Goal: Information Seeking & Learning: Learn about a topic

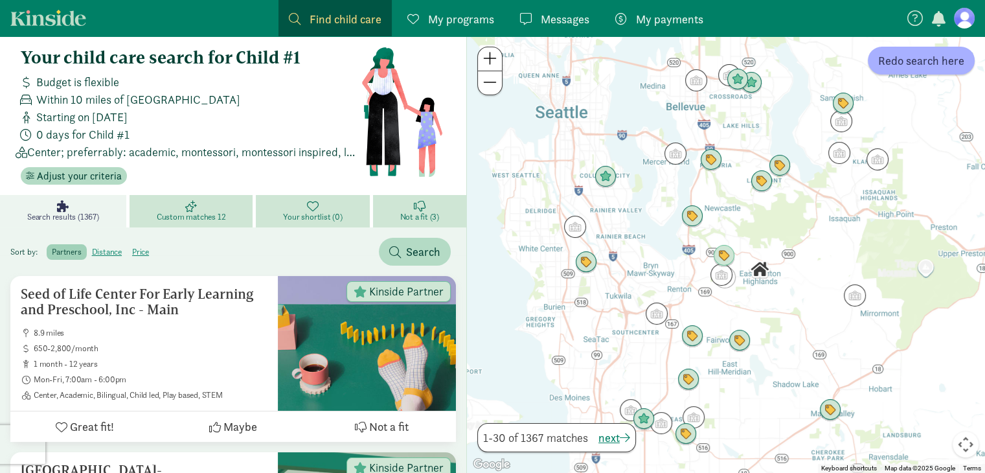
scroll to position [10, 0]
click at [742, 233] on div at bounding box center [726, 254] width 518 height 436
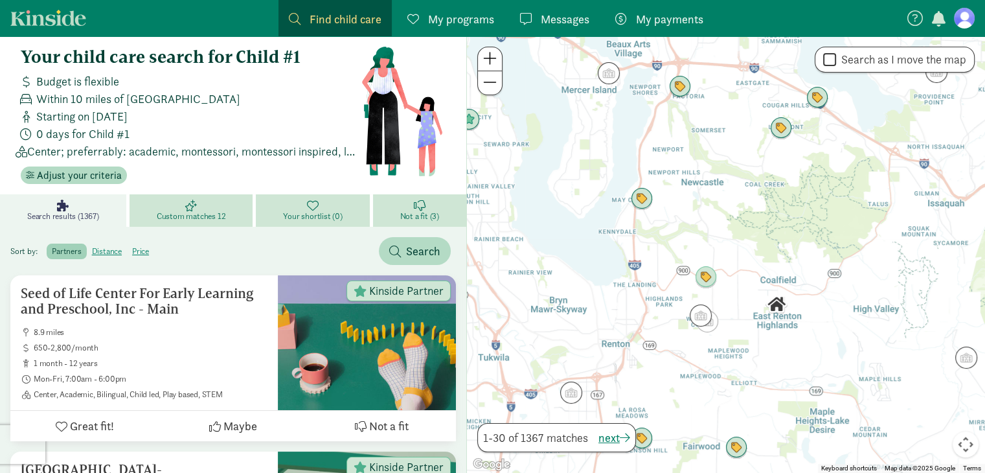
click at [772, 353] on div at bounding box center [726, 254] width 518 height 436
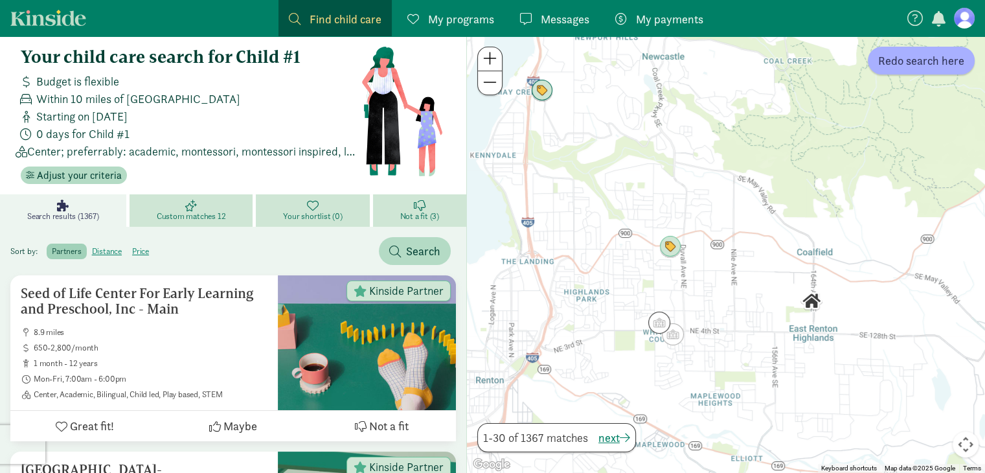
drag, startPoint x: 772, startPoint y: 353, endPoint x: 809, endPoint y: 412, distance: 70.1
click at [809, 412] on div at bounding box center [726, 254] width 518 height 436
click at [938, 63] on span "Redo search here" at bounding box center [921, 60] width 86 height 17
click at [938, 63] on label "Search as I move the map" at bounding box center [901, 60] width 130 height 16
click at [836, 63] on input "Search as I move the map" at bounding box center [829, 59] width 13 height 17
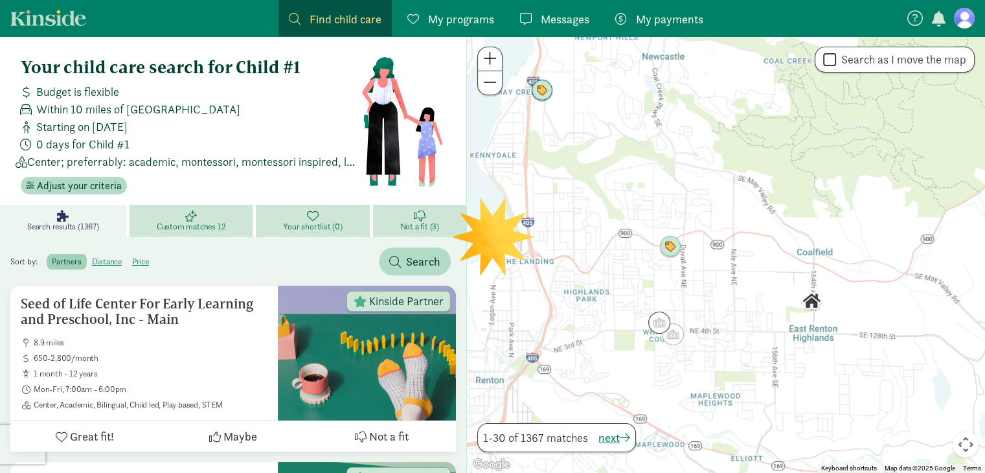
click at [938, 63] on label "Search as I move the map" at bounding box center [901, 60] width 130 height 16
click at [836, 63] on input "Search as I move the map" at bounding box center [829, 59] width 13 height 17
checkbox input "true"
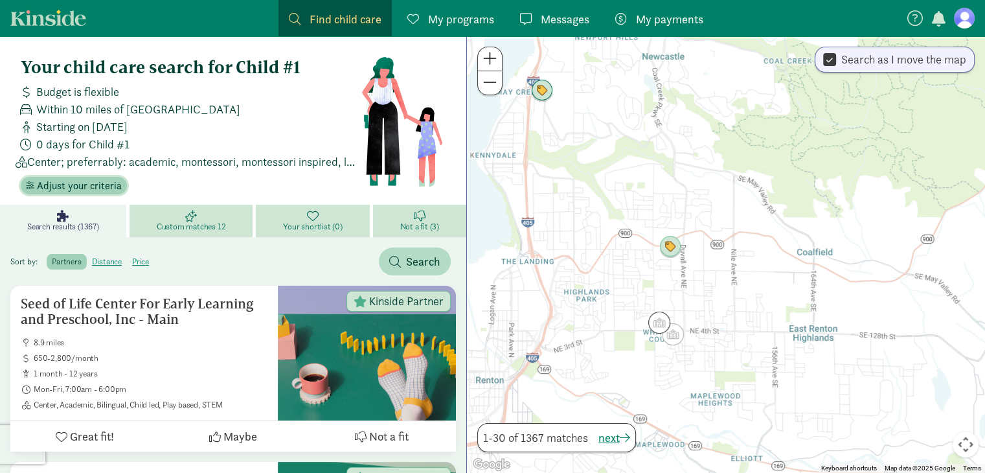
click at [60, 192] on span "Adjust your criteria" at bounding box center [79, 186] width 85 height 16
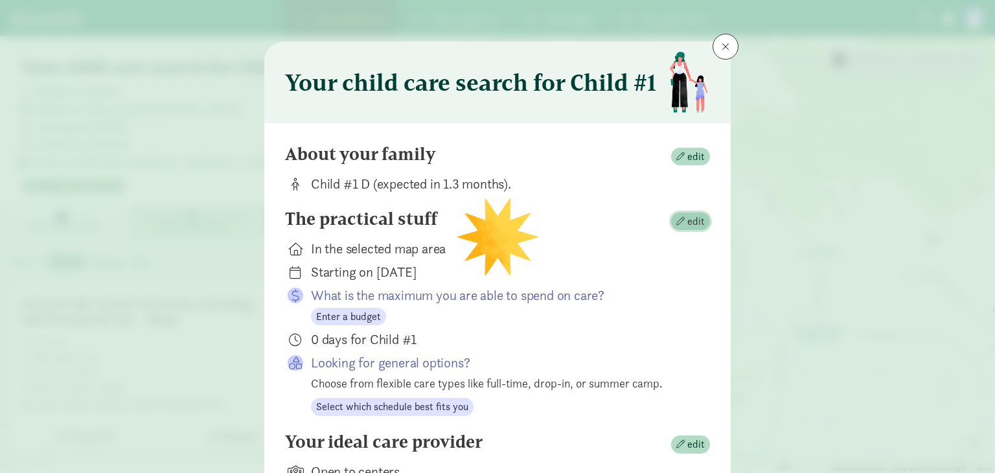
click at [676, 225] on span "edit" at bounding box center [690, 222] width 28 height 16
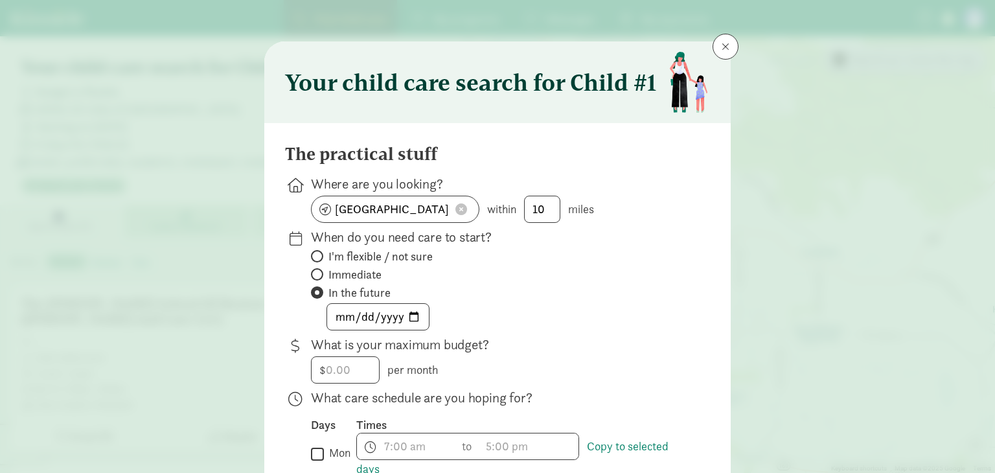
scroll to position [8, 0]
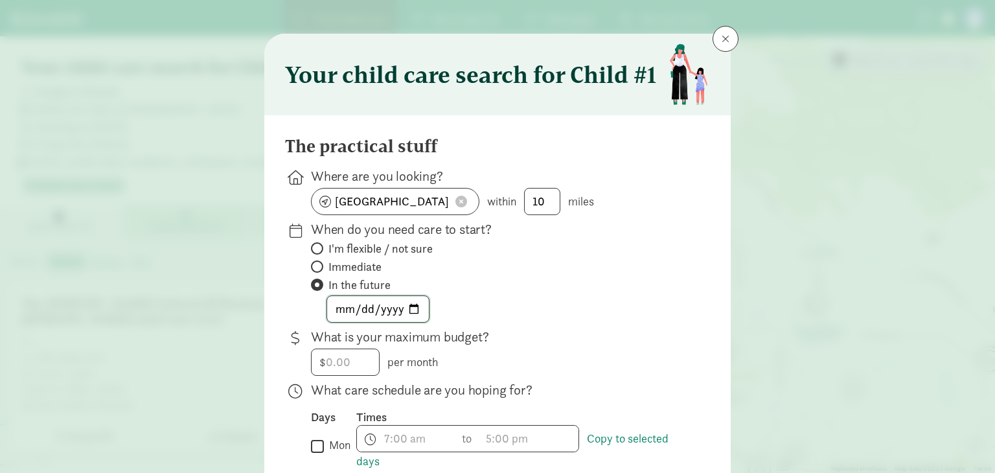
click at [420, 299] on input "2026-03-23" at bounding box center [378, 309] width 102 height 26
click at [411, 306] on input "2026-03-23" at bounding box center [378, 309] width 102 height 26
click at [412, 298] on input "2026-07-23" at bounding box center [378, 309] width 102 height 26
click at [414, 303] on input "2026-07-23" at bounding box center [378, 309] width 102 height 26
type input "2026-07-13"
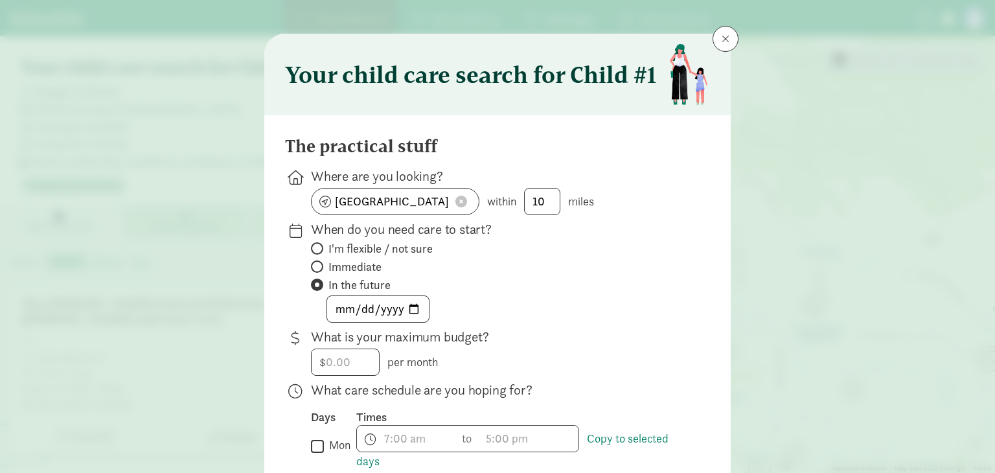
click at [481, 280] on label "In the future" at bounding box center [500, 285] width 378 height 16
click at [319, 280] on input "In the future" at bounding box center [315, 284] width 8 height 8
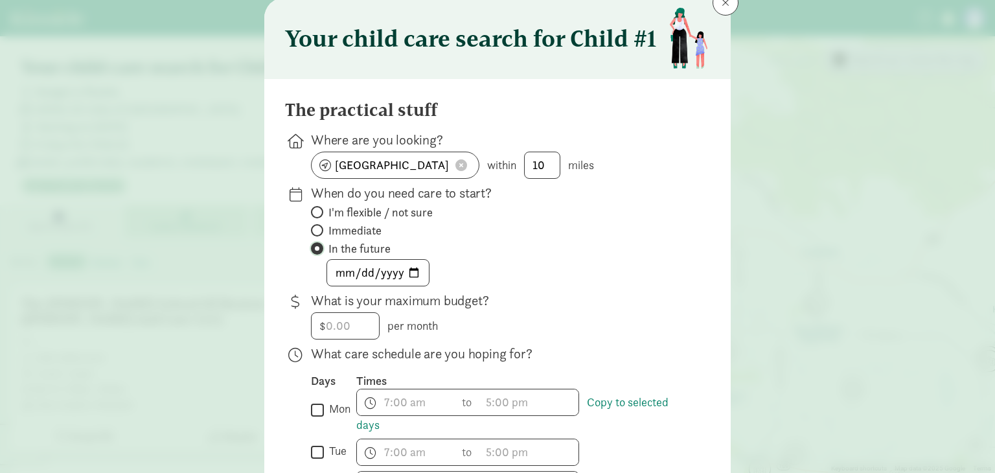
scroll to position [52, 0]
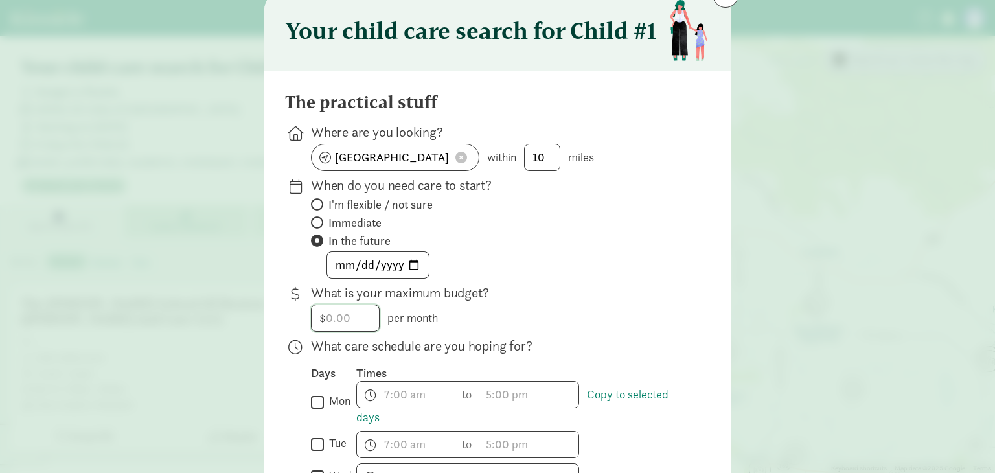
click at [351, 306] on input "number" at bounding box center [344, 318] width 67 height 26
type input "2000"
click at [581, 304] on div "$ 2000 per month" at bounding box center [500, 317] width 378 height 27
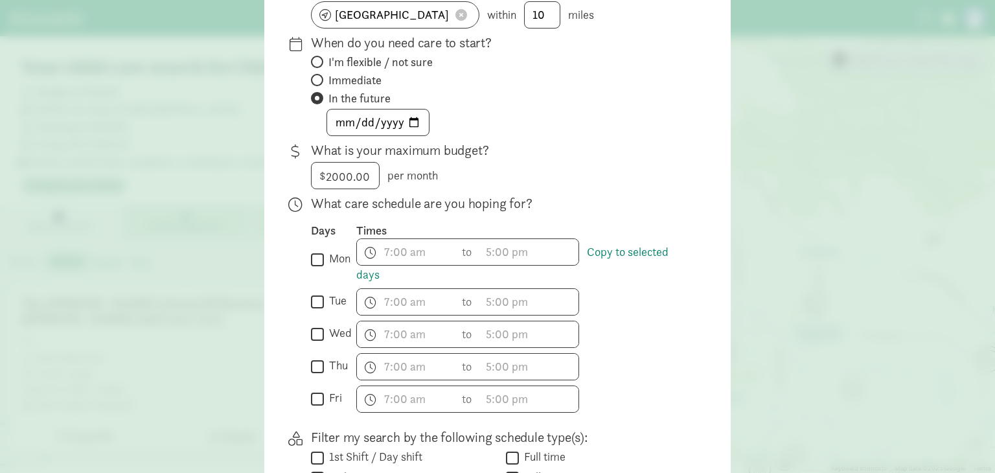
scroll to position [196, 0]
click at [318, 300] on input "tue" at bounding box center [317, 299] width 13 height 17
checkbox input "true"
click at [311, 327] on input "wed" at bounding box center [317, 332] width 13 height 17
checkbox input "true"
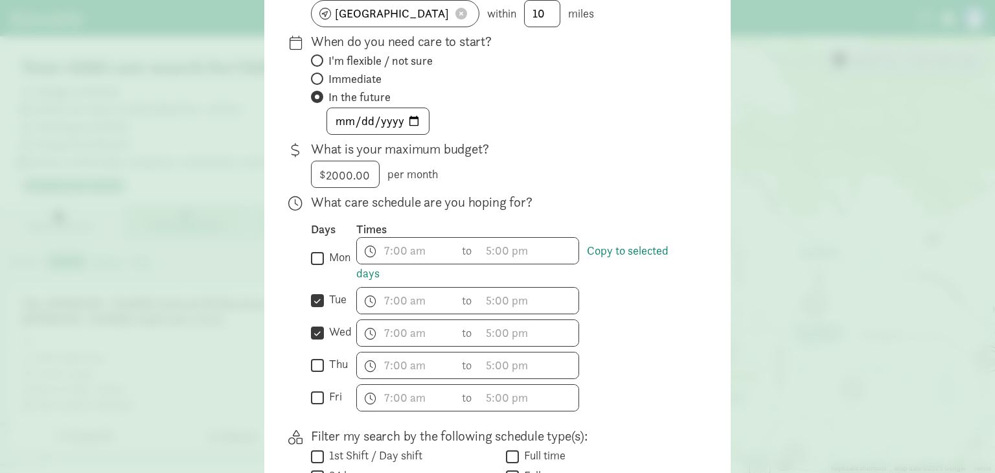
click at [311, 388] on input "fri" at bounding box center [317, 396] width 13 height 17
checkbox input "true"
click at [598, 311] on div "h 12 1 2 3 4 5 6 7 8 9 10 11 mm 00 15 30 45 a am pm to h 12 1 2 3 4 5 6 7 8 9 1…" at bounding box center [522, 300] width 333 height 27
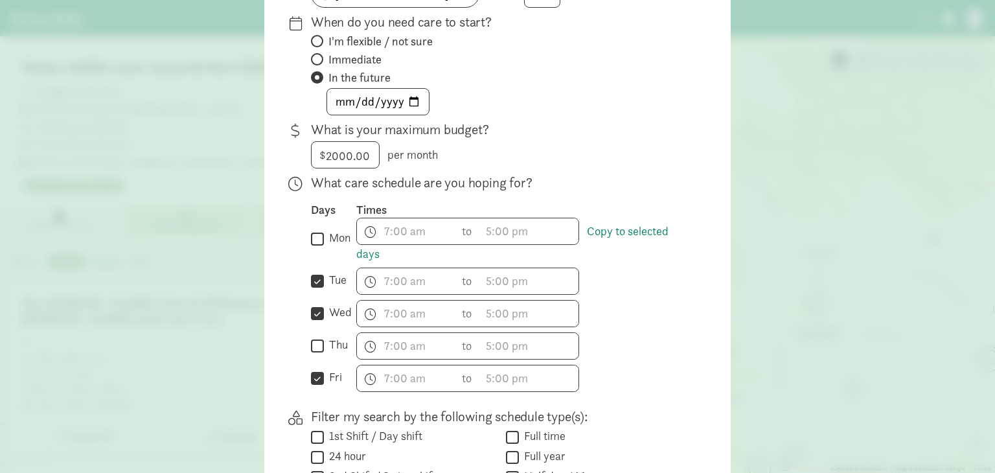
scroll to position [215, 0]
click at [408, 273] on input "text" at bounding box center [406, 281] width 98 height 26
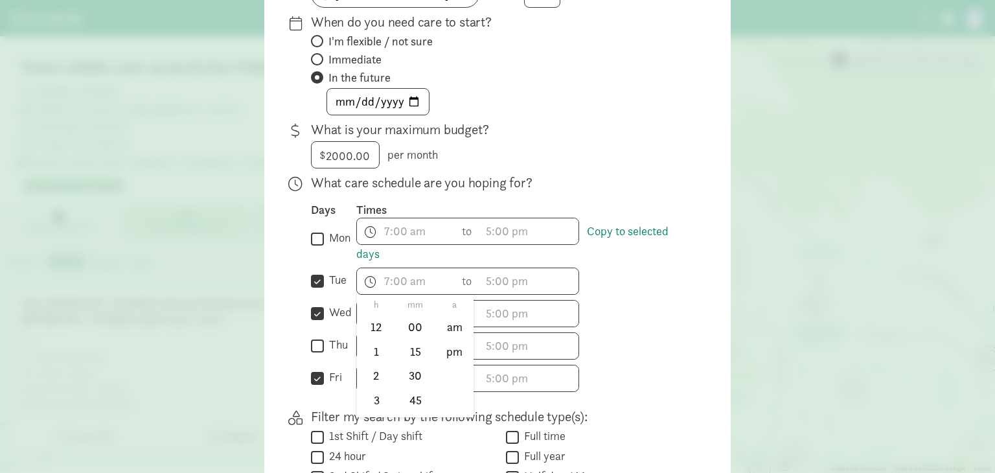
click at [598, 283] on div "h 12 1 2 3 4 5 6 7 8 9 10 11 mm 00 15 30 45 a am pm to h 12 1 2 3 4 5 6 7 8 9 1…" at bounding box center [522, 280] width 333 height 27
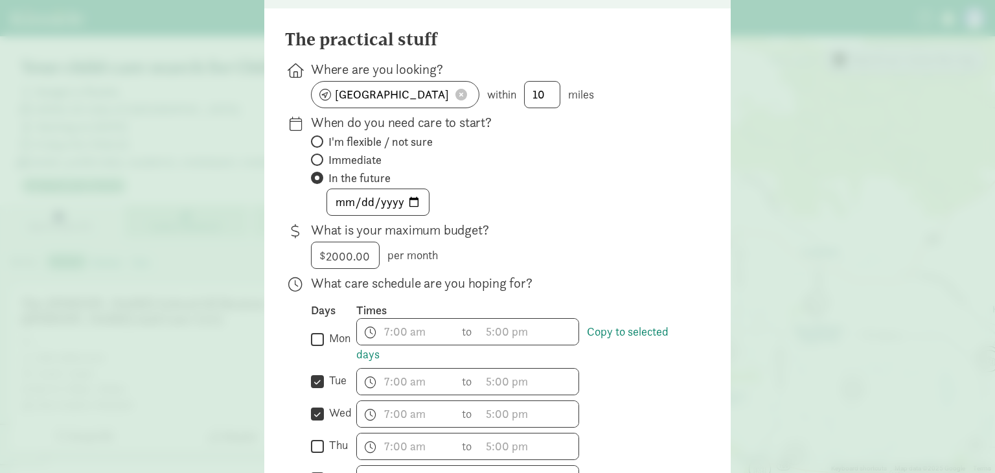
scroll to position [0, 0]
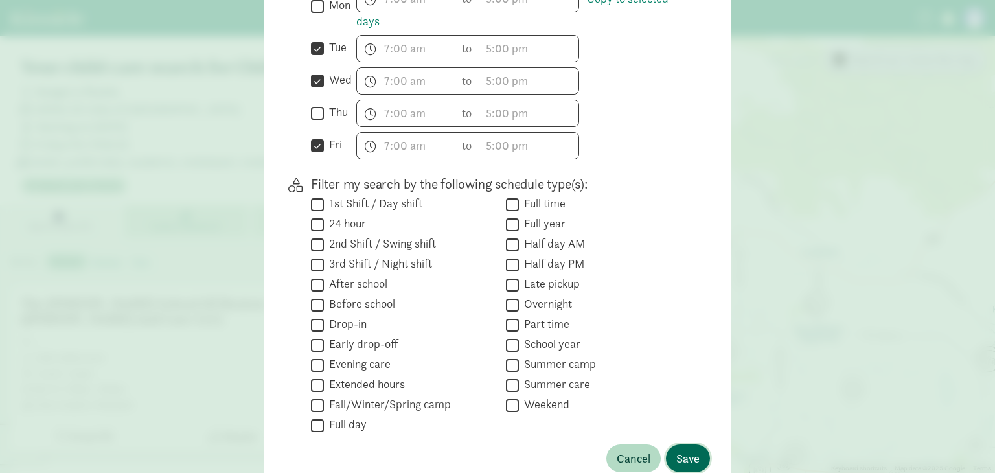
click at [683, 451] on span "Save" at bounding box center [687, 457] width 23 height 17
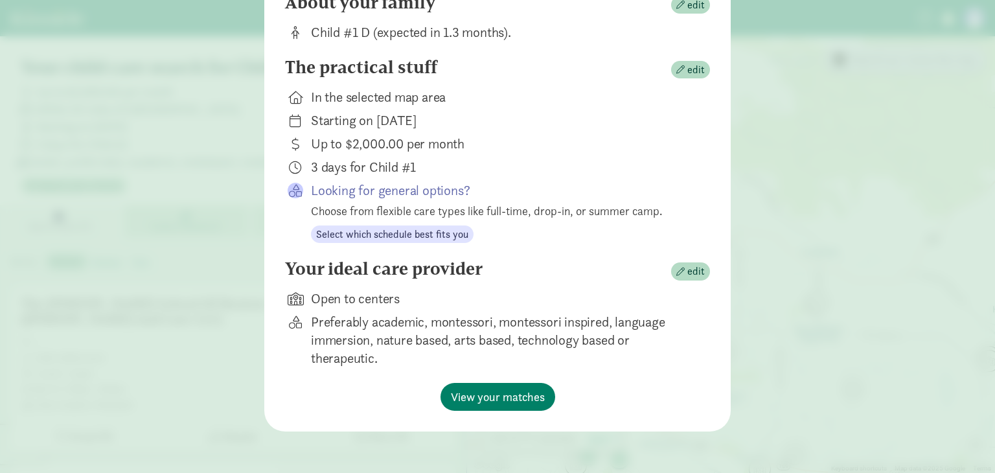
scroll to position [152, 0]
click at [687, 271] on span "edit" at bounding box center [695, 272] width 17 height 16
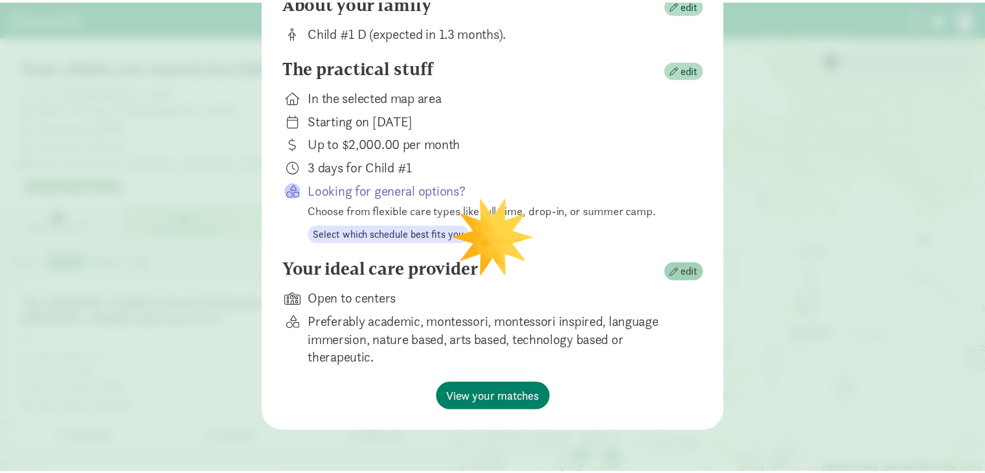
scroll to position [102, 0]
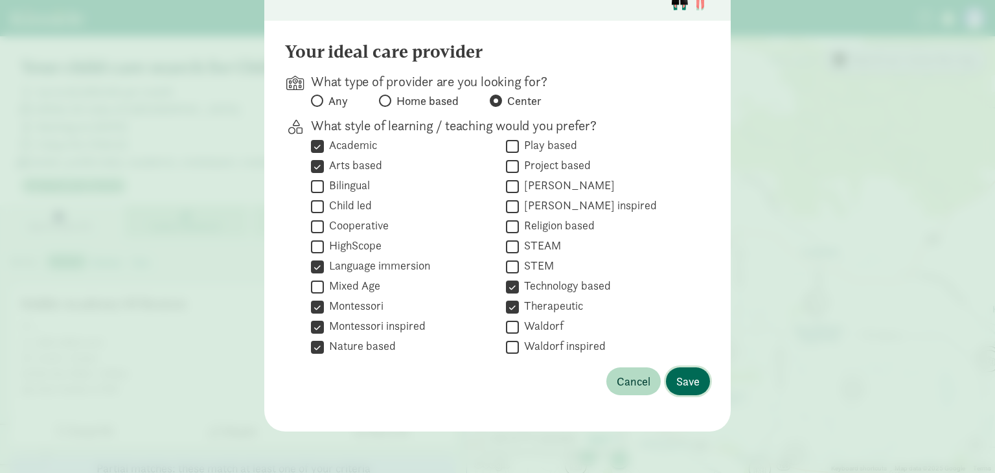
click at [690, 385] on span "Save" at bounding box center [687, 380] width 23 height 17
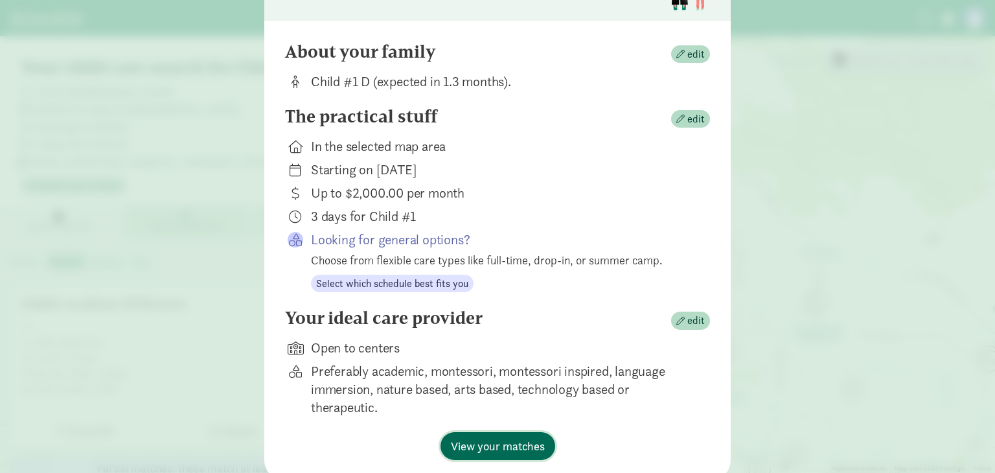
click at [497, 446] on span "View your matches" at bounding box center [498, 445] width 94 height 17
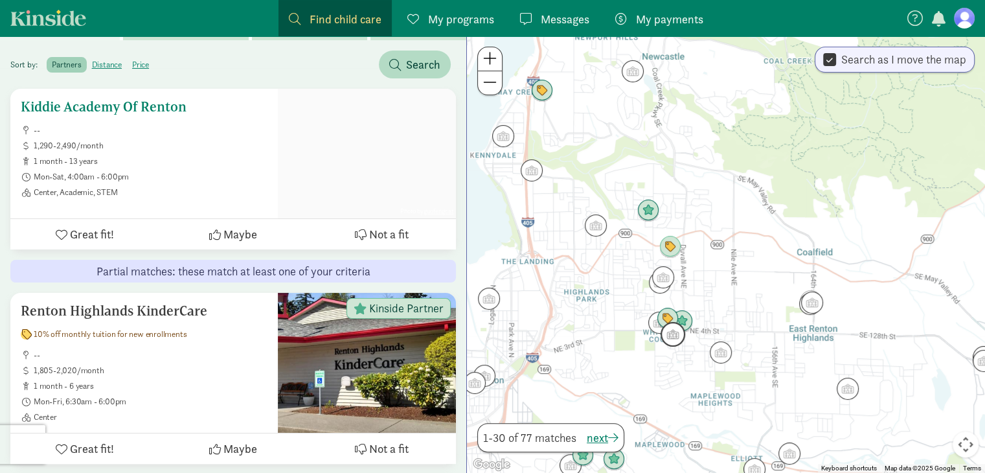
scroll to position [198, 0]
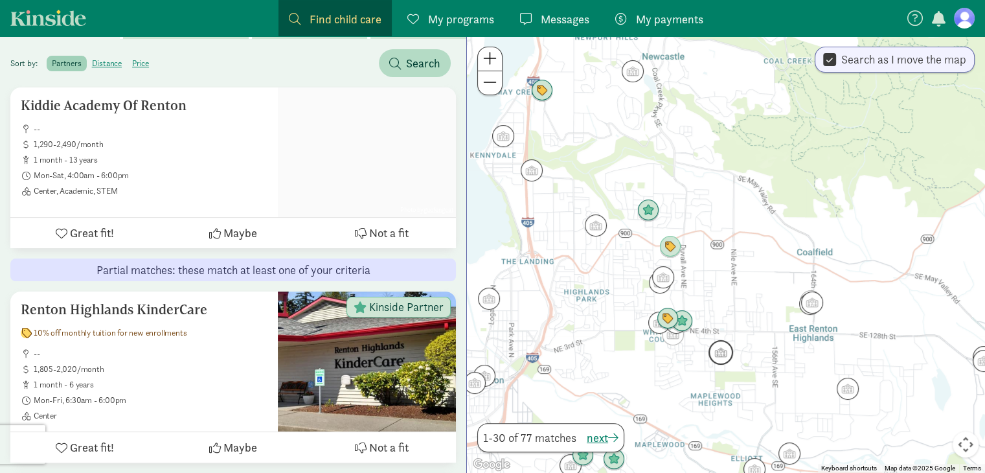
click at [718, 348] on img "Click to see details" at bounding box center [720, 352] width 35 height 35
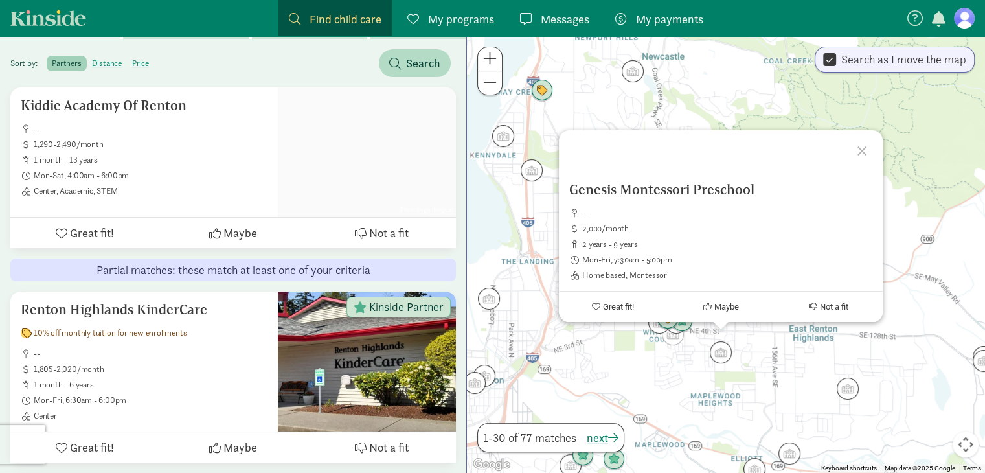
click at [802, 362] on div "Genesis Montessori Preschool -- 2,000/month 2 years - 9 years Mon-Fri, 7:30am -…" at bounding box center [726, 254] width 518 height 436
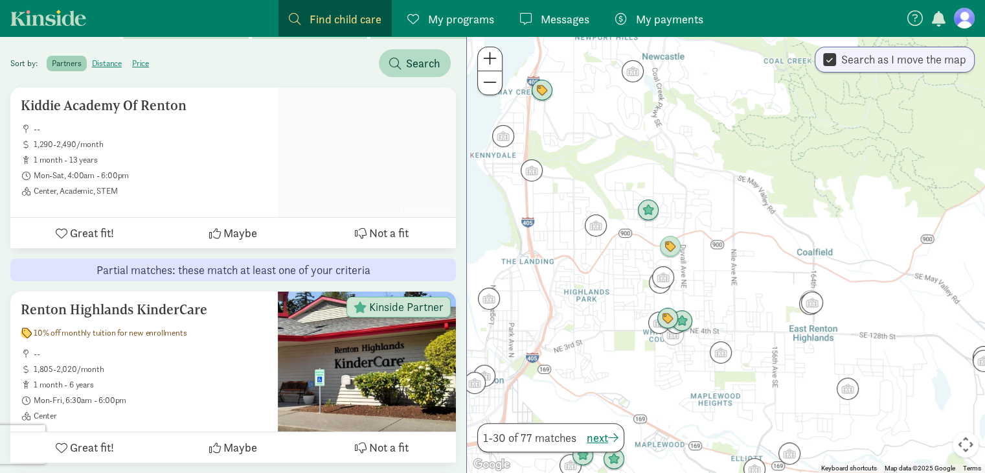
click at [824, 373] on div at bounding box center [726, 254] width 518 height 436
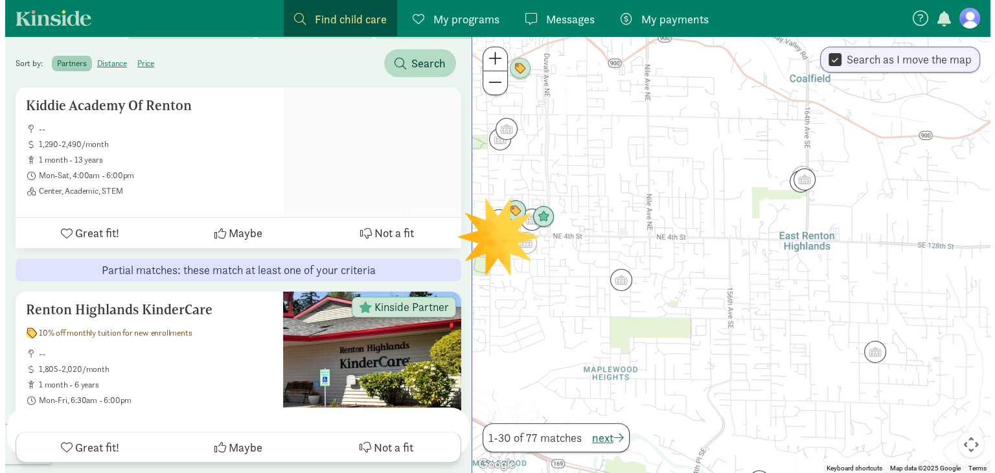
scroll to position [0, 0]
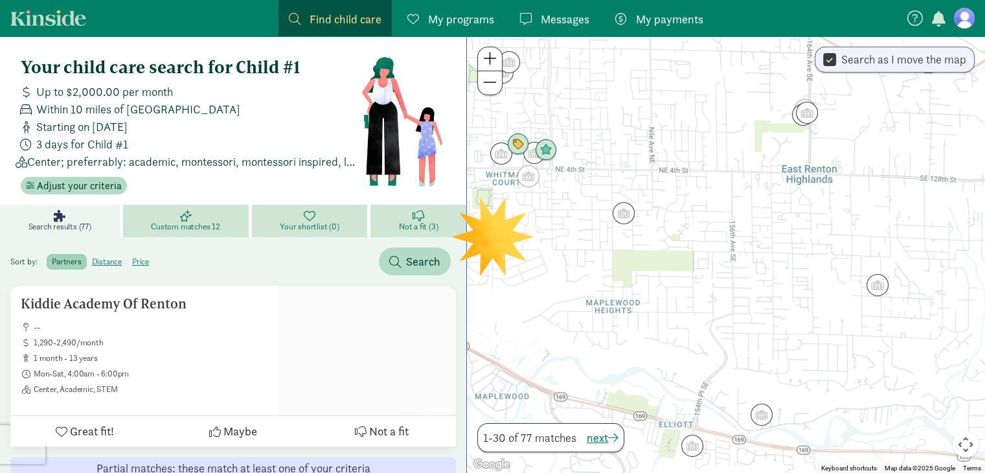
drag, startPoint x: 824, startPoint y: 373, endPoint x: 829, endPoint y: 215, distance: 158.1
click at [829, 215] on div at bounding box center [726, 254] width 518 height 436
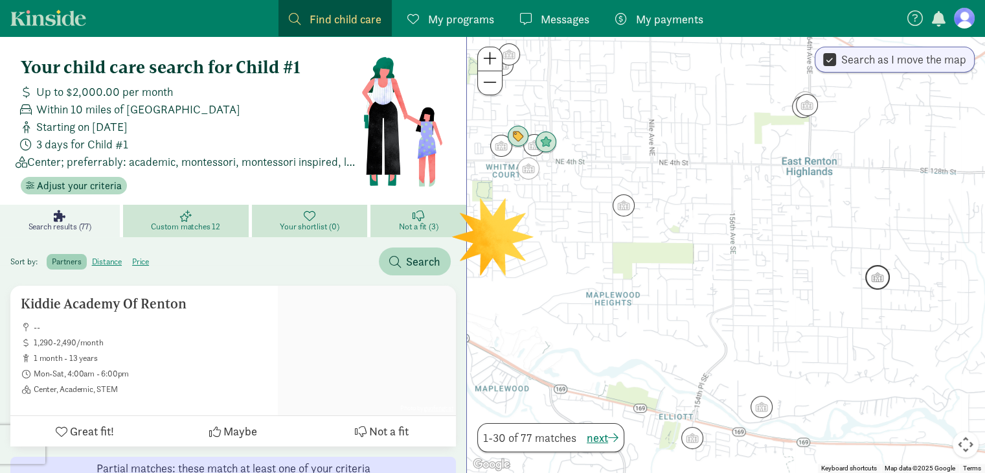
click at [880, 279] on img "Click to see details" at bounding box center [877, 277] width 35 height 35
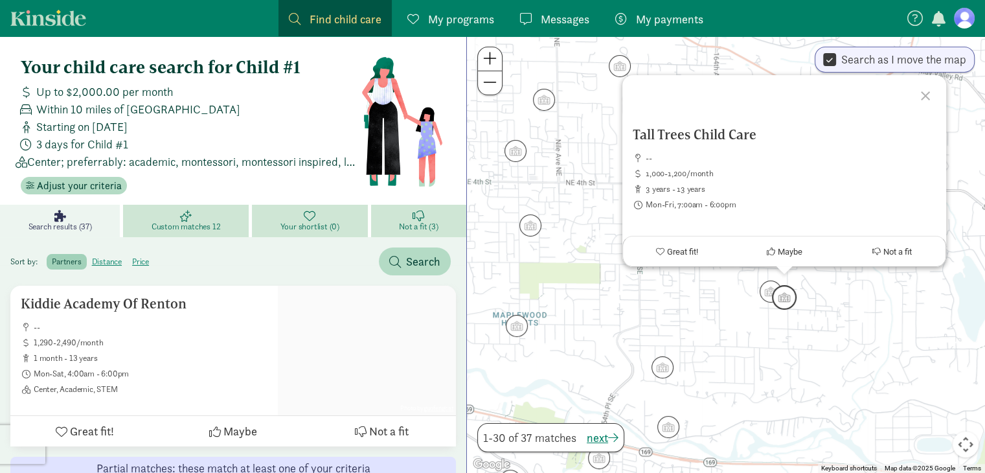
click at [789, 301] on img "Click to see details" at bounding box center [784, 297] width 35 height 35
click at [764, 282] on img "Click to see details" at bounding box center [770, 291] width 35 height 35
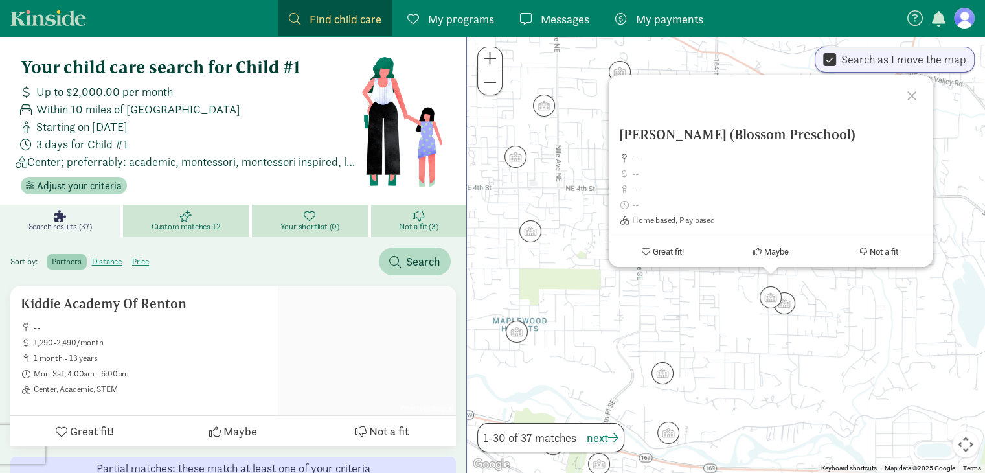
click at [707, 309] on div "To navigate, press the arrow keys. Nezhdanov Marta (Blossom Preschool) -- Home …" at bounding box center [726, 254] width 518 height 436
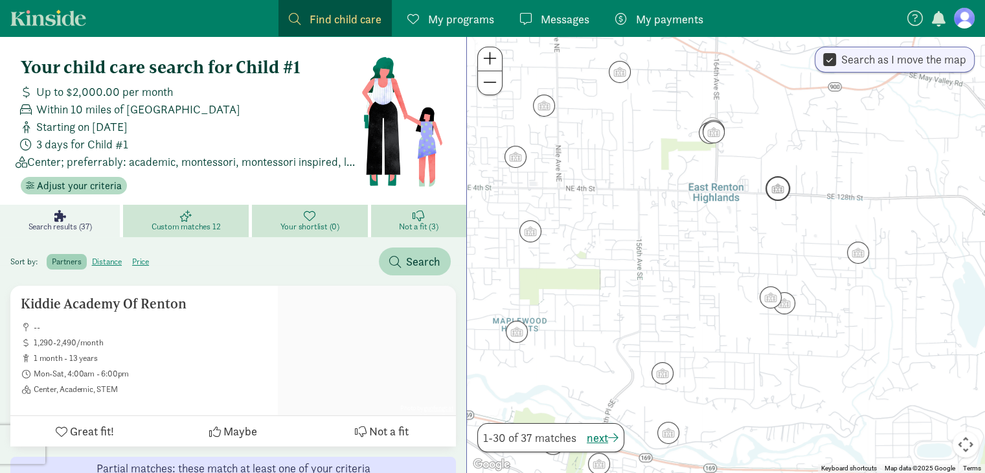
click at [774, 180] on img "Click to see details" at bounding box center [777, 188] width 35 height 35
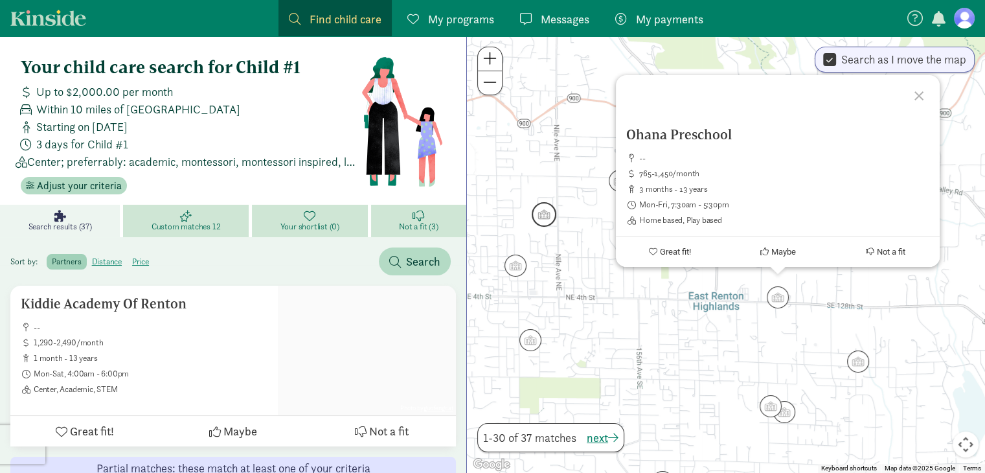
click at [543, 221] on img "Click to see details" at bounding box center [543, 214] width 35 height 35
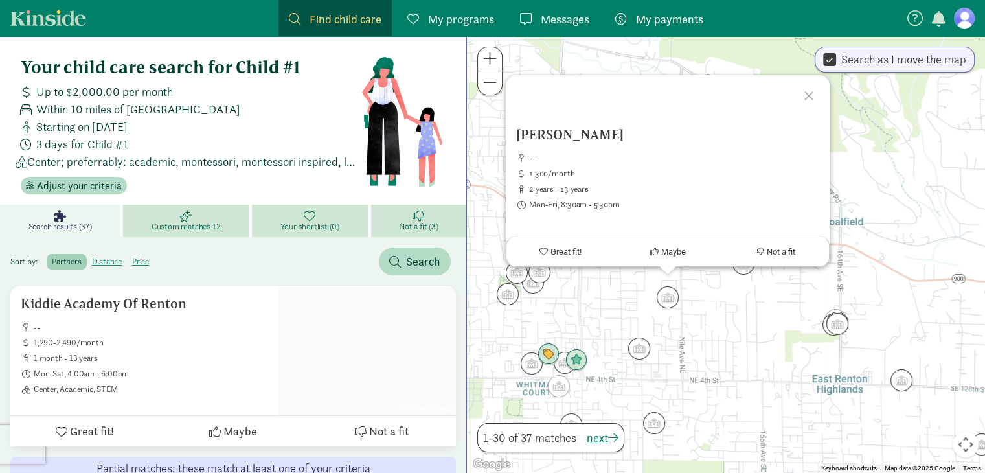
click at [603, 291] on div "To navigate, press the arrow keys. Karna Surekha -- 1,300/month 2 years - 13 ye…" at bounding box center [726, 254] width 518 height 436
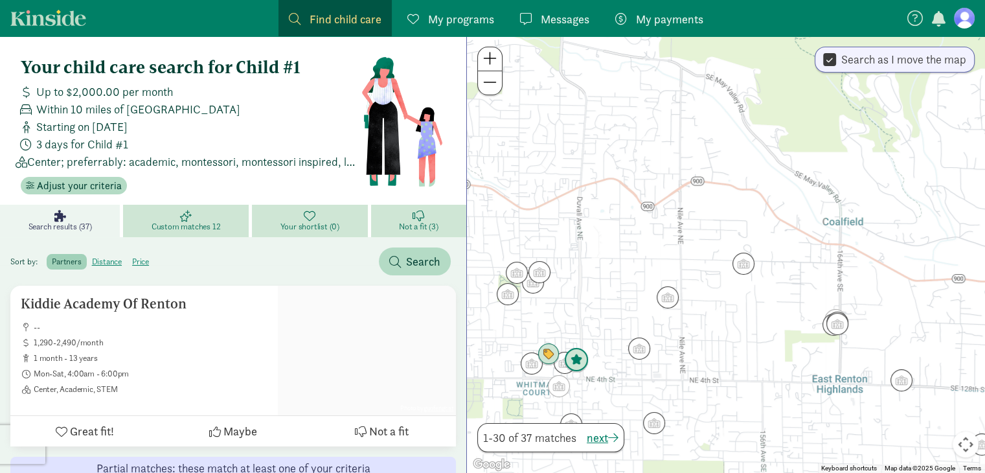
click at [577, 359] on img "Click to see details" at bounding box center [576, 360] width 35 height 35
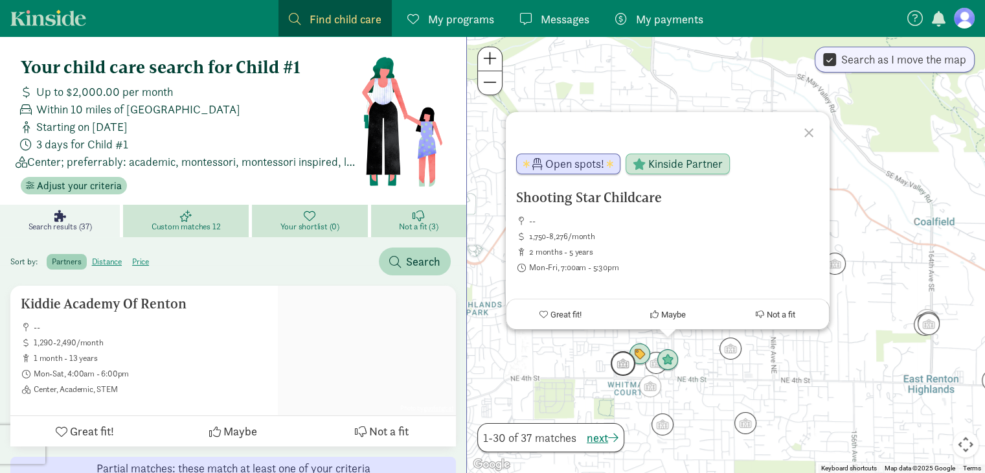
click at [640, 352] on img "Click to see details" at bounding box center [622, 363] width 35 height 35
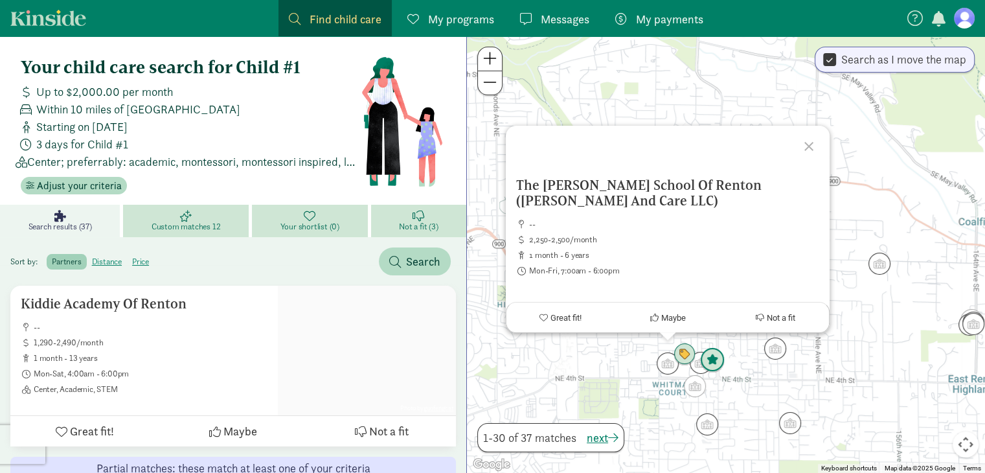
click at [710, 366] on img "Click to see details" at bounding box center [712, 360] width 35 height 35
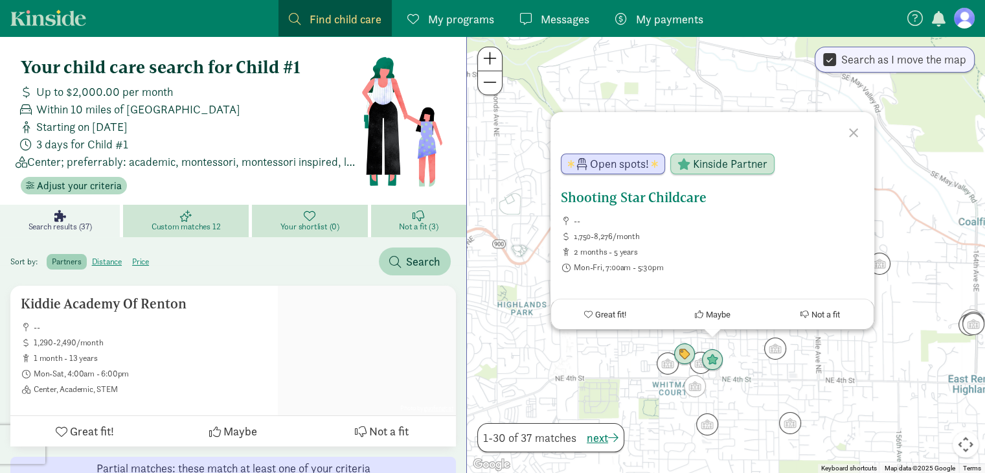
click at [629, 197] on h5 "Shooting Star Childcare" at bounding box center [712, 198] width 303 height 16
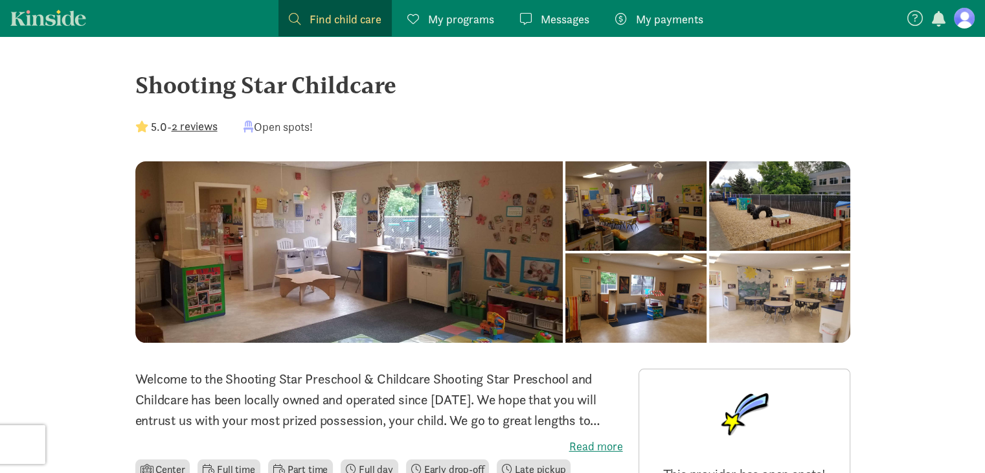
click at [293, 301] on div at bounding box center [349, 251] width 428 height 181
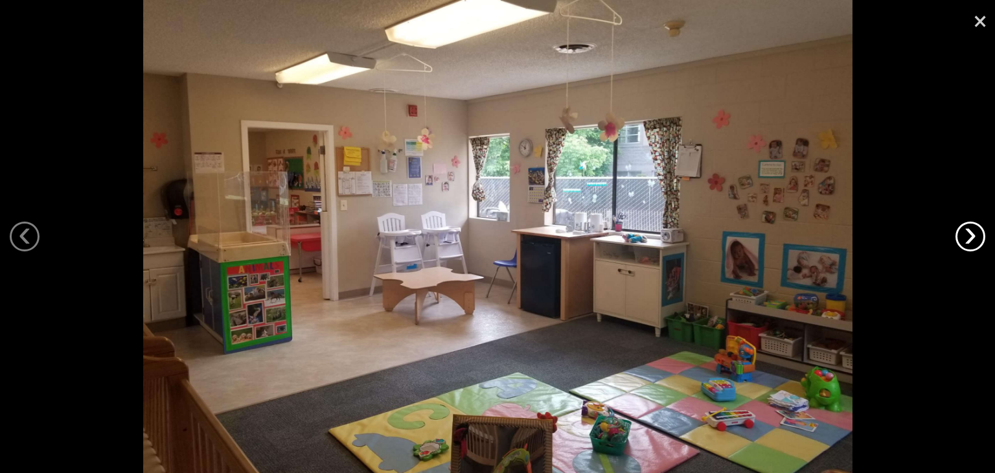
click at [963, 226] on link "›" at bounding box center [970, 236] width 30 height 30
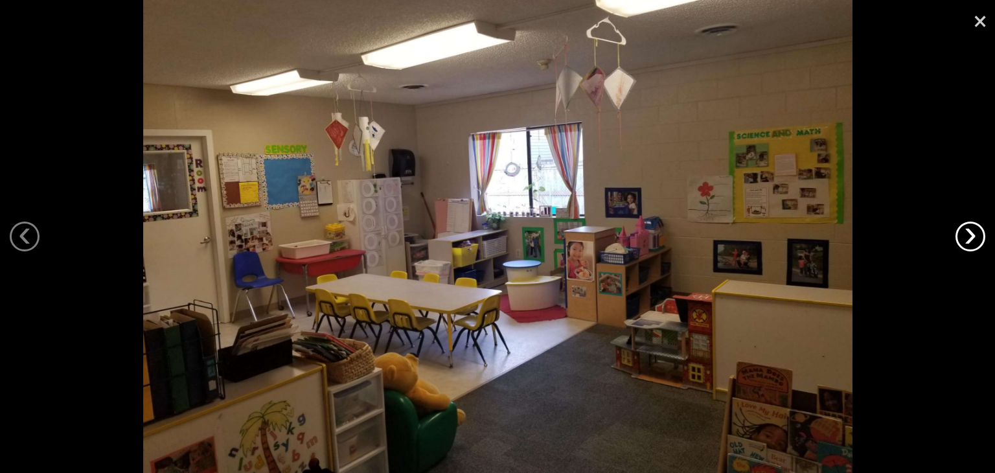
click at [967, 230] on link "›" at bounding box center [970, 236] width 30 height 30
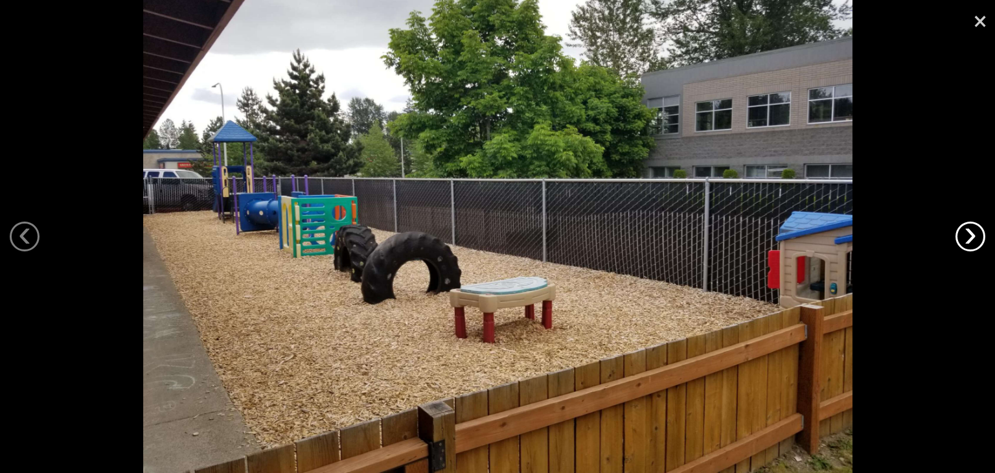
click at [967, 230] on link "›" at bounding box center [970, 236] width 30 height 30
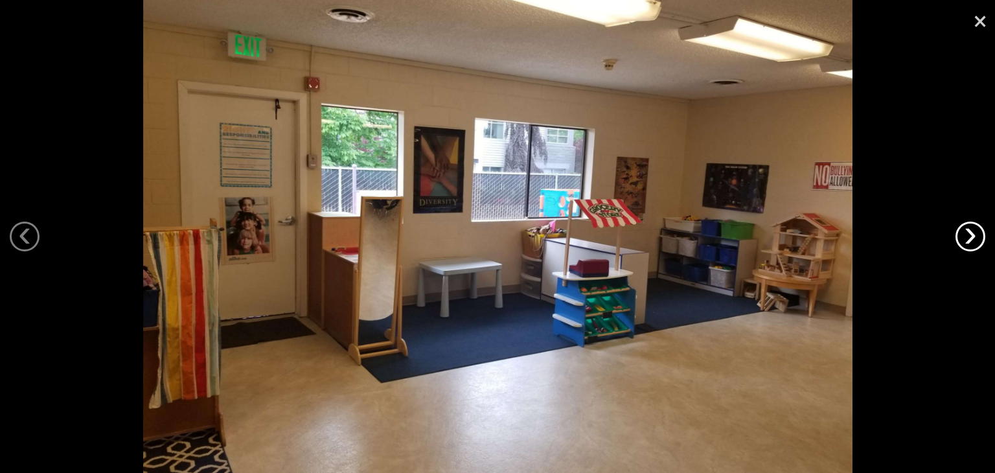
click at [967, 230] on link "›" at bounding box center [970, 236] width 30 height 30
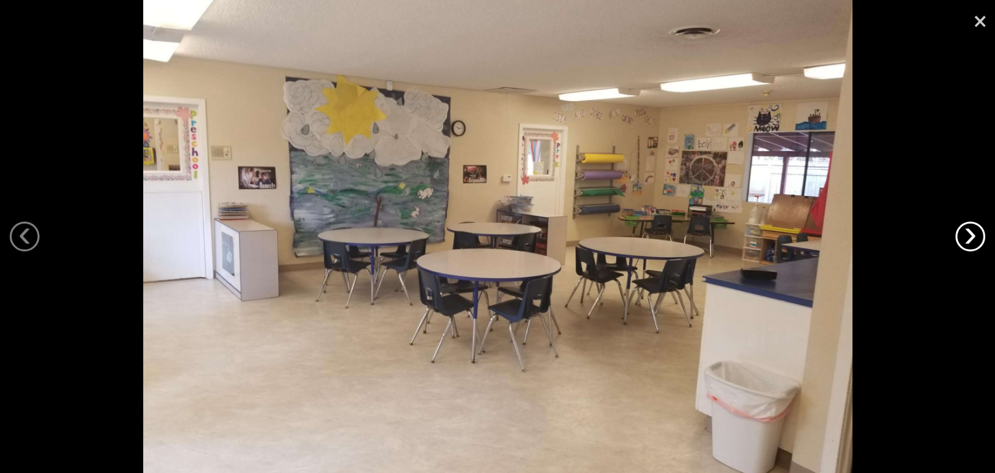
click at [967, 230] on link "›" at bounding box center [970, 236] width 30 height 30
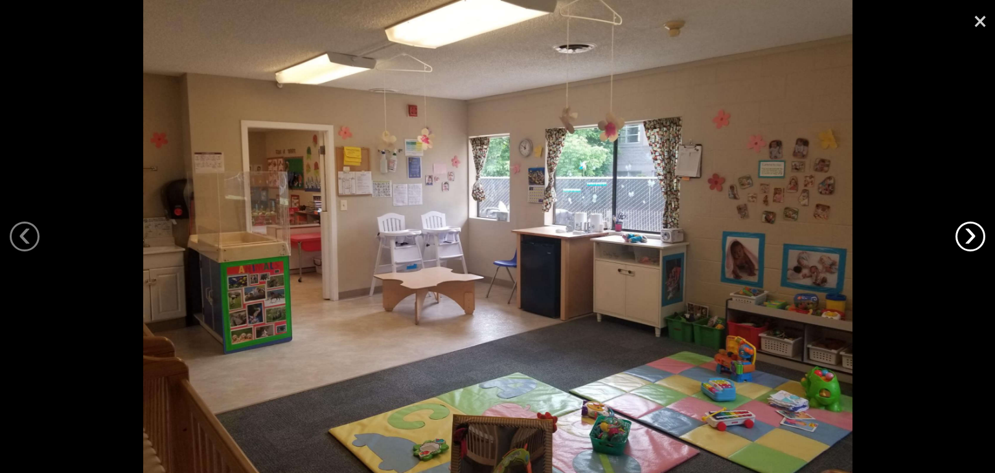
click at [967, 230] on link "›" at bounding box center [970, 236] width 30 height 30
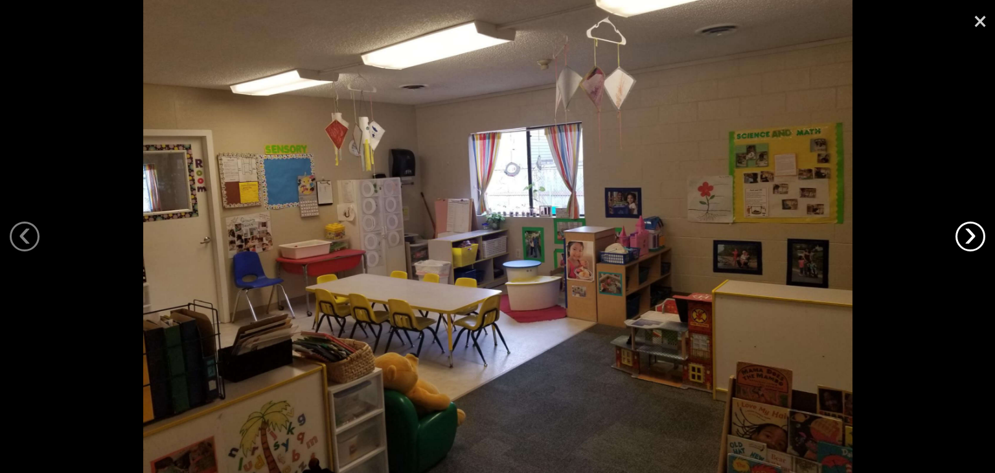
click at [967, 230] on link "›" at bounding box center [970, 236] width 30 height 30
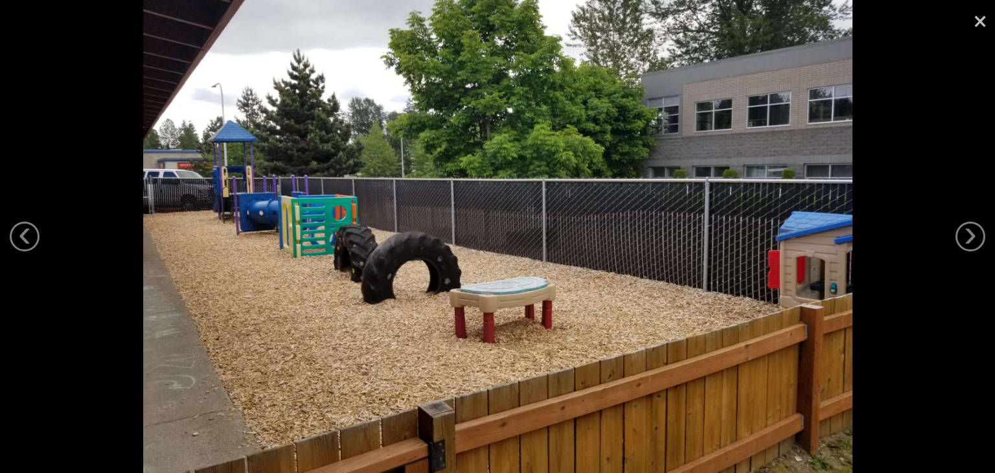
click at [984, 21] on link "×" at bounding box center [980, 19] width 30 height 39
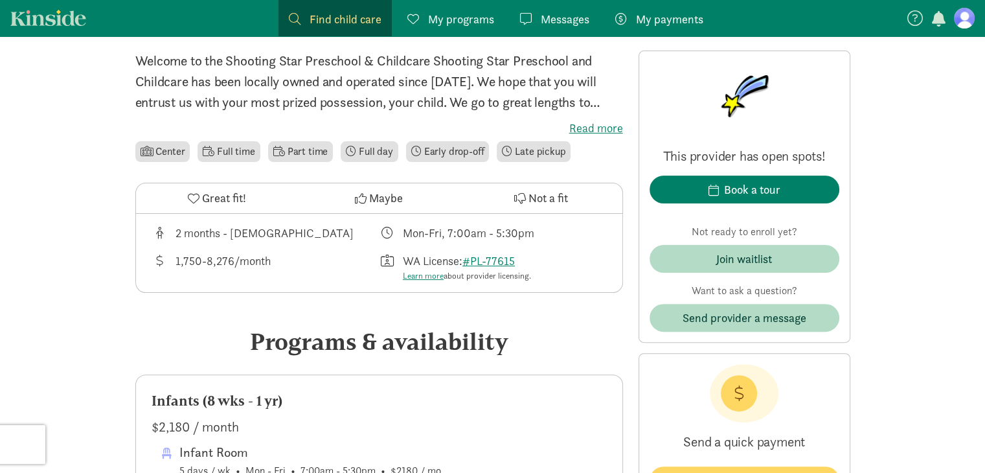
scroll to position [319, 0]
click at [598, 130] on label "Read more" at bounding box center [379, 128] width 488 height 16
click at [0, 0] on input "Read more" at bounding box center [0, 0] width 0 height 0
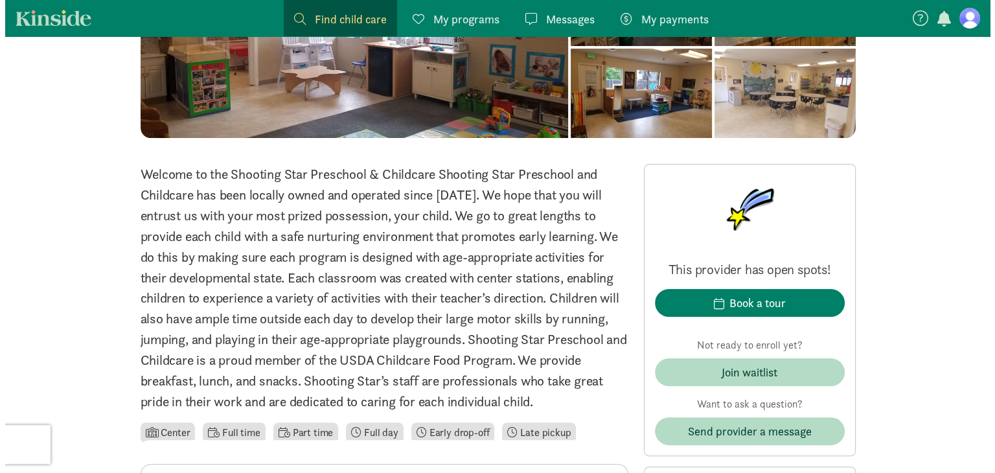
scroll to position [0, 0]
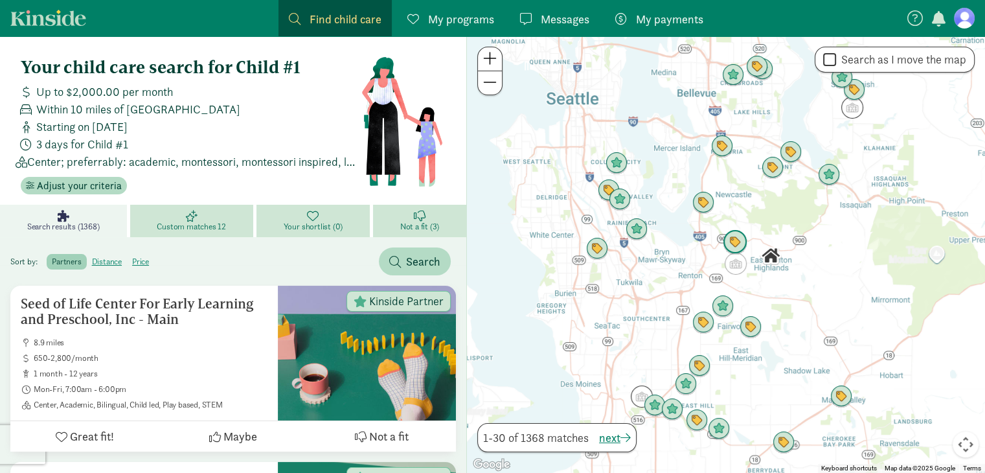
click at [743, 243] on img "Click to see details" at bounding box center [734, 242] width 35 height 35
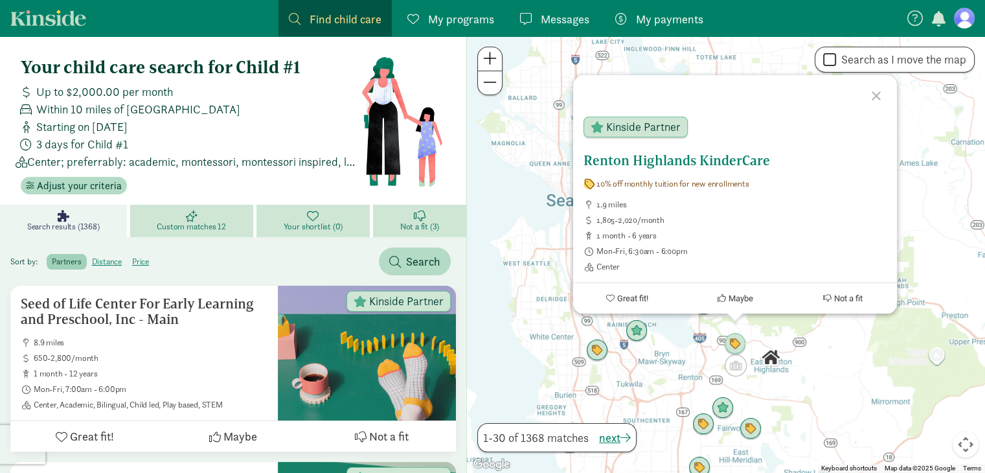
click at [750, 254] on span "Mon-Fri, 6:30am - 6:00pm" at bounding box center [741, 251] width 290 height 10
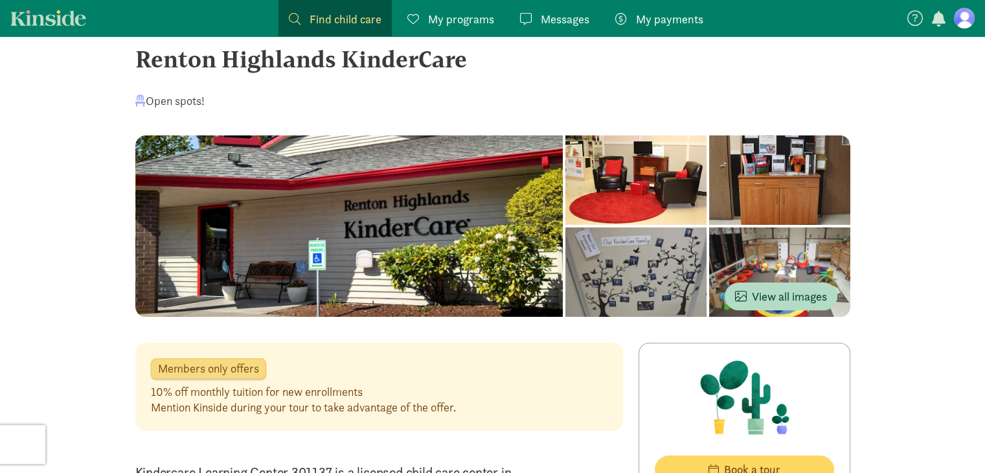
scroll to position [26, 0]
click at [349, 288] on div at bounding box center [349, 225] width 428 height 181
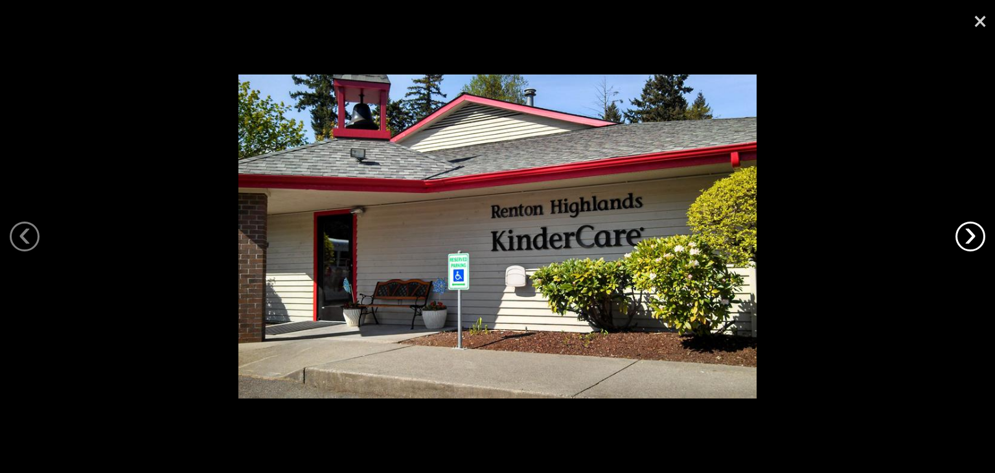
click at [975, 231] on link "›" at bounding box center [970, 236] width 30 height 30
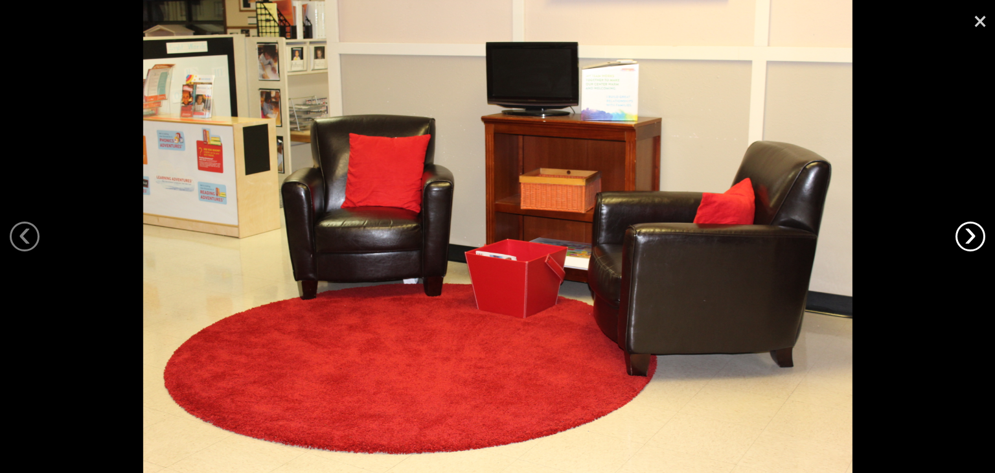
click at [968, 227] on link "›" at bounding box center [970, 236] width 30 height 30
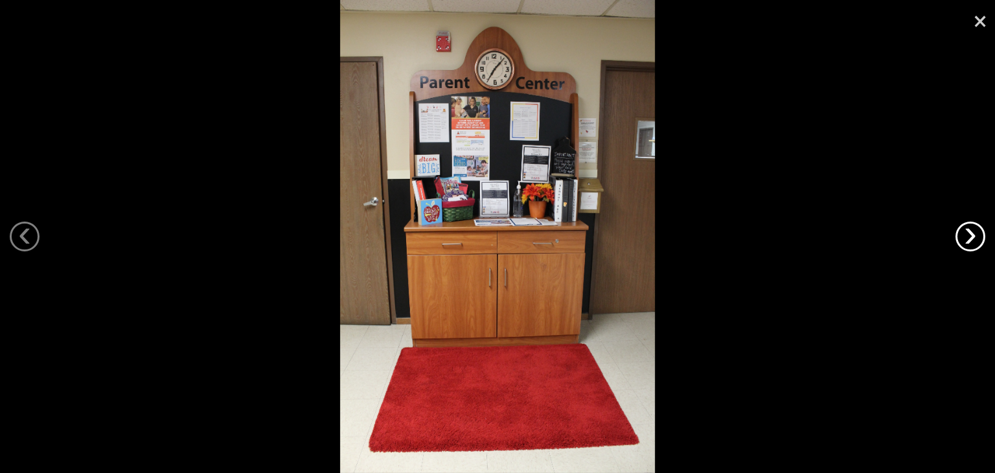
click at [968, 227] on link "›" at bounding box center [970, 236] width 30 height 30
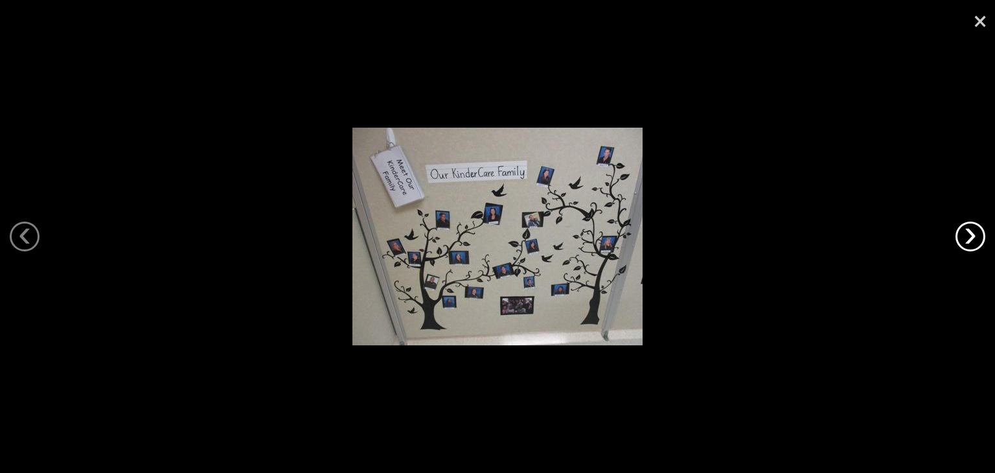
click at [968, 227] on link "›" at bounding box center [970, 236] width 30 height 30
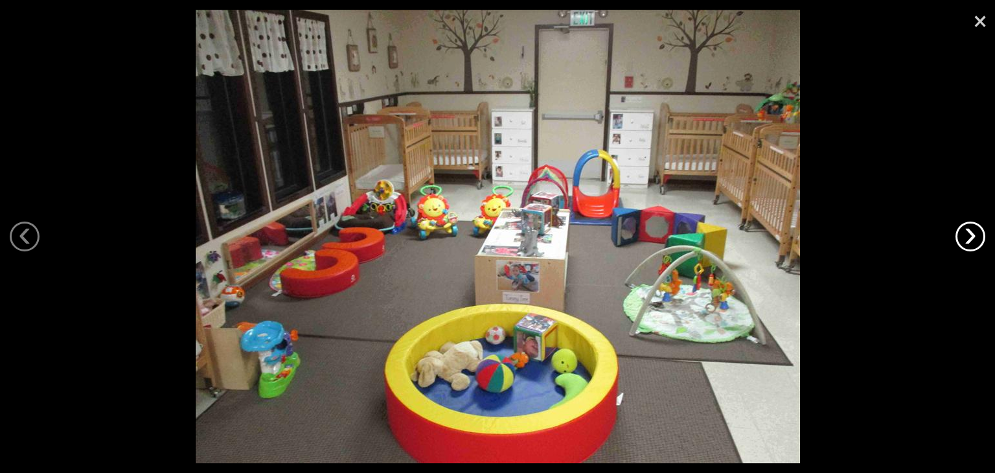
click at [968, 227] on link "›" at bounding box center [970, 236] width 30 height 30
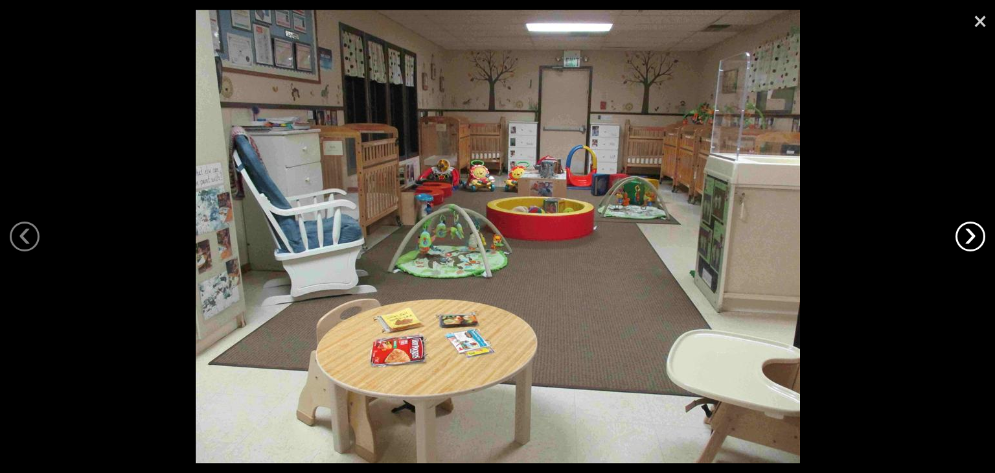
click at [968, 227] on link "›" at bounding box center [970, 236] width 30 height 30
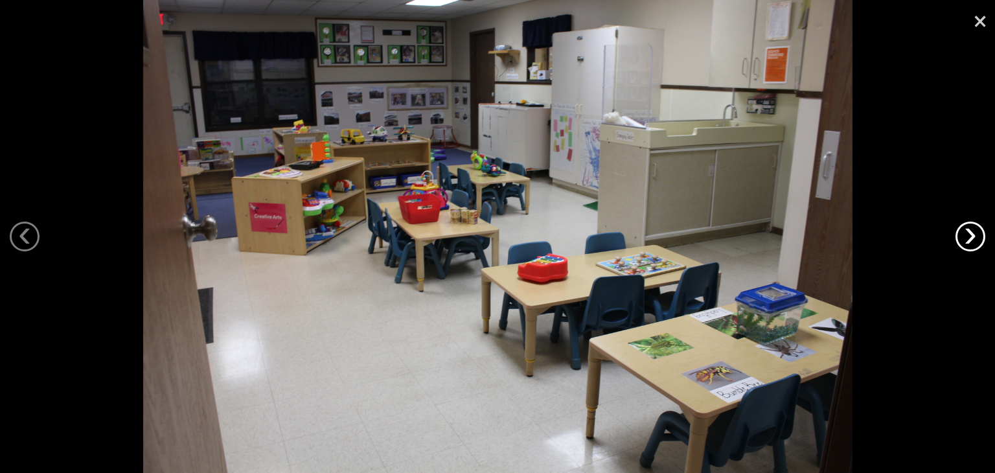
click at [968, 227] on link "›" at bounding box center [970, 236] width 30 height 30
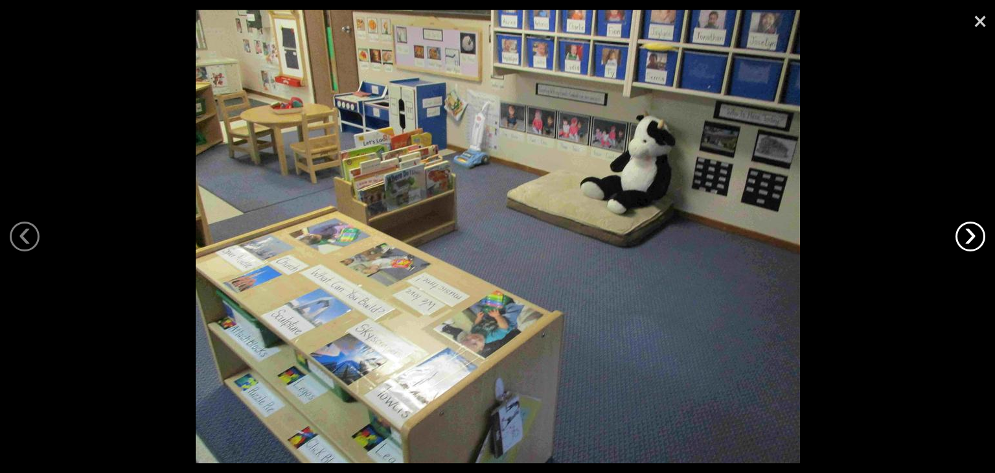
click at [968, 227] on link "›" at bounding box center [970, 236] width 30 height 30
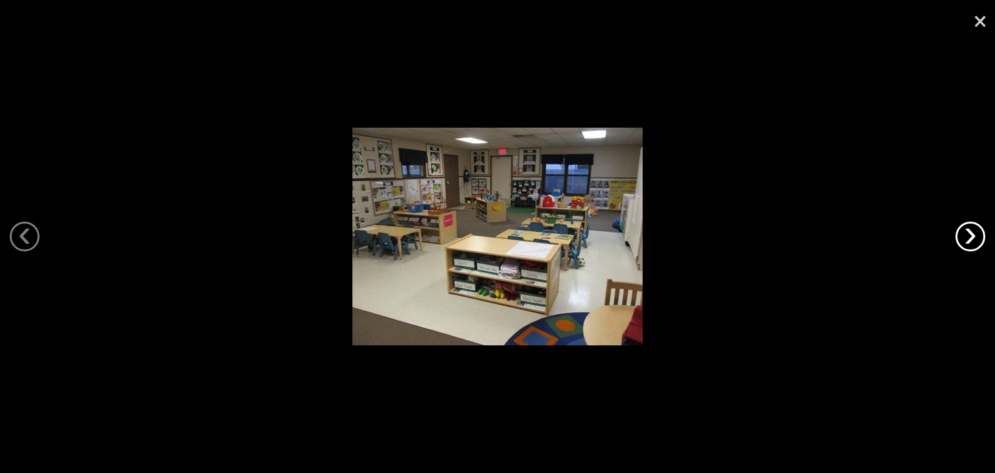
click at [968, 227] on link "›" at bounding box center [970, 236] width 30 height 30
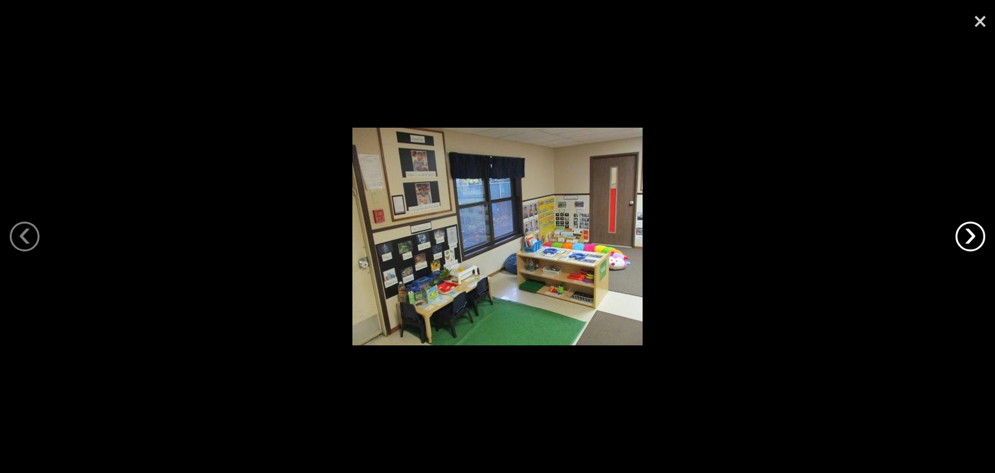
click at [968, 227] on link "›" at bounding box center [970, 236] width 30 height 30
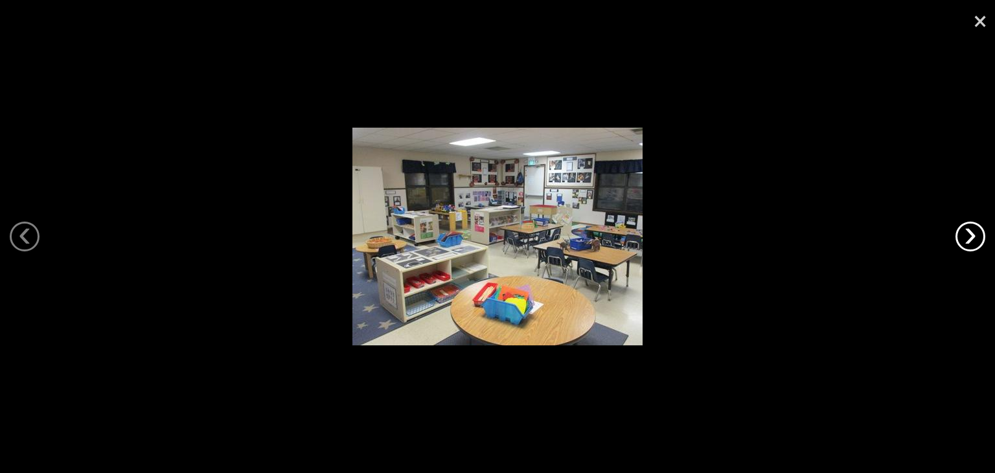
click at [968, 227] on link "›" at bounding box center [970, 236] width 30 height 30
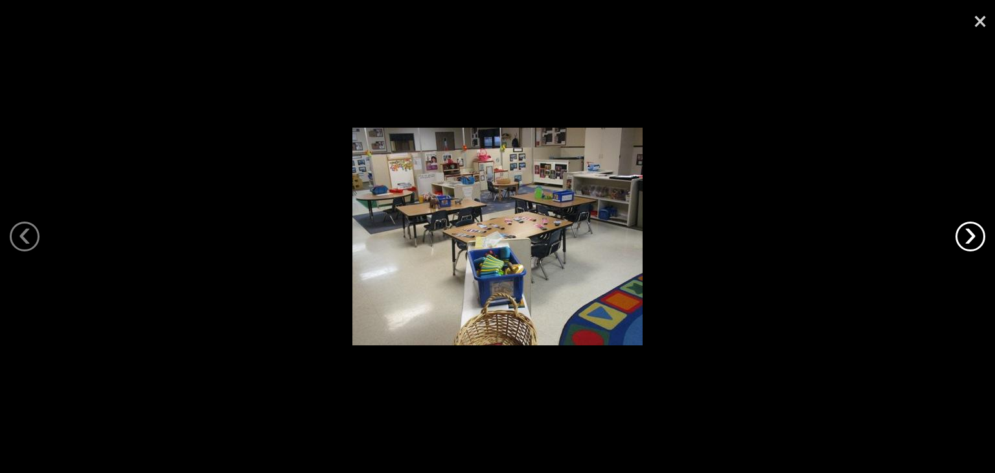
click at [968, 227] on link "›" at bounding box center [970, 236] width 30 height 30
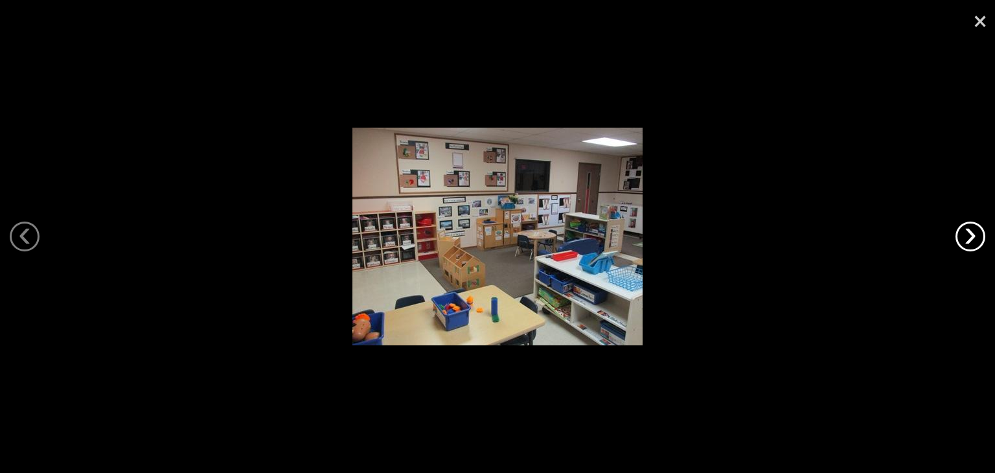
click at [968, 227] on link "›" at bounding box center [970, 236] width 30 height 30
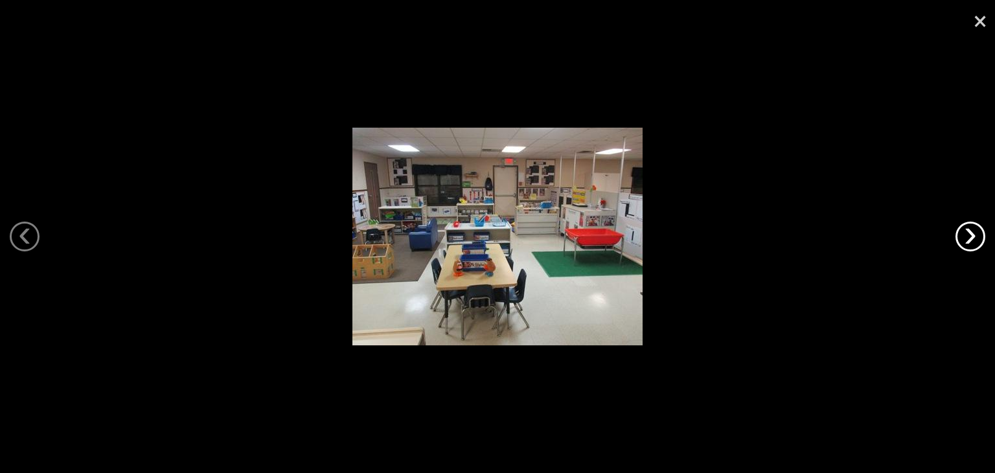
click at [968, 227] on link "›" at bounding box center [970, 236] width 30 height 30
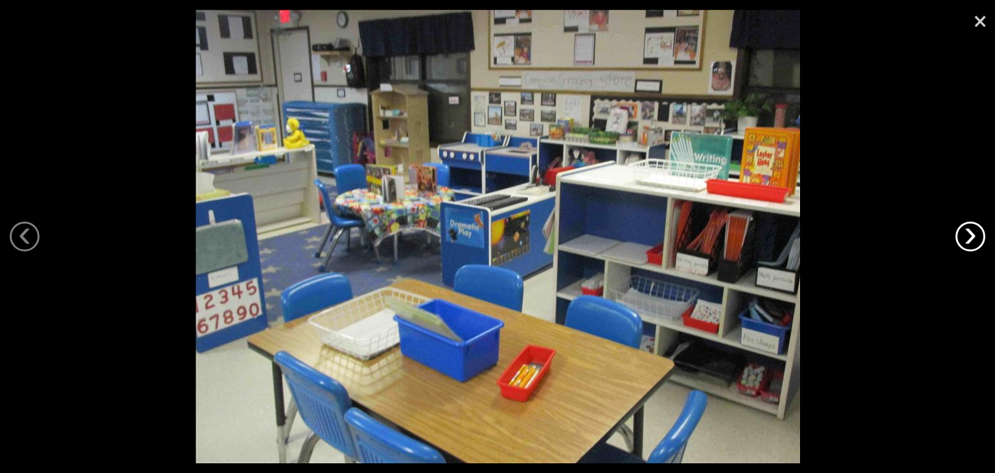
click at [968, 227] on link "›" at bounding box center [970, 236] width 30 height 30
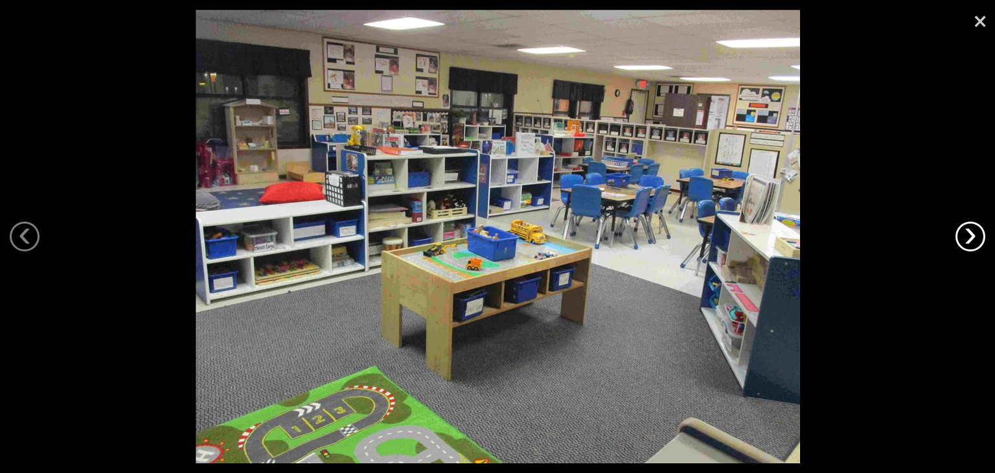
click at [968, 227] on link "›" at bounding box center [970, 236] width 30 height 30
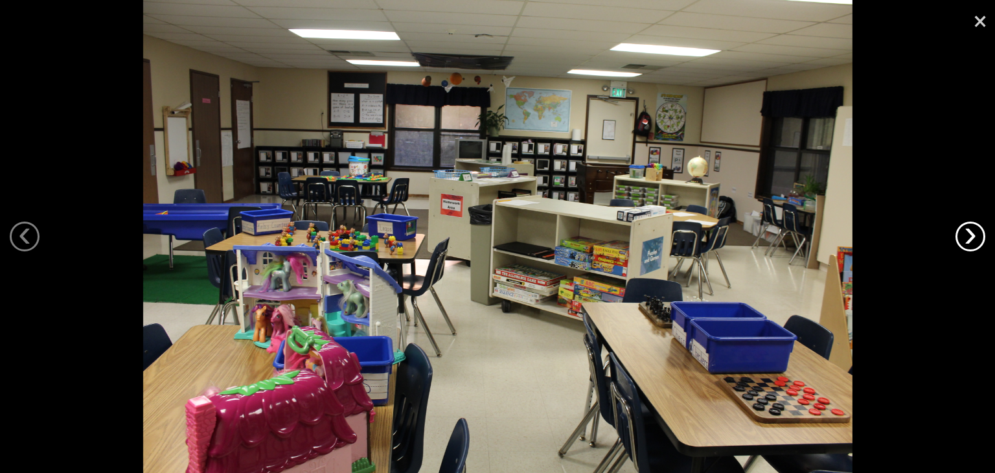
click at [968, 227] on link "›" at bounding box center [970, 236] width 30 height 30
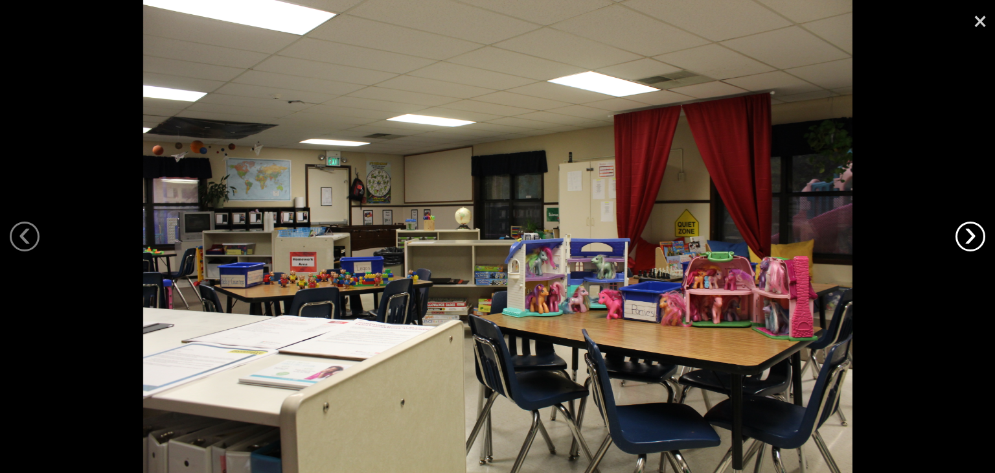
click at [968, 227] on link "›" at bounding box center [970, 236] width 30 height 30
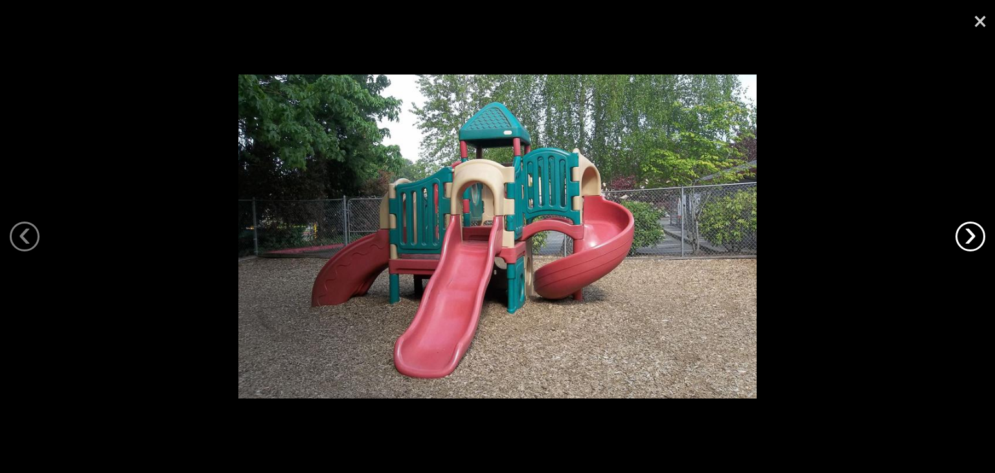
click at [968, 227] on link "›" at bounding box center [970, 236] width 30 height 30
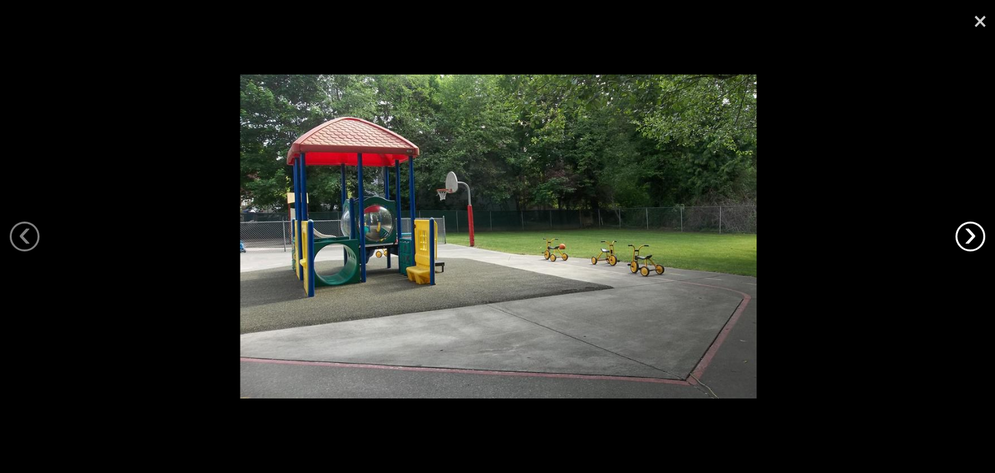
click at [968, 227] on link "›" at bounding box center [970, 236] width 30 height 30
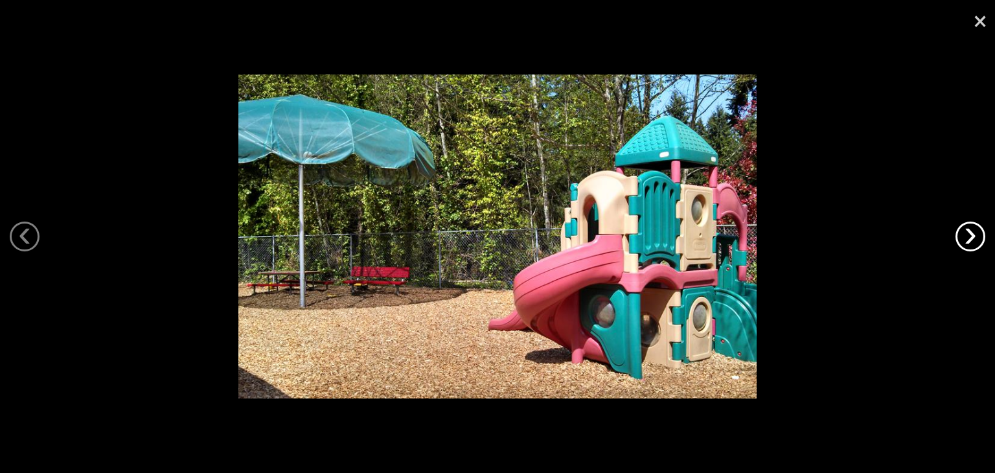
click at [968, 227] on link "›" at bounding box center [970, 236] width 30 height 30
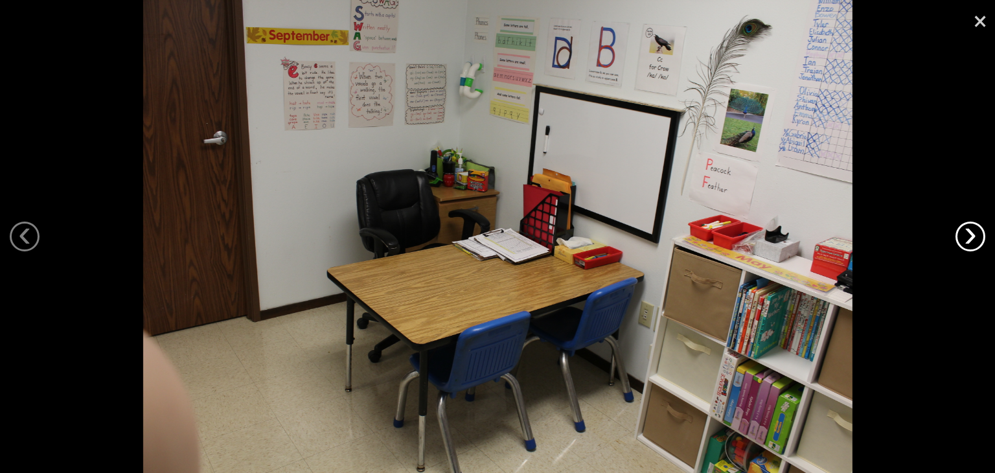
click at [968, 227] on link "›" at bounding box center [970, 236] width 30 height 30
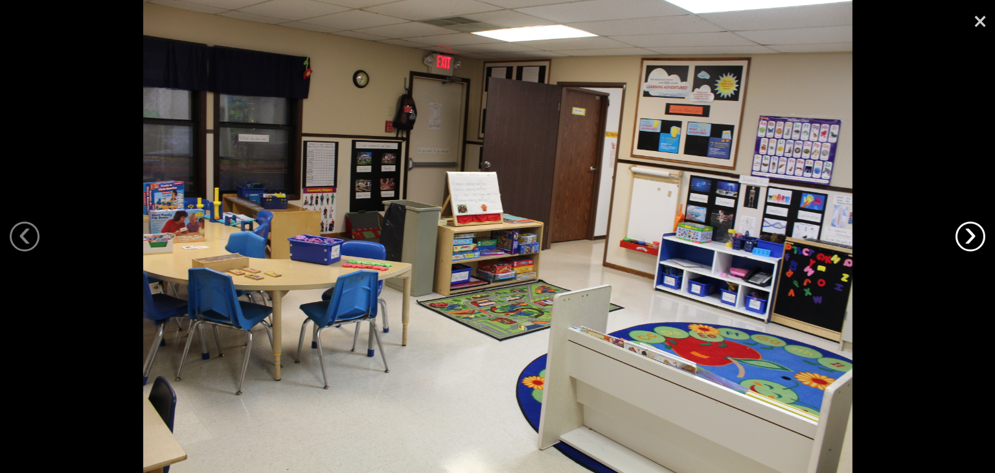
click at [968, 227] on link "›" at bounding box center [970, 236] width 30 height 30
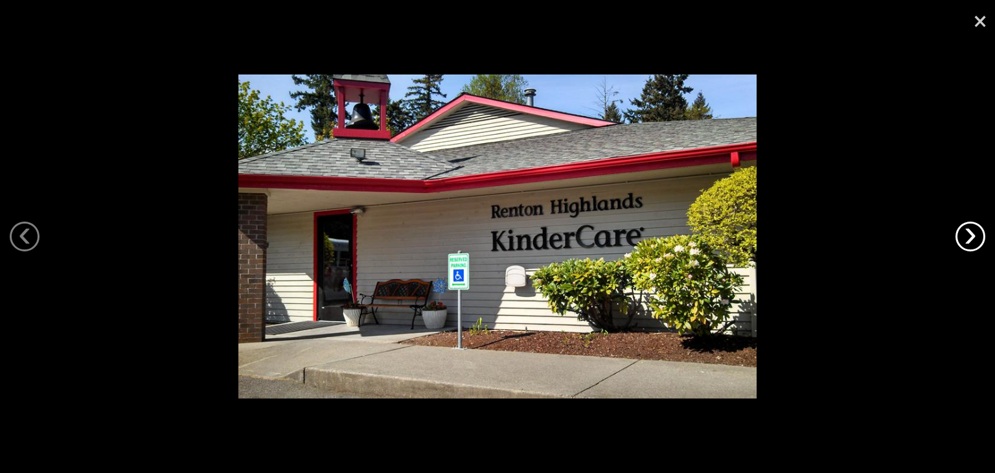
click at [968, 227] on link "›" at bounding box center [970, 236] width 30 height 30
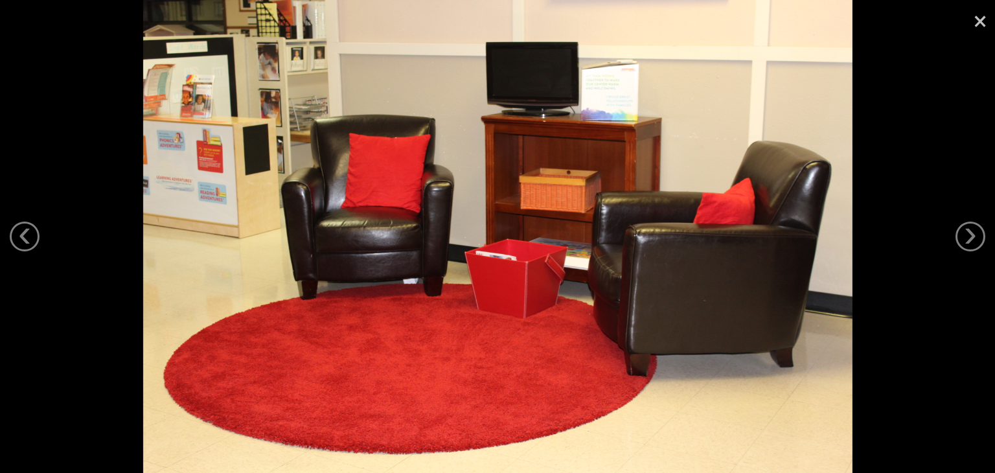
click at [984, 19] on link "×" at bounding box center [980, 19] width 30 height 39
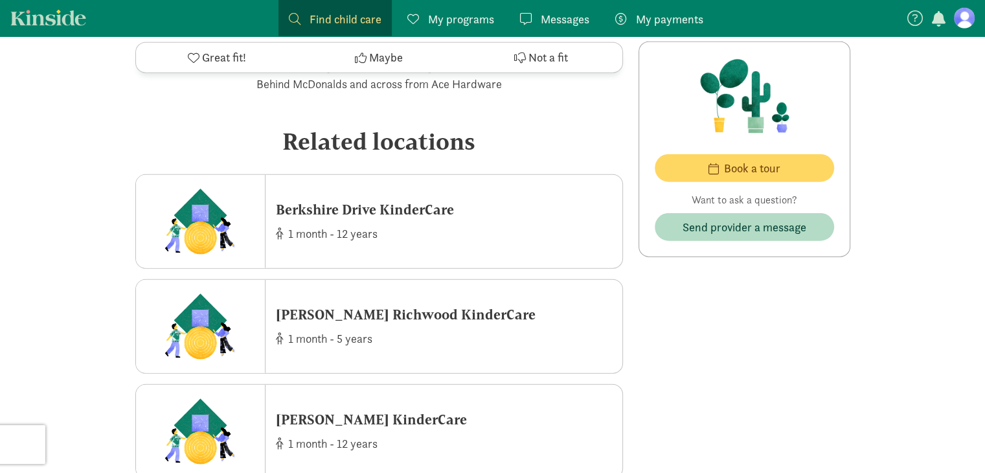
scroll to position [3367, 0]
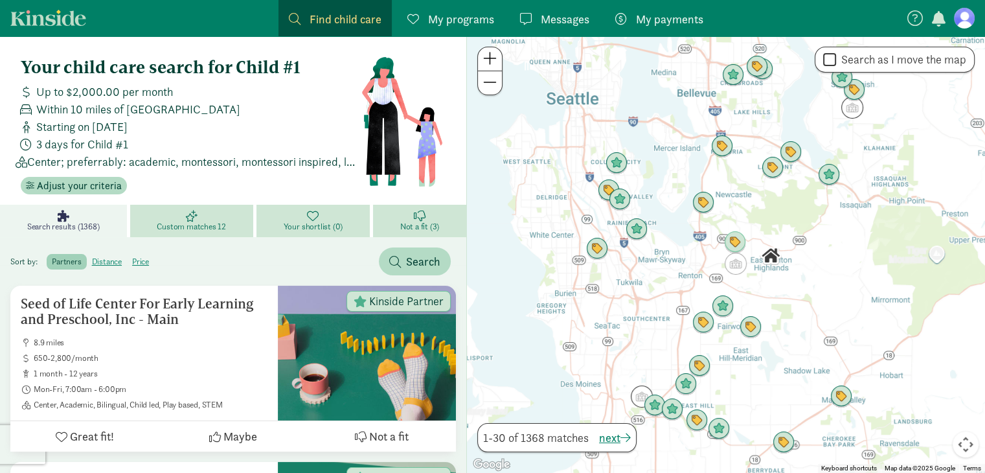
click at [778, 224] on div at bounding box center [726, 254] width 518 height 436
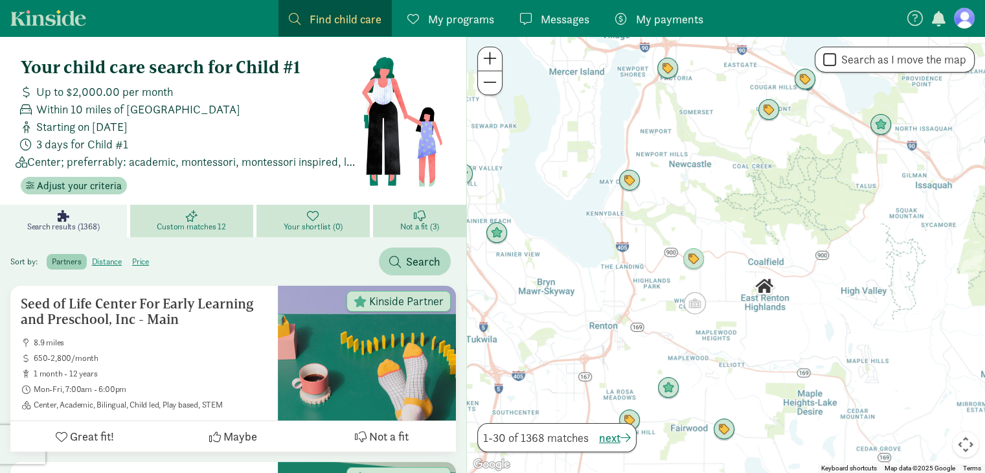
click at [717, 273] on div at bounding box center [726, 254] width 518 height 436
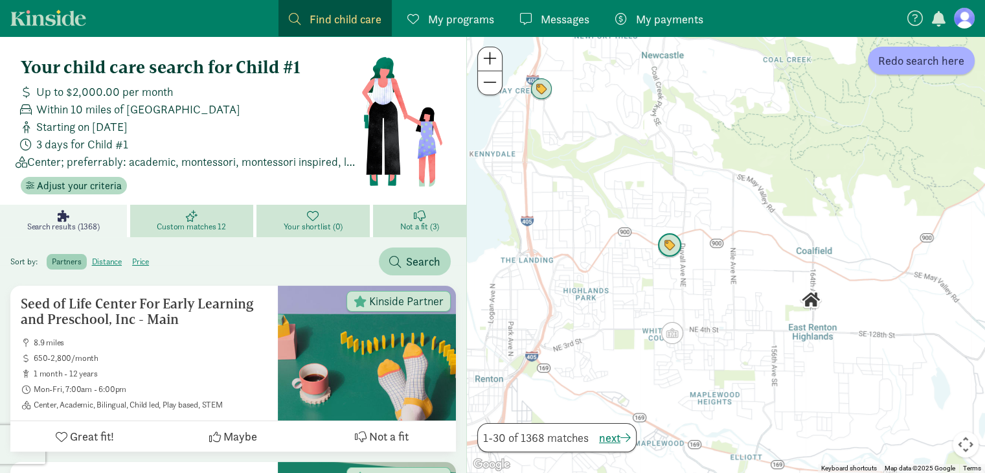
click at [669, 252] on img "Click to see details" at bounding box center [669, 245] width 35 height 35
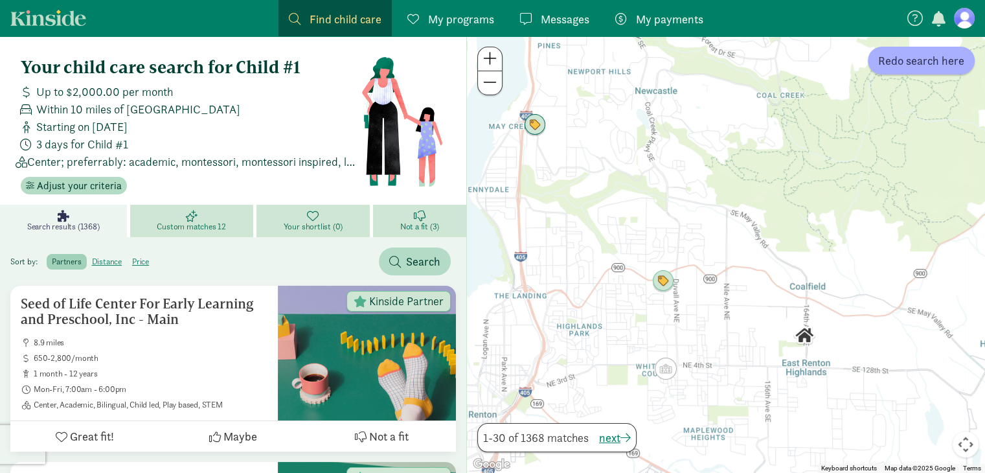
drag, startPoint x: 688, startPoint y: 410, endPoint x: 681, endPoint y: 345, distance: 65.1
click at [681, 345] on div "To navigate, press the arrow keys." at bounding box center [726, 254] width 518 height 436
click at [681, 345] on div at bounding box center [726, 254] width 518 height 436
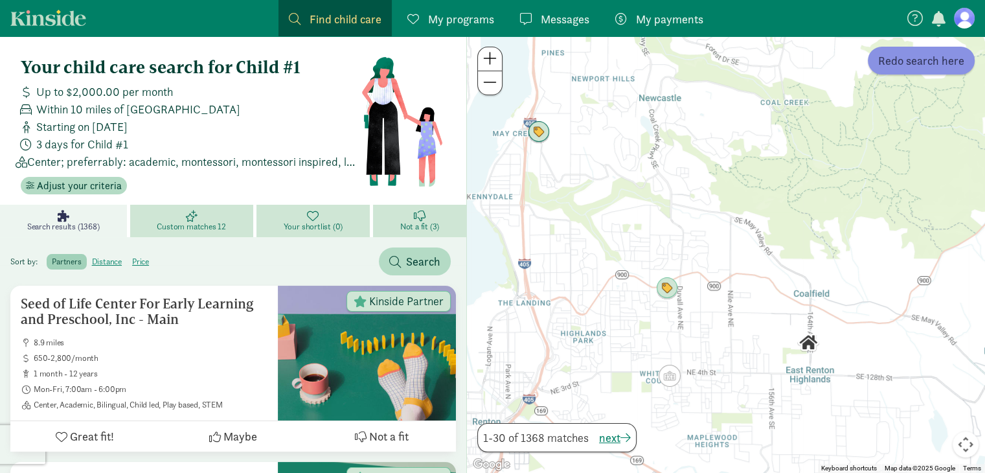
click at [925, 55] on span "Redo search here" at bounding box center [921, 60] width 86 height 17
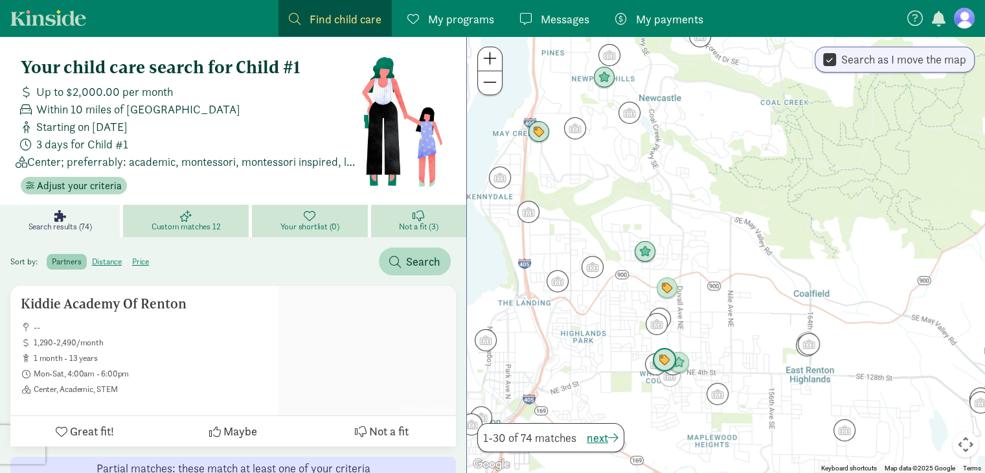
click at [661, 359] on img "Click to see details" at bounding box center [664, 360] width 35 height 35
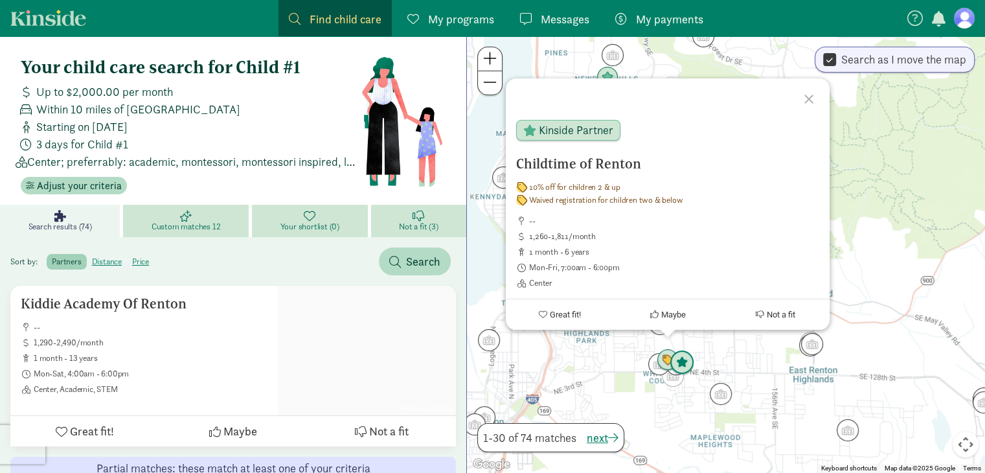
click at [690, 366] on img "Click to see details" at bounding box center [681, 362] width 35 height 35
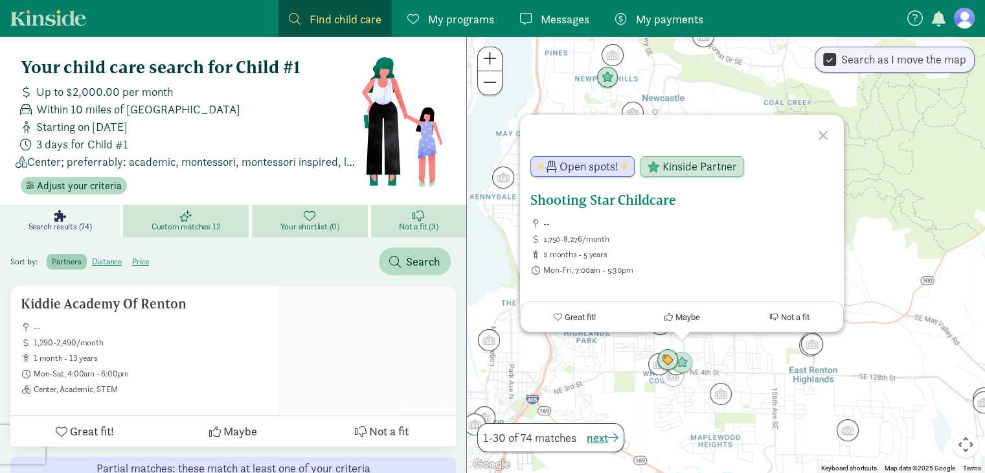
click at [676, 313] on span "Maybe" at bounding box center [687, 317] width 25 height 10
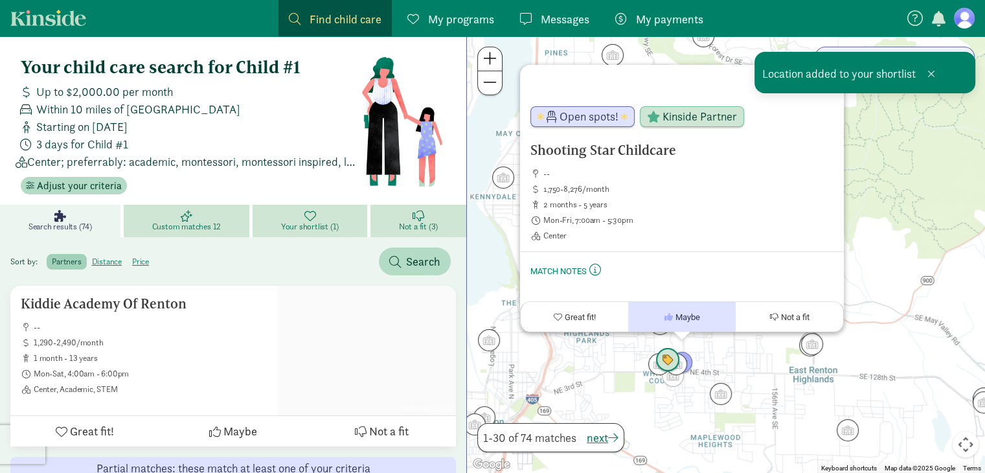
click at [658, 354] on img "Click to see details" at bounding box center [667, 360] width 35 height 35
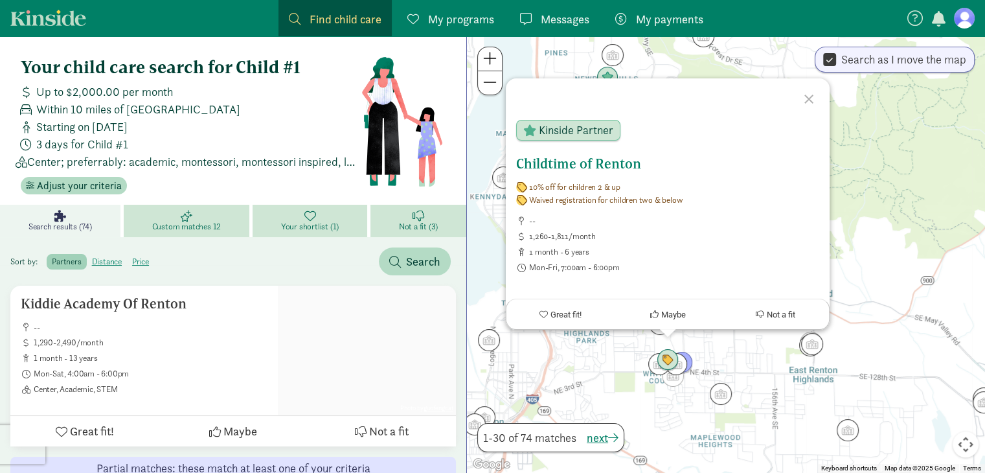
drag, startPoint x: 583, startPoint y: 159, endPoint x: 576, endPoint y: 162, distance: 7.8
click at [576, 162] on h5 "Childtime of Renton" at bounding box center [667, 164] width 303 height 16
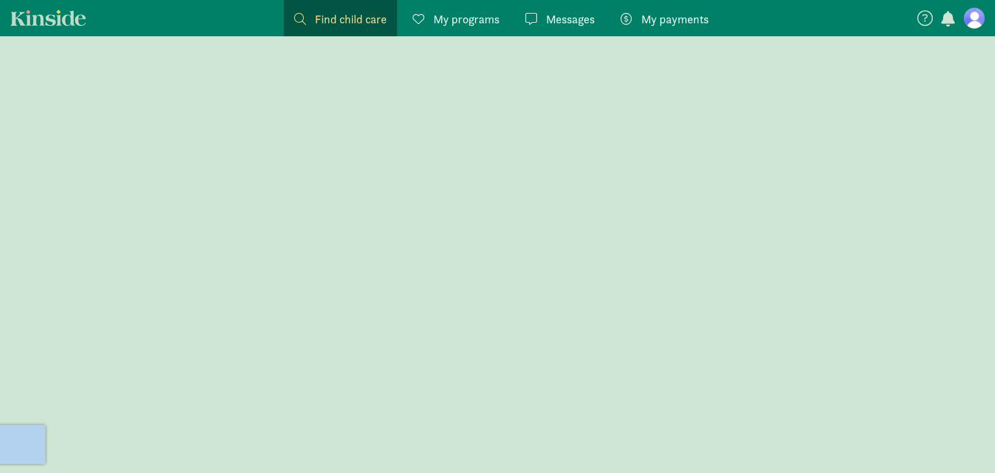
click at [576, 162] on div at bounding box center [497, 254] width 995 height 436
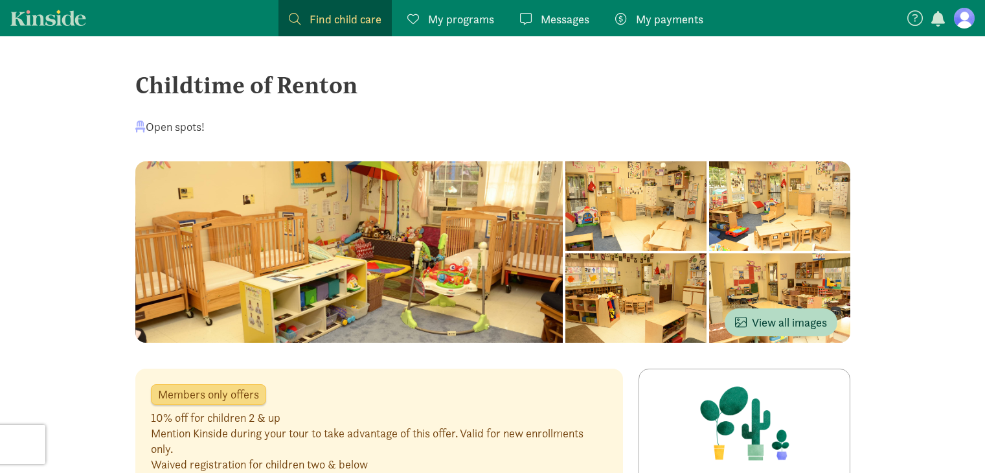
click at [386, 265] on div at bounding box center [349, 251] width 428 height 181
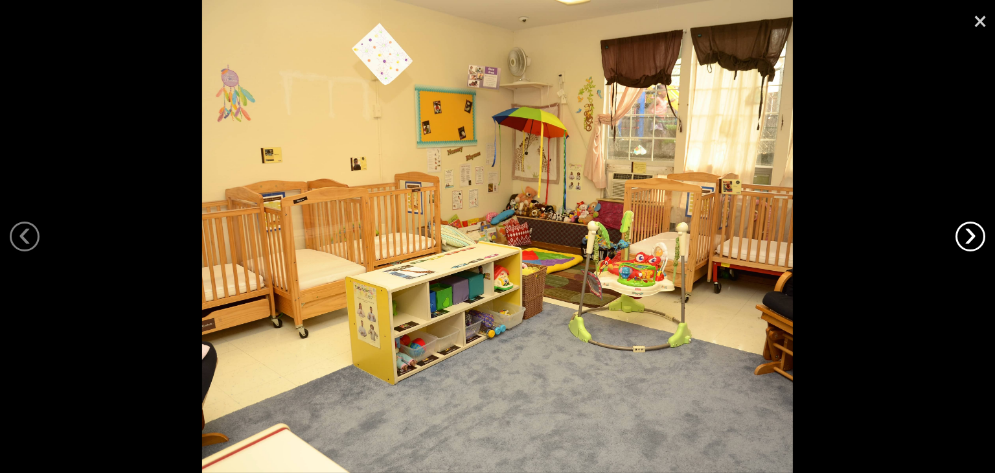
click at [967, 235] on link "›" at bounding box center [970, 236] width 30 height 30
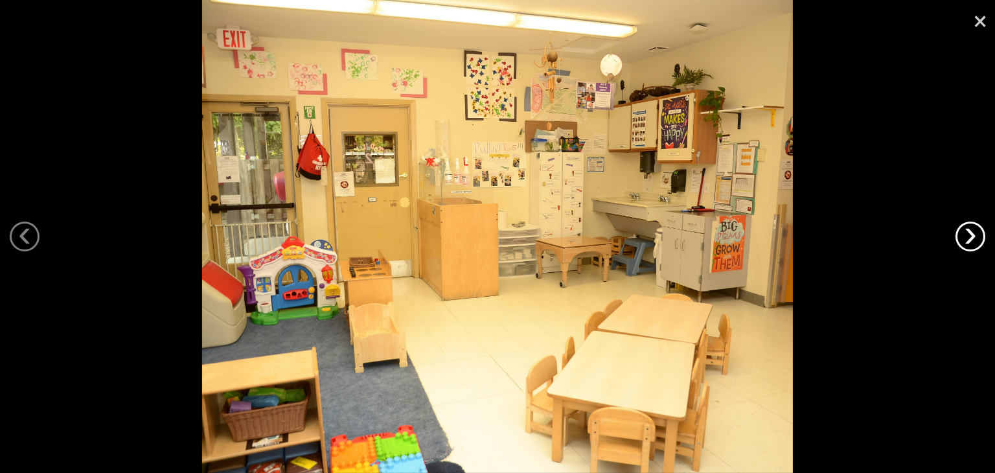
click at [967, 235] on link "›" at bounding box center [970, 236] width 30 height 30
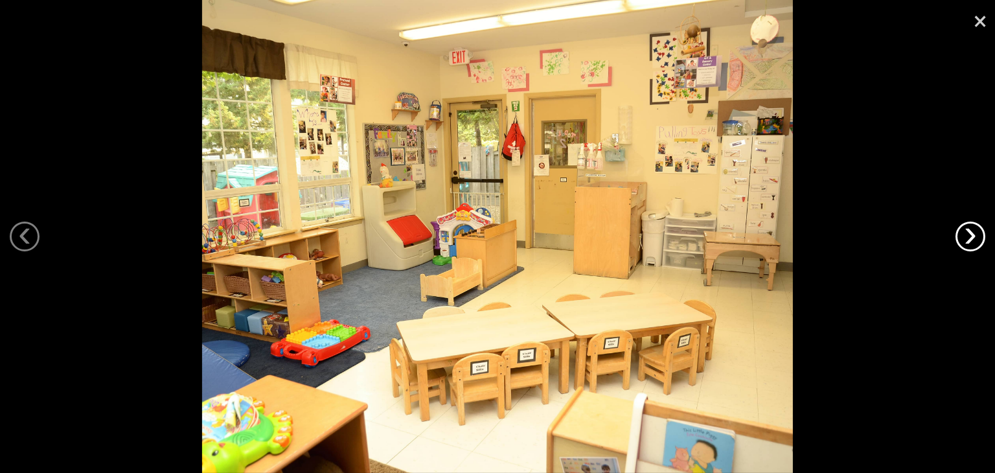
click at [967, 235] on link "›" at bounding box center [970, 236] width 30 height 30
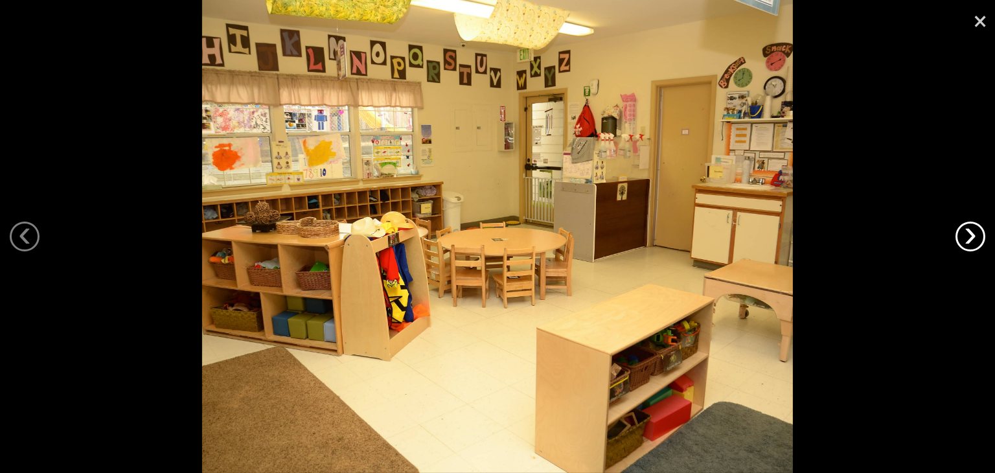
click at [967, 235] on link "›" at bounding box center [970, 236] width 30 height 30
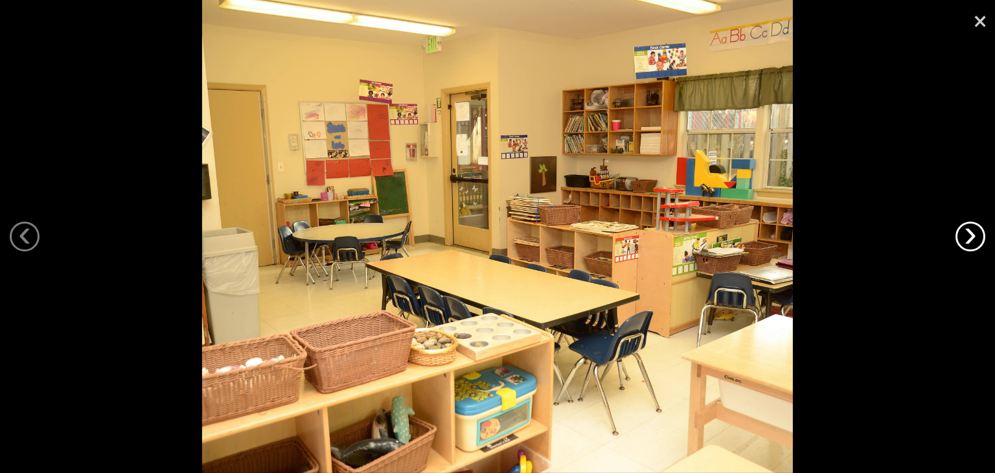
click at [967, 235] on link "›" at bounding box center [970, 236] width 30 height 30
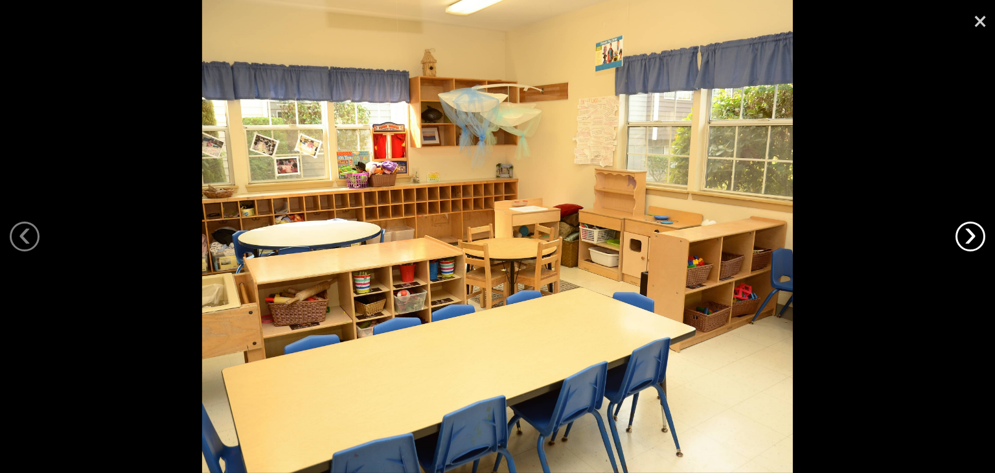
click at [967, 235] on link "›" at bounding box center [970, 236] width 30 height 30
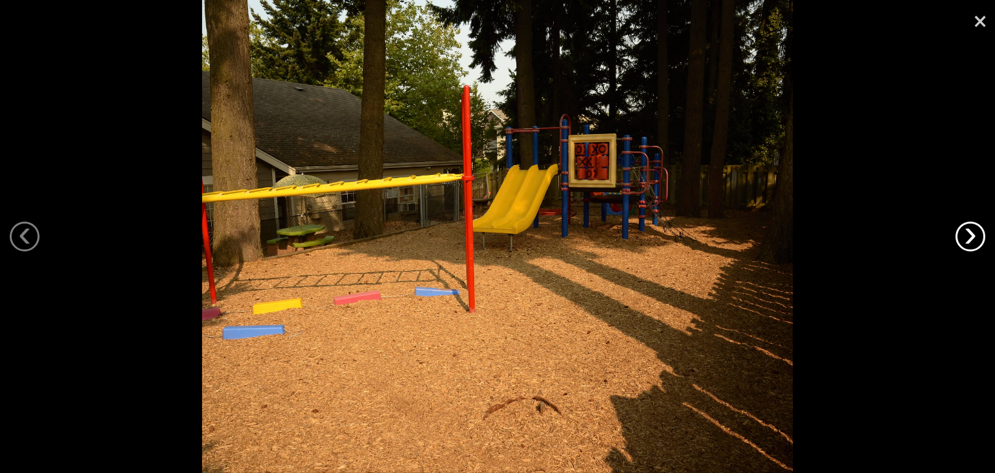
click at [967, 235] on link "›" at bounding box center [970, 236] width 30 height 30
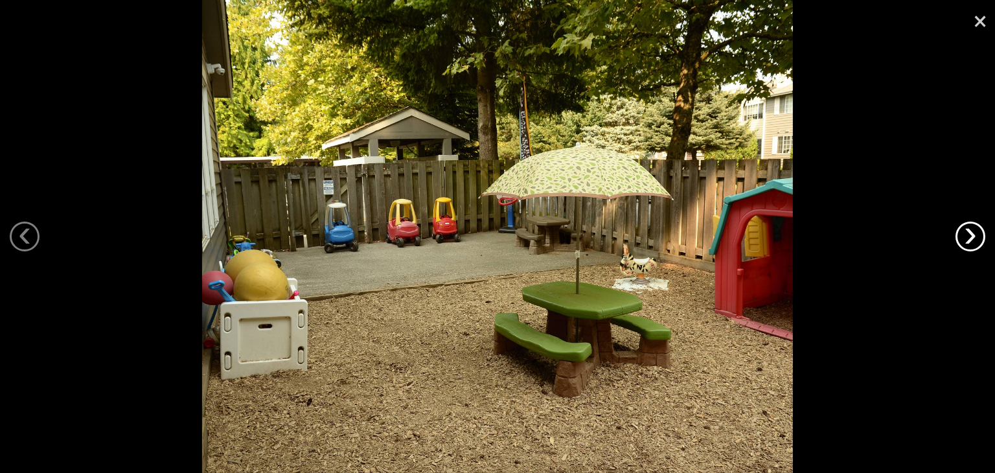
click at [967, 235] on link "›" at bounding box center [970, 236] width 30 height 30
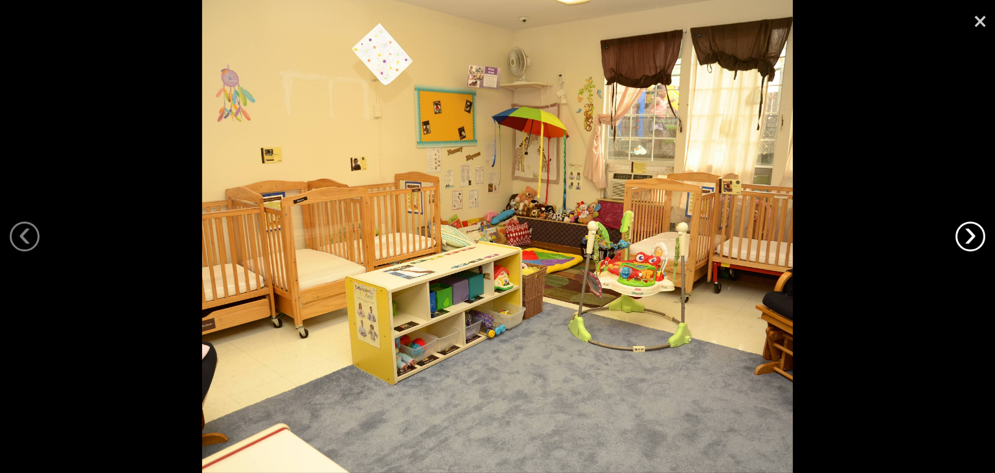
click at [967, 235] on link "›" at bounding box center [970, 236] width 30 height 30
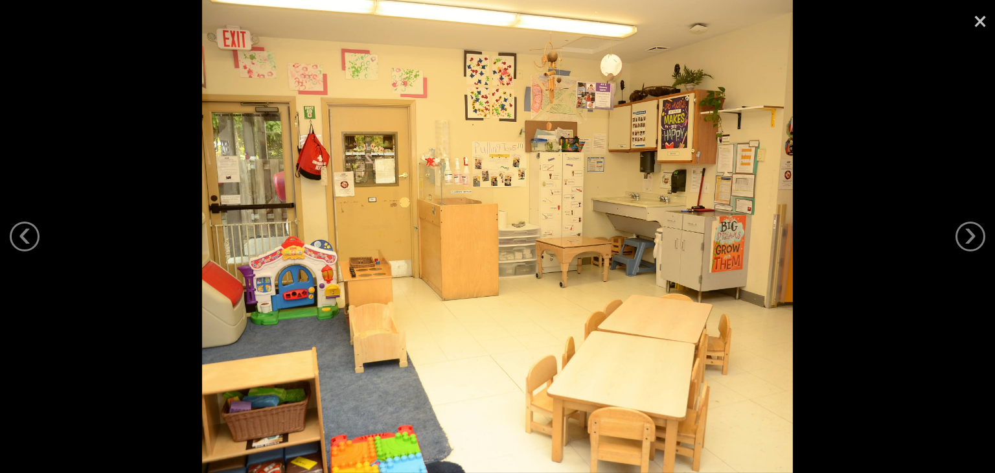
click at [976, 28] on link "×" at bounding box center [980, 19] width 30 height 39
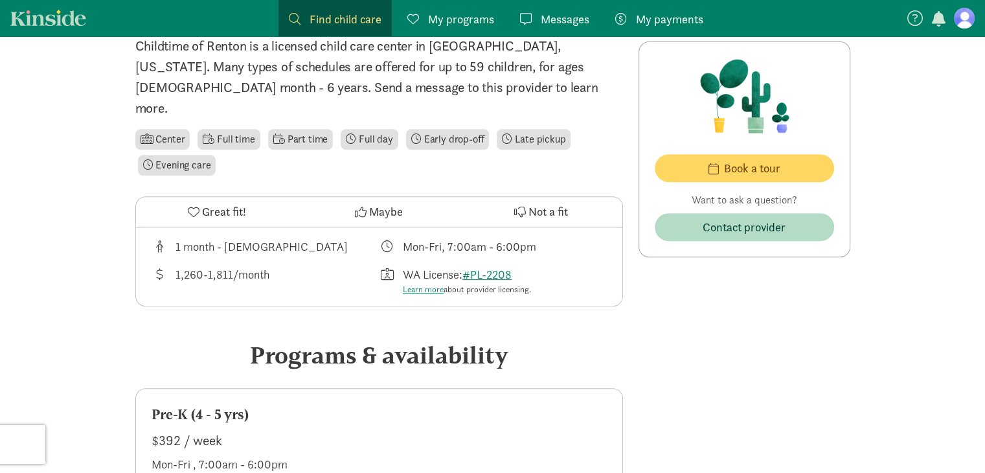
scroll to position [517, 0]
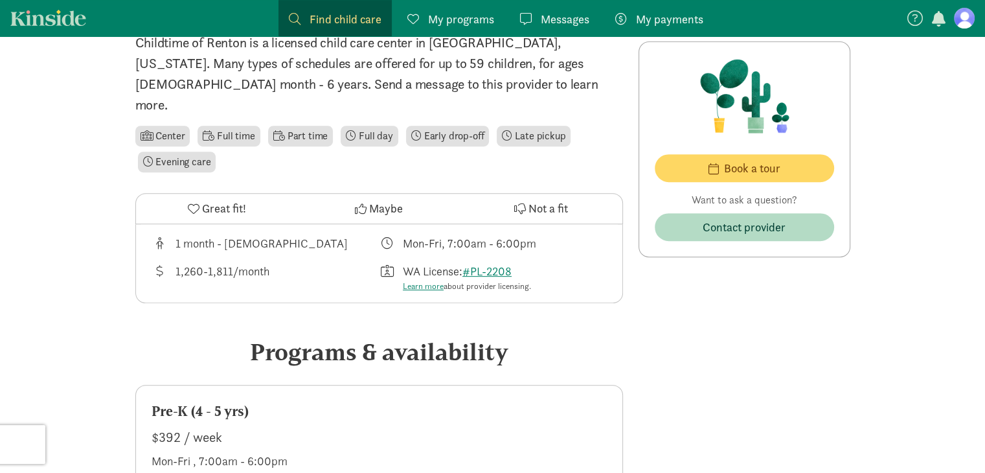
click at [373, 199] on span "Maybe" at bounding box center [386, 207] width 34 height 17
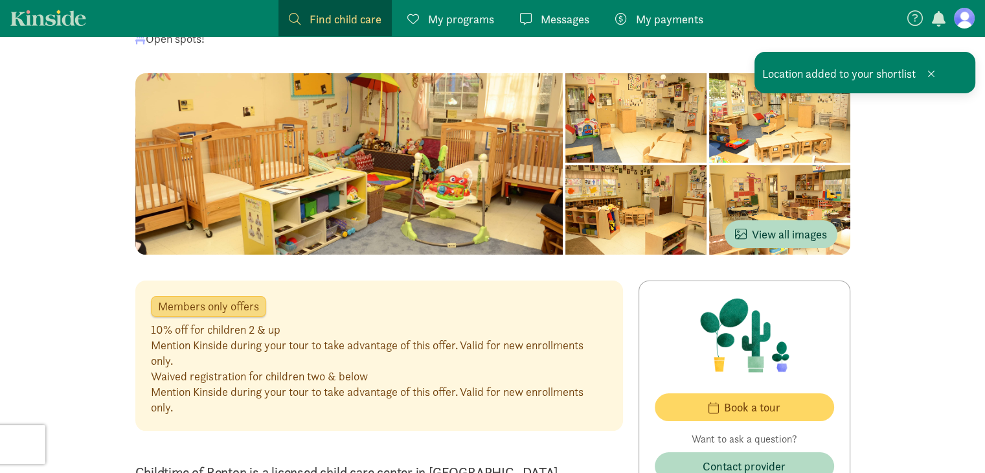
scroll to position [47, 0]
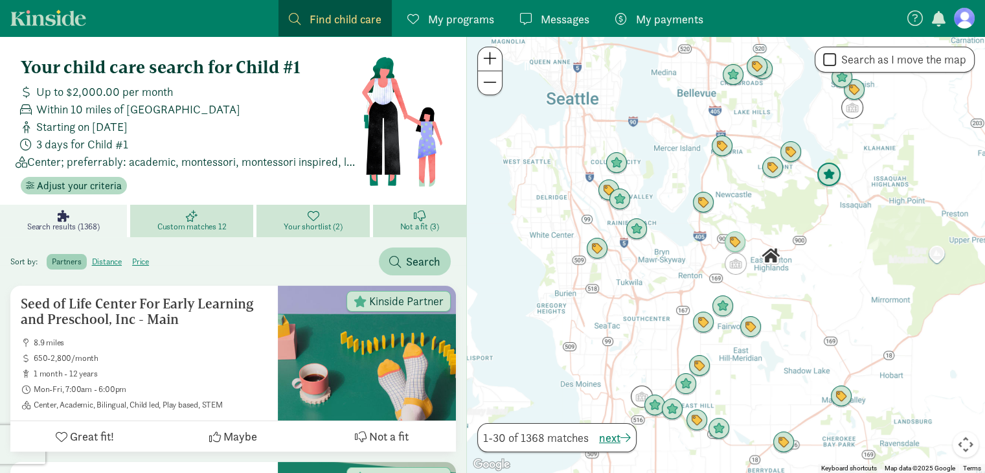
click at [842, 171] on img "Click to see details" at bounding box center [828, 174] width 35 height 35
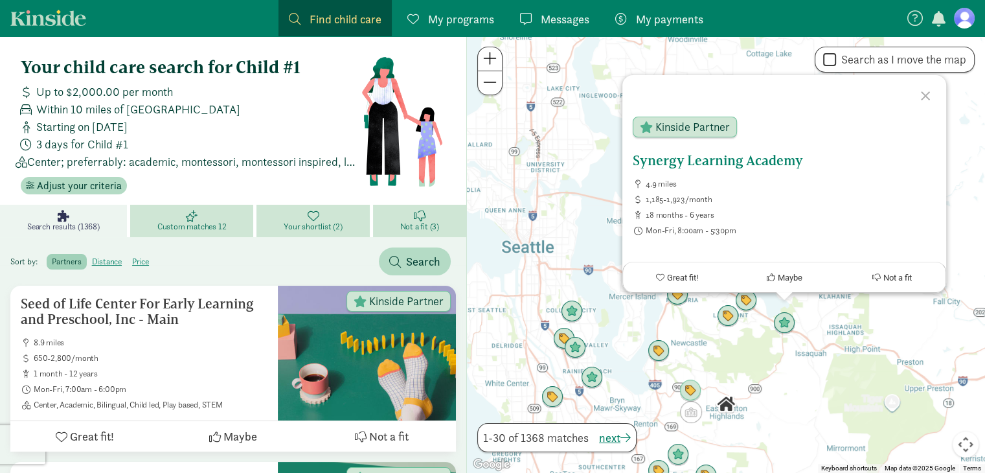
click at [768, 155] on h5 "Synergy Learning Academy" at bounding box center [784, 161] width 303 height 16
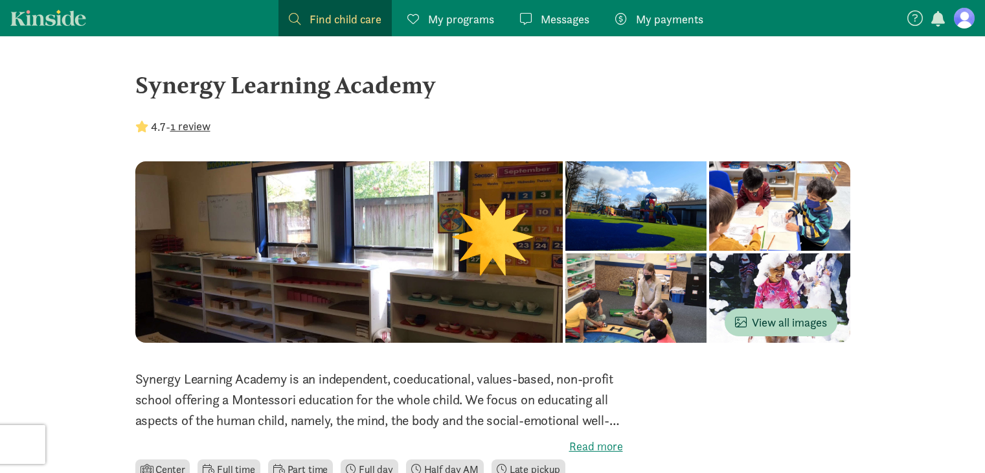
click at [364, 291] on div at bounding box center [349, 251] width 428 height 181
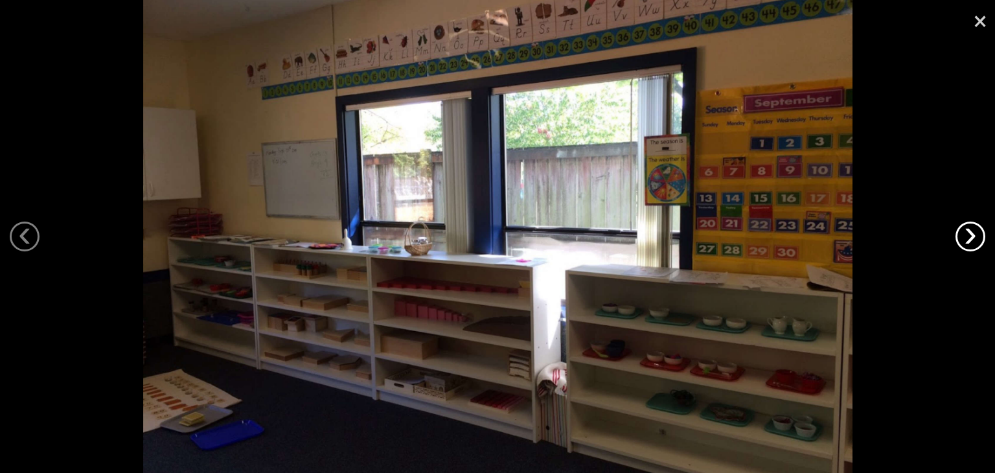
click at [972, 228] on link "›" at bounding box center [970, 236] width 30 height 30
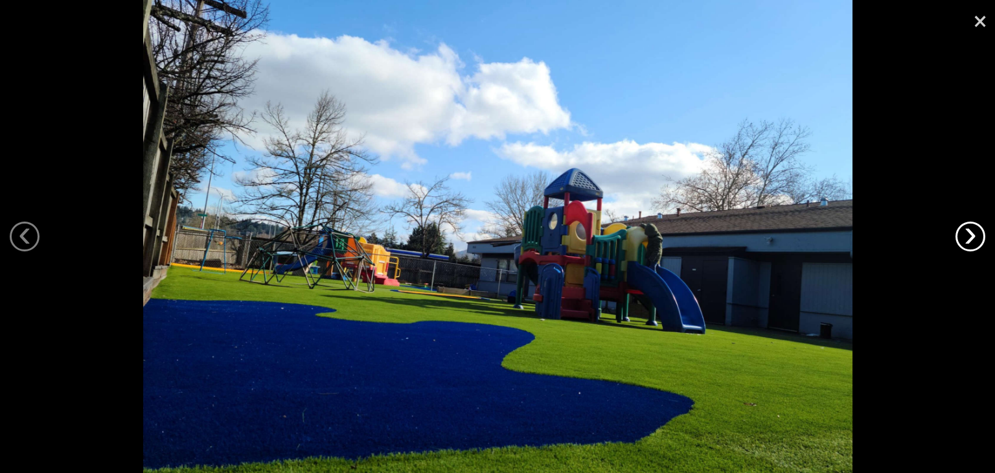
click at [972, 228] on link "›" at bounding box center [970, 236] width 30 height 30
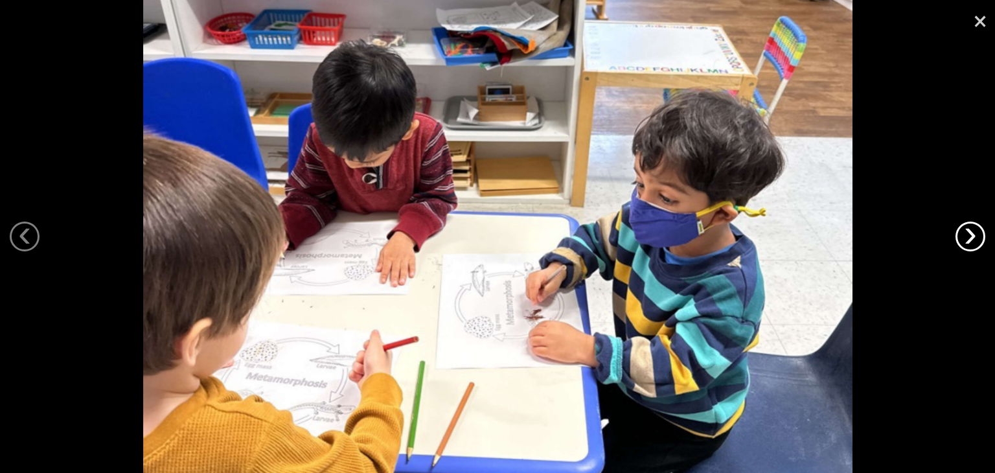
click at [972, 228] on link "›" at bounding box center [970, 236] width 30 height 30
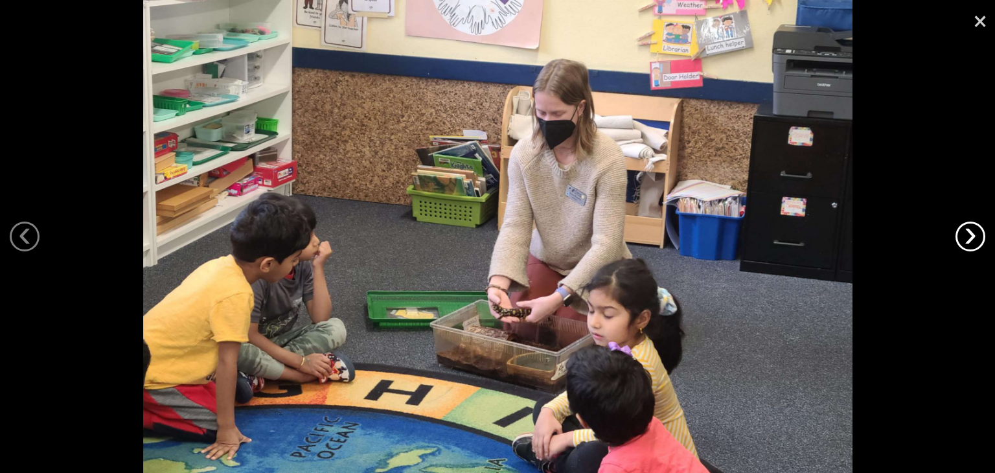
click at [967, 228] on link "›" at bounding box center [970, 236] width 30 height 30
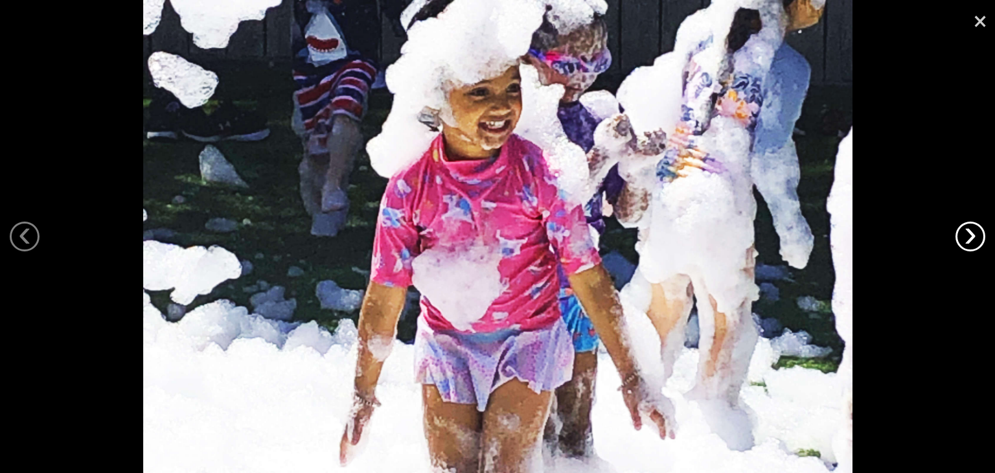
click at [967, 228] on link "›" at bounding box center [970, 236] width 30 height 30
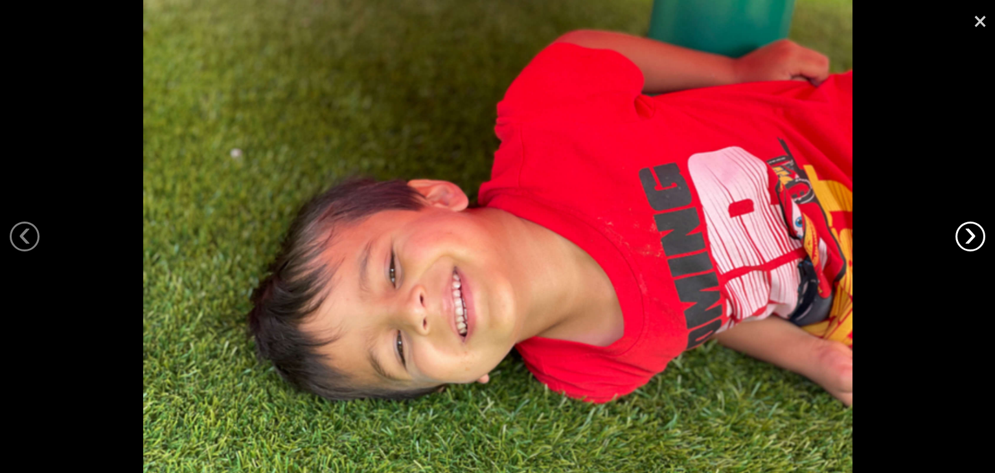
click at [967, 228] on link "›" at bounding box center [970, 236] width 30 height 30
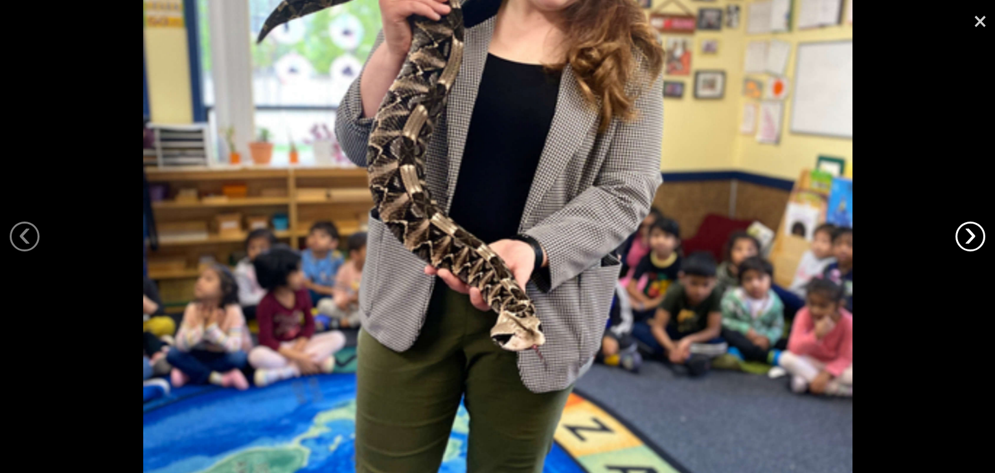
click at [967, 228] on link "›" at bounding box center [970, 236] width 30 height 30
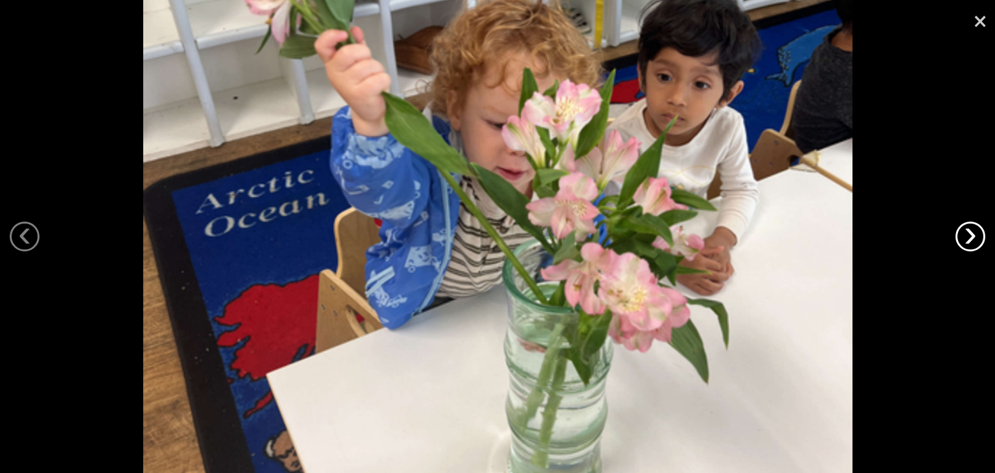
click at [967, 228] on link "›" at bounding box center [970, 236] width 30 height 30
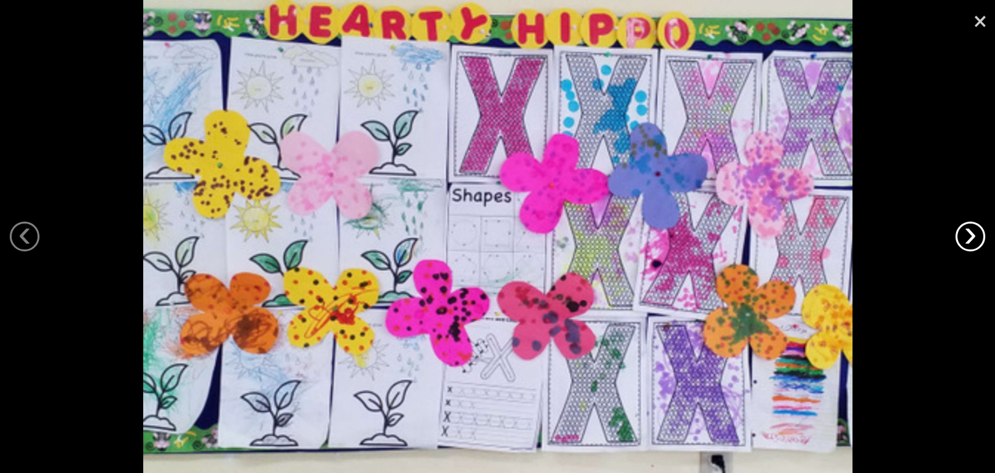
click at [967, 228] on link "›" at bounding box center [970, 236] width 30 height 30
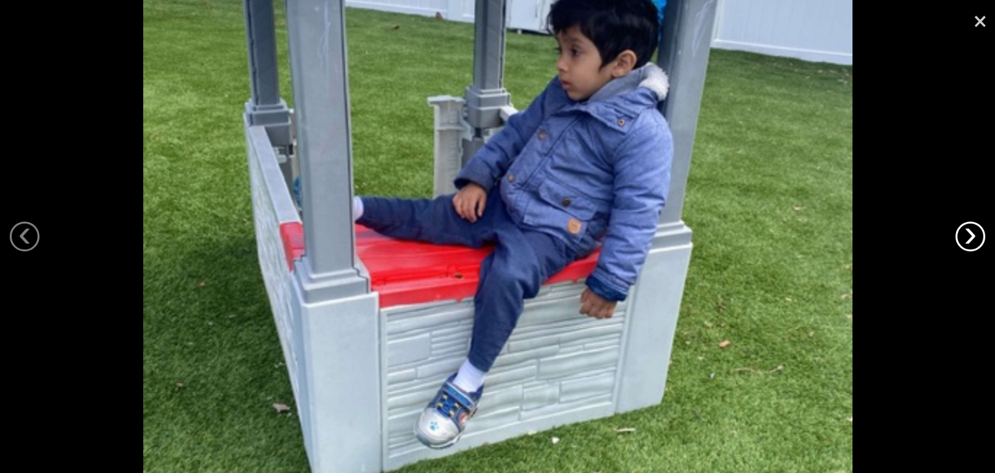
click at [967, 228] on link "›" at bounding box center [970, 236] width 30 height 30
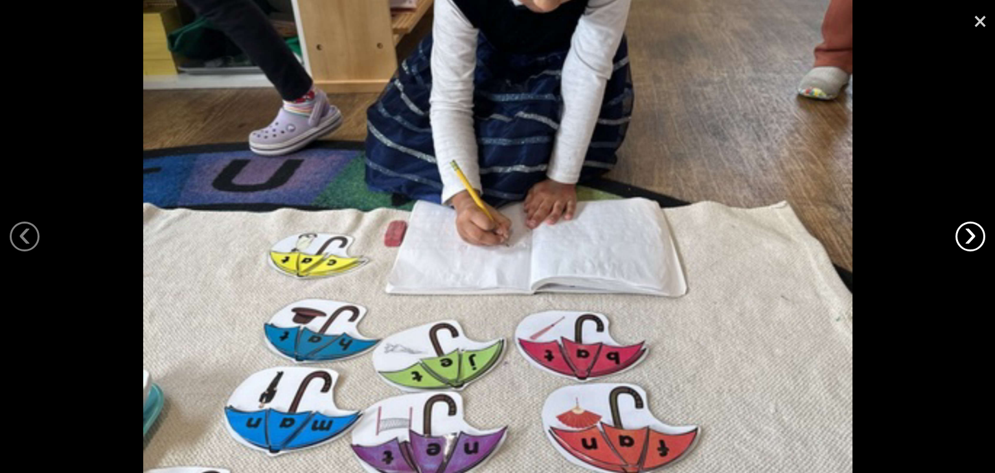
click at [967, 228] on link "›" at bounding box center [970, 236] width 30 height 30
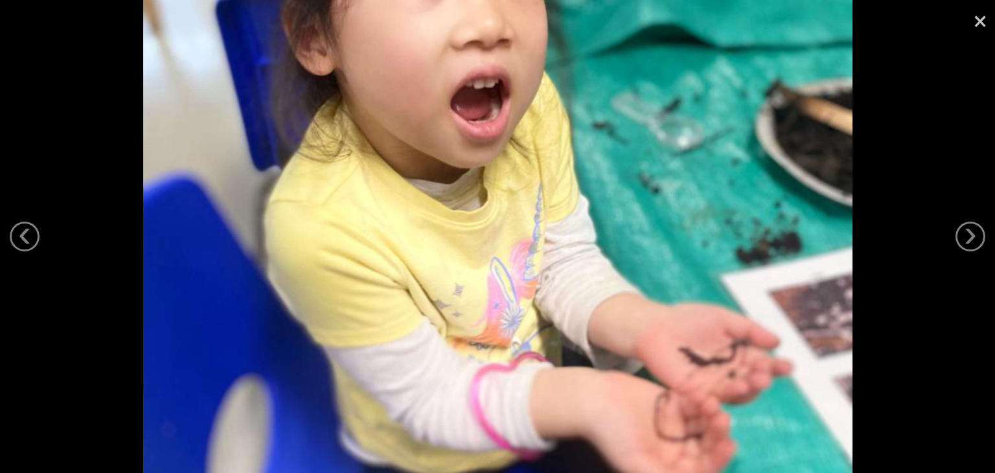
click at [984, 23] on link "×" at bounding box center [980, 19] width 30 height 39
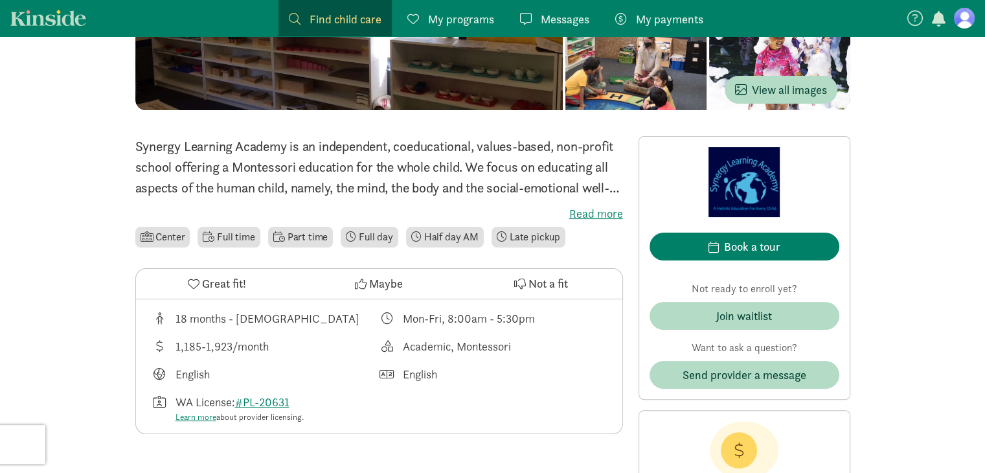
scroll to position [232, 0]
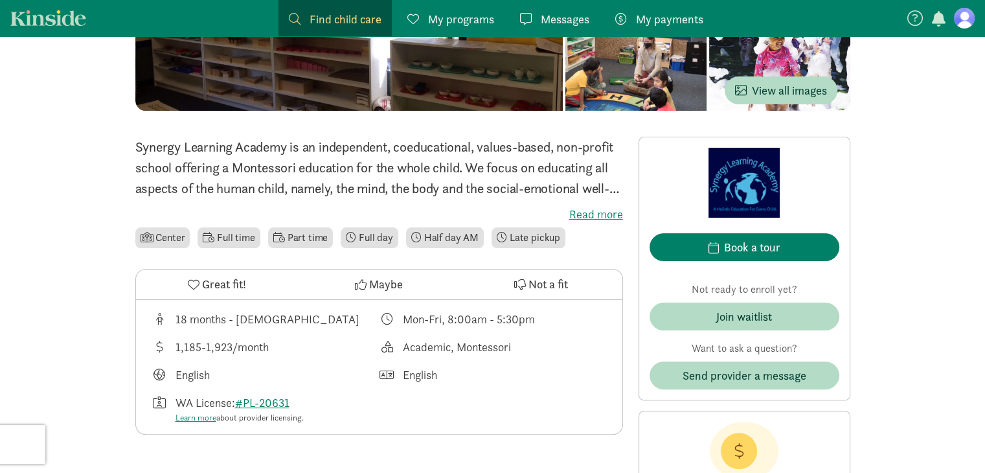
click at [589, 221] on label "Read more" at bounding box center [379, 215] width 488 height 16
click at [0, 0] on input "Read more" at bounding box center [0, 0] width 0 height 0
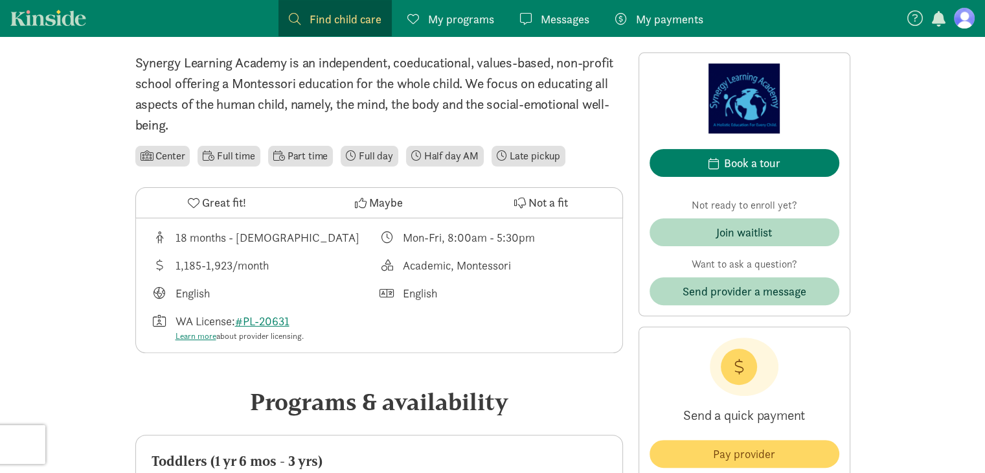
scroll to position [319, 0]
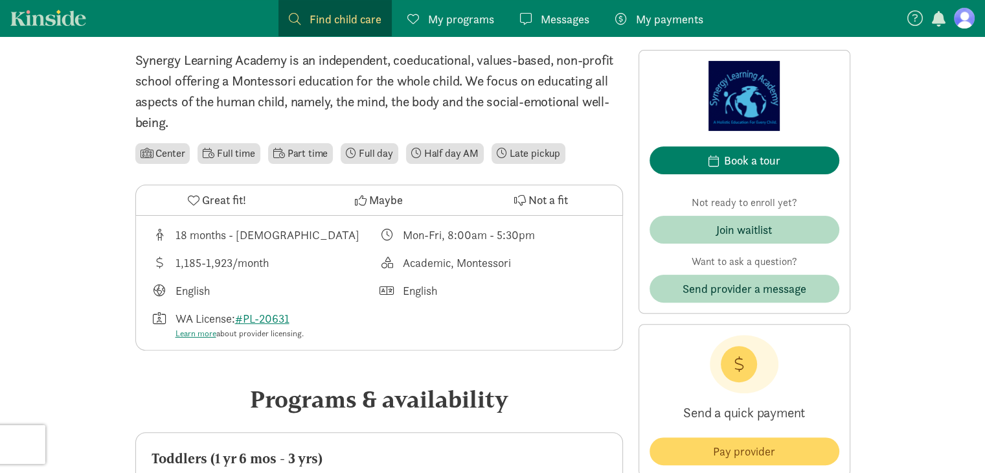
click at [399, 200] on span "Maybe" at bounding box center [386, 199] width 34 height 17
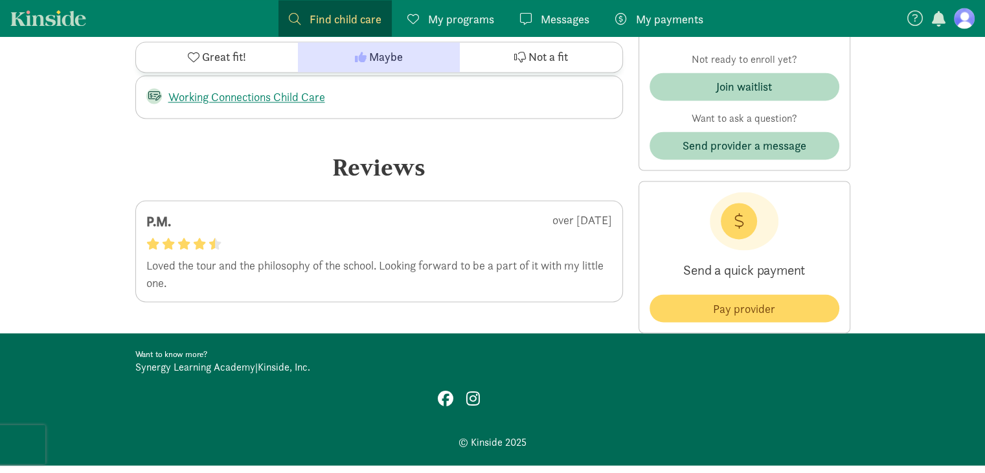
scroll to position [2198, 0]
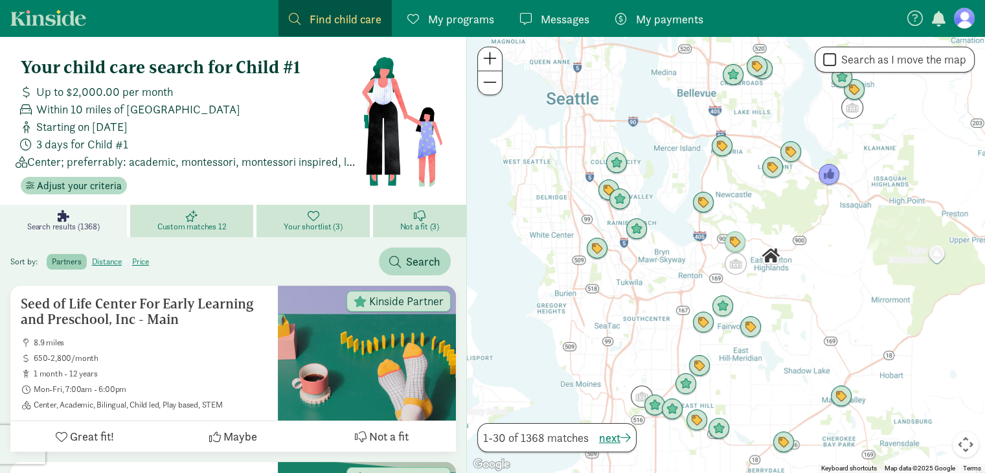
click at [791, 216] on div at bounding box center [726, 254] width 518 height 436
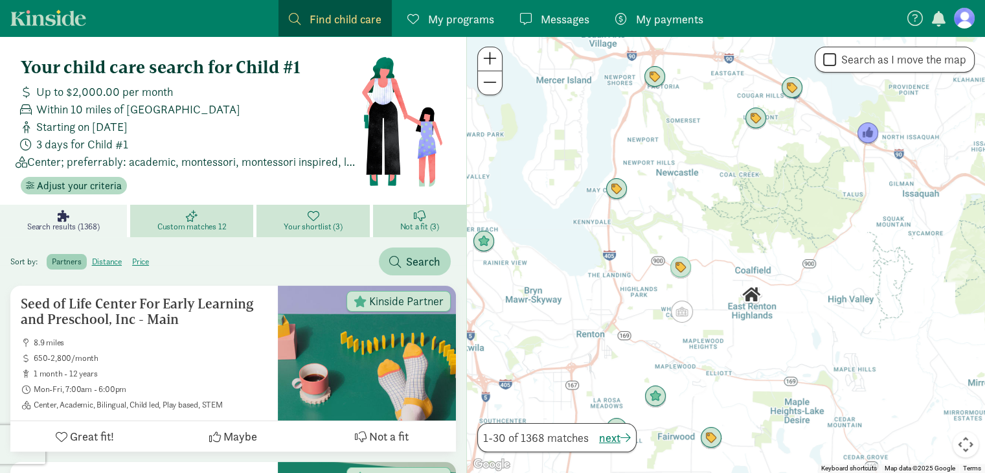
click at [741, 205] on div at bounding box center [726, 254] width 518 height 436
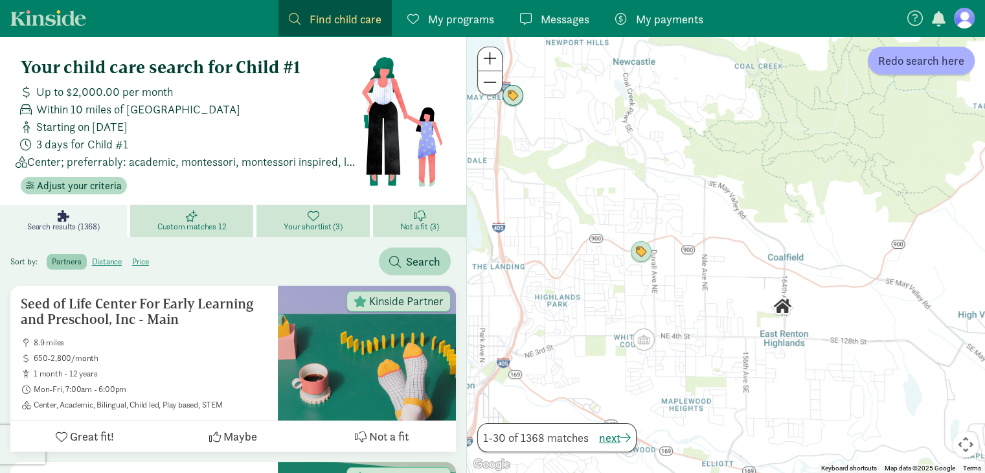
drag, startPoint x: 741, startPoint y: 205, endPoint x: 762, endPoint y: 124, distance: 84.3
click at [762, 124] on div at bounding box center [726, 254] width 518 height 436
click at [919, 60] on span "Redo search here" at bounding box center [921, 60] width 86 height 17
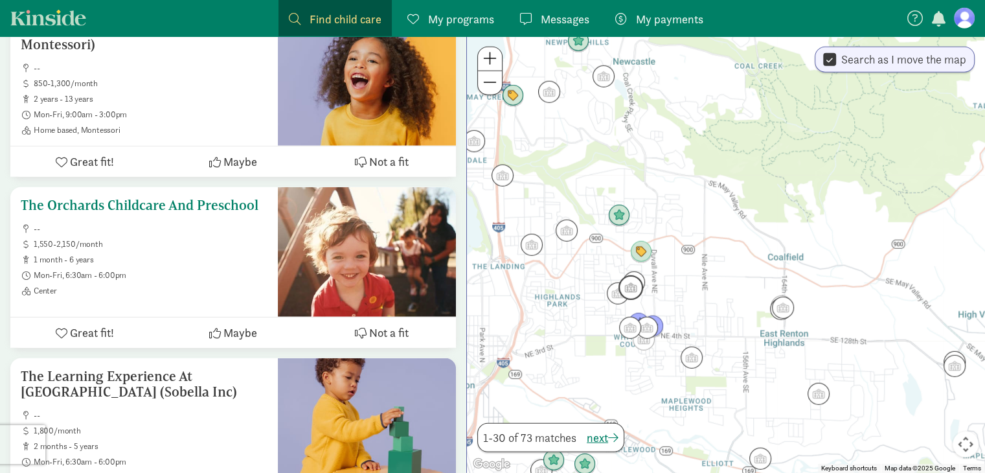
scroll to position [3478, 0]
drag, startPoint x: 215, startPoint y: 195, endPoint x: 194, endPoint y: 200, distance: 22.0
click at [194, 200] on h5 "The Orchards Childcare And Preschool" at bounding box center [144, 205] width 247 height 16
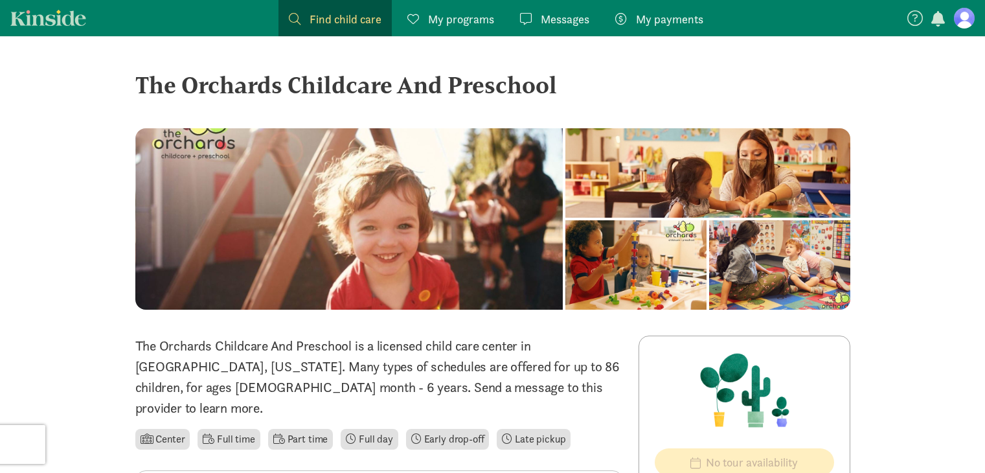
click at [453, 232] on div at bounding box center [349, 218] width 428 height 181
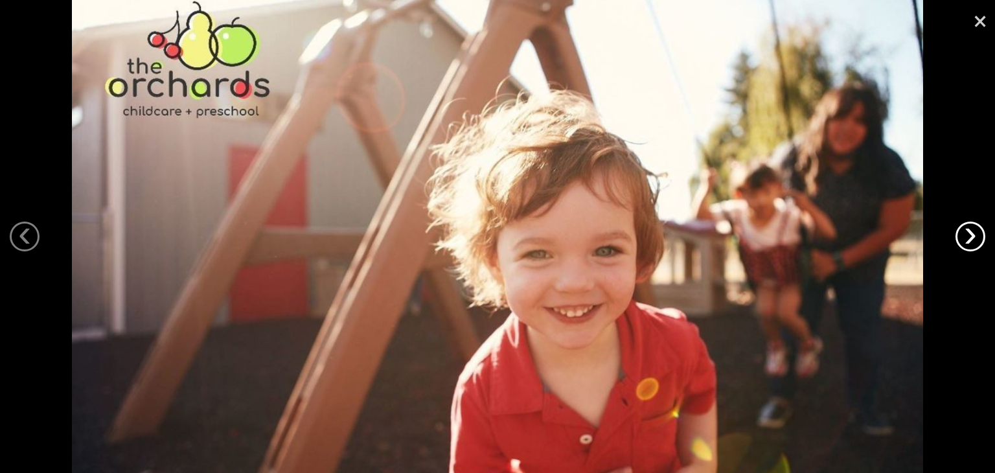
click at [968, 238] on link "›" at bounding box center [970, 236] width 30 height 30
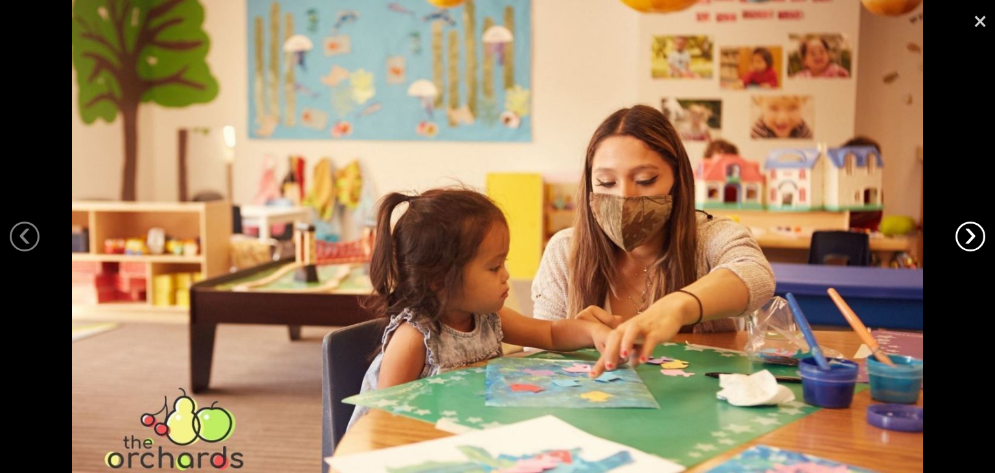
click at [968, 236] on link "›" at bounding box center [970, 236] width 30 height 30
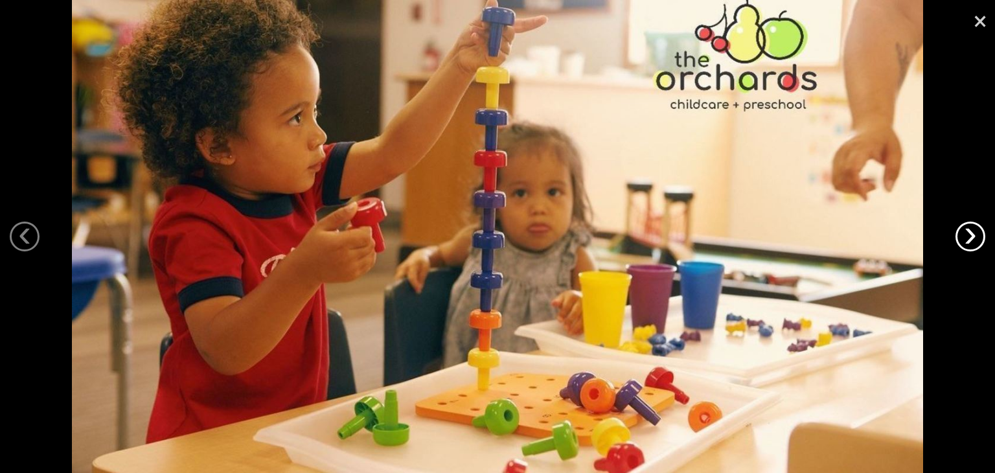
click at [968, 236] on link "›" at bounding box center [970, 236] width 30 height 30
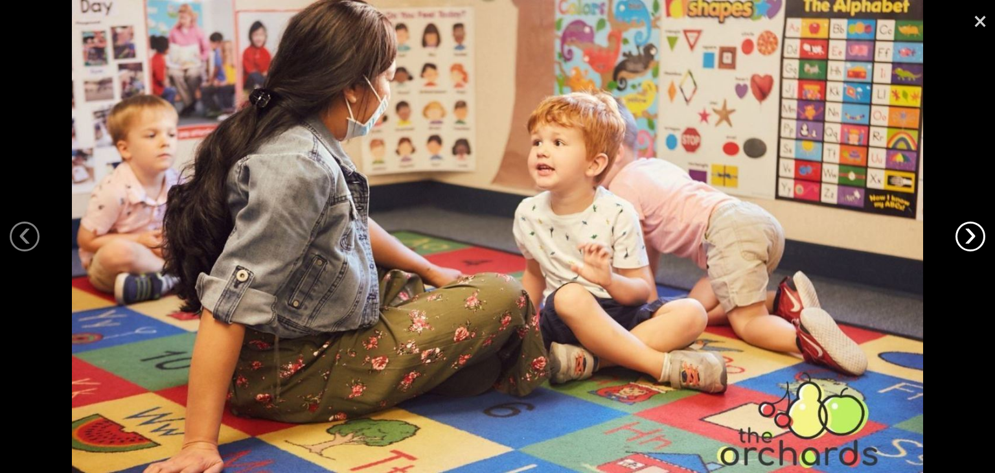
click at [968, 236] on link "›" at bounding box center [970, 236] width 30 height 30
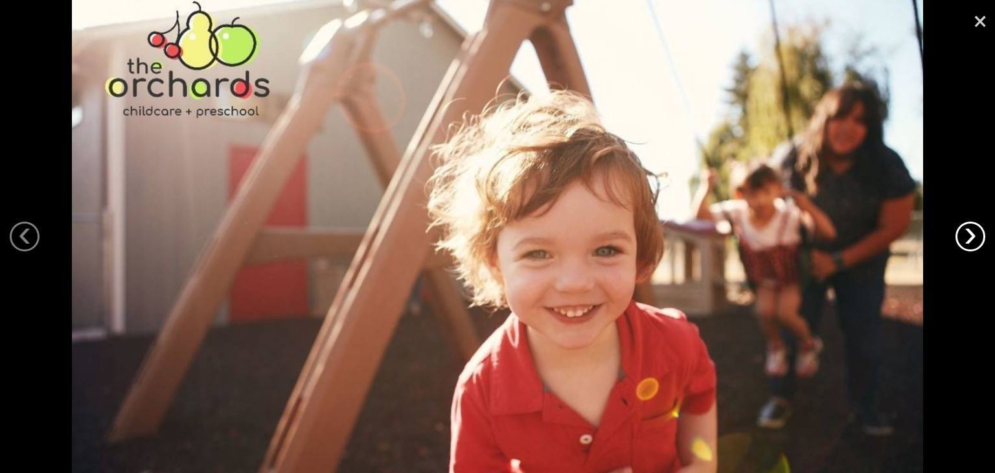
click at [968, 236] on link "›" at bounding box center [970, 236] width 30 height 30
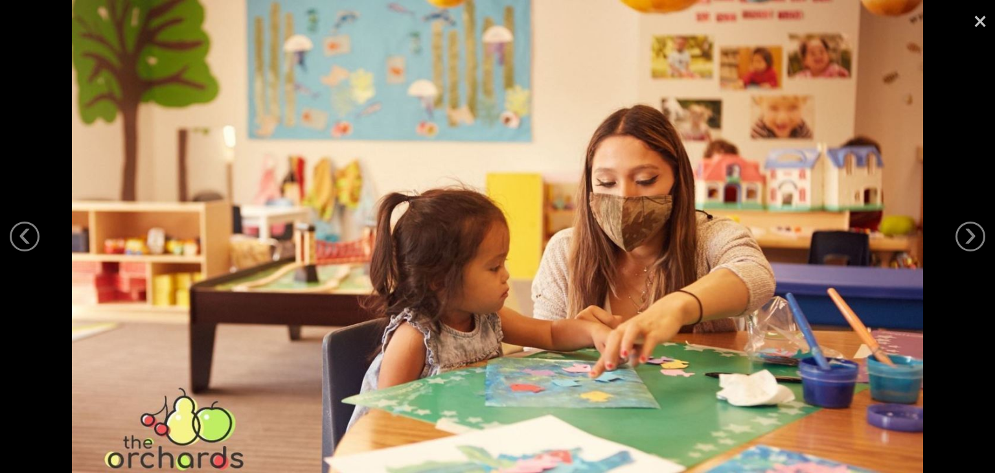
click at [978, 16] on link "×" at bounding box center [980, 19] width 30 height 39
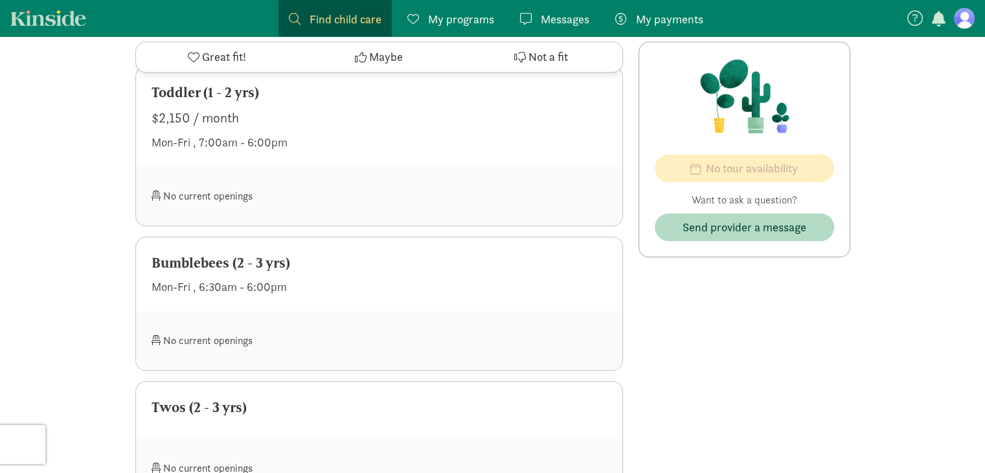
scroll to position [1080, 0]
click at [387, 61] on span "Maybe" at bounding box center [386, 57] width 34 height 17
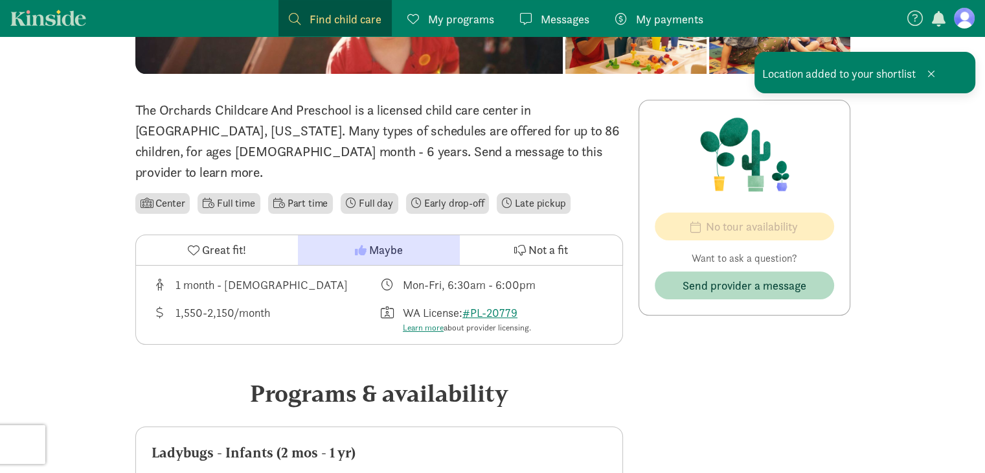
scroll to position [0, 0]
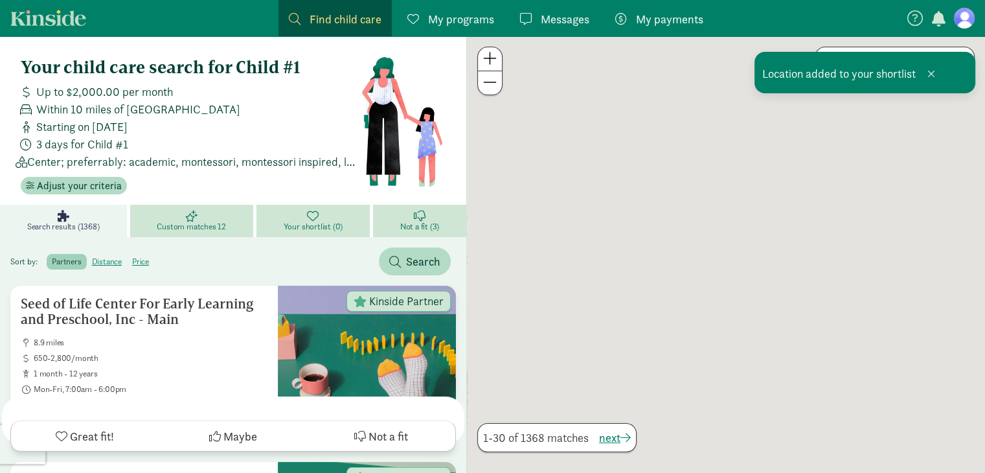
scroll to position [3478, 0]
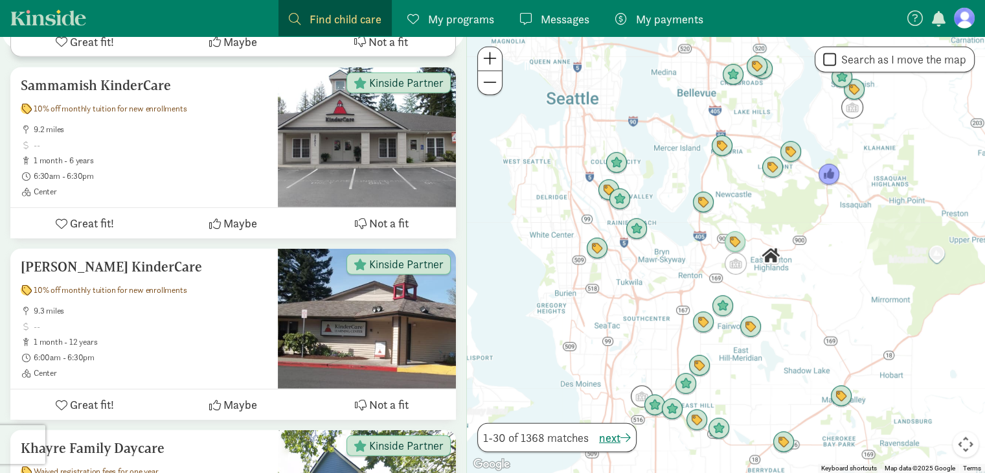
click at [791, 218] on div at bounding box center [726, 254] width 518 height 436
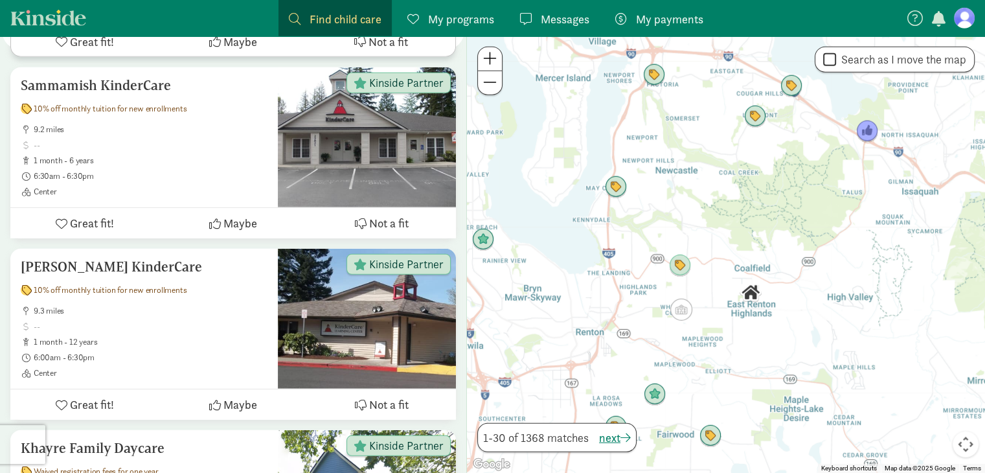
click at [791, 218] on div at bounding box center [726, 254] width 518 height 436
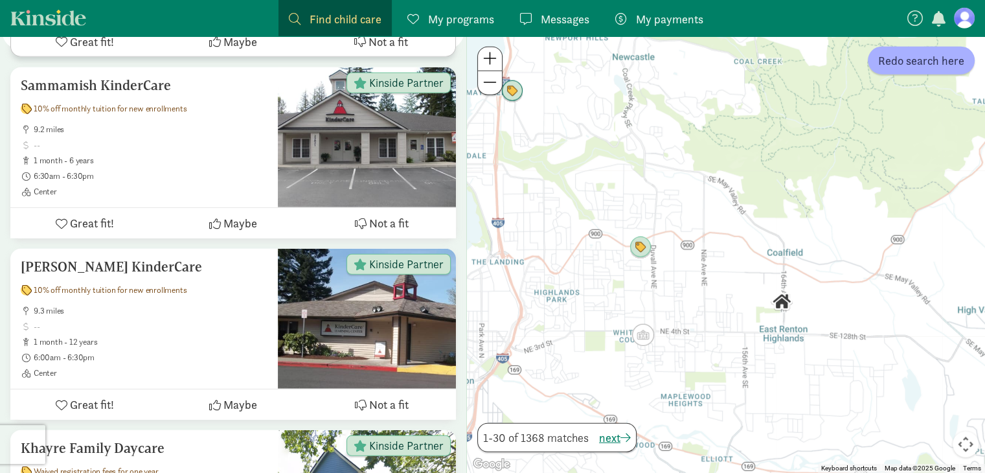
drag, startPoint x: 791, startPoint y: 218, endPoint x: 871, endPoint y: 143, distance: 109.0
click at [871, 143] on div at bounding box center [726, 254] width 518 height 436
click at [906, 54] on span "Redo search here" at bounding box center [921, 60] width 86 height 17
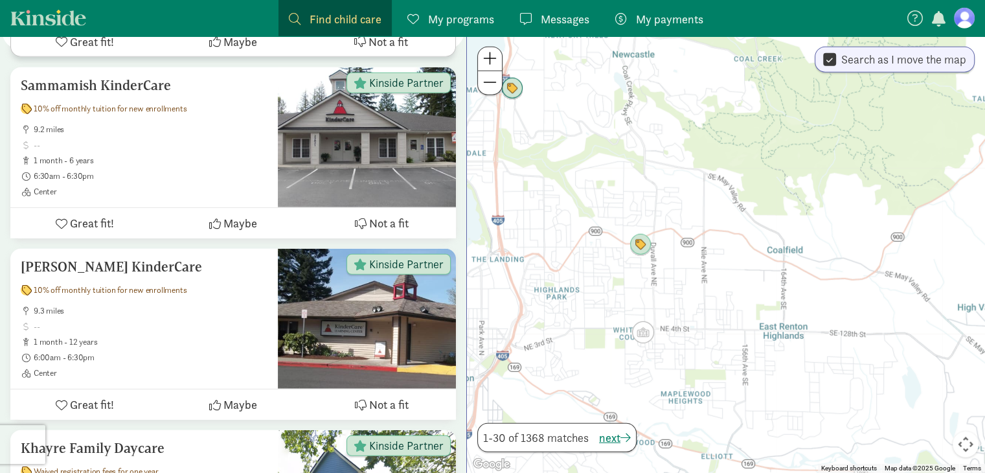
scroll to position [0, 0]
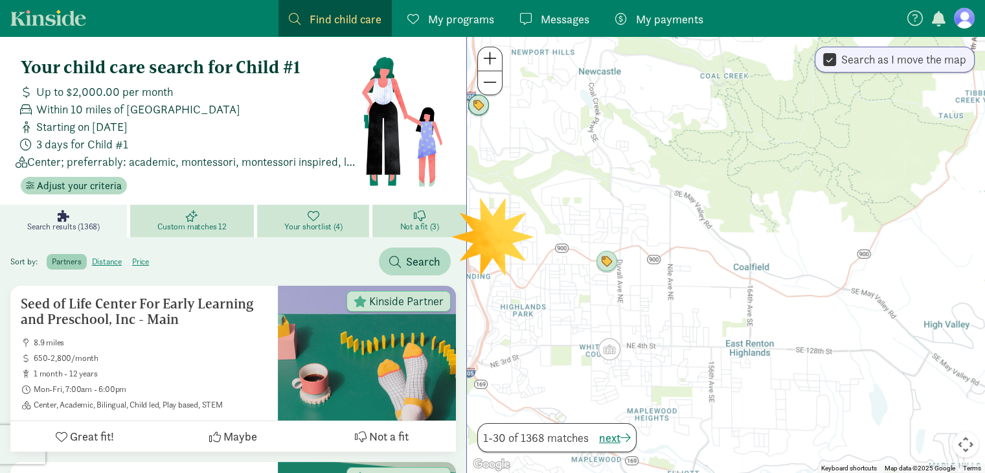
drag, startPoint x: 912, startPoint y: 148, endPoint x: 875, endPoint y: 166, distance: 40.5
click at [875, 166] on div at bounding box center [726, 254] width 518 height 436
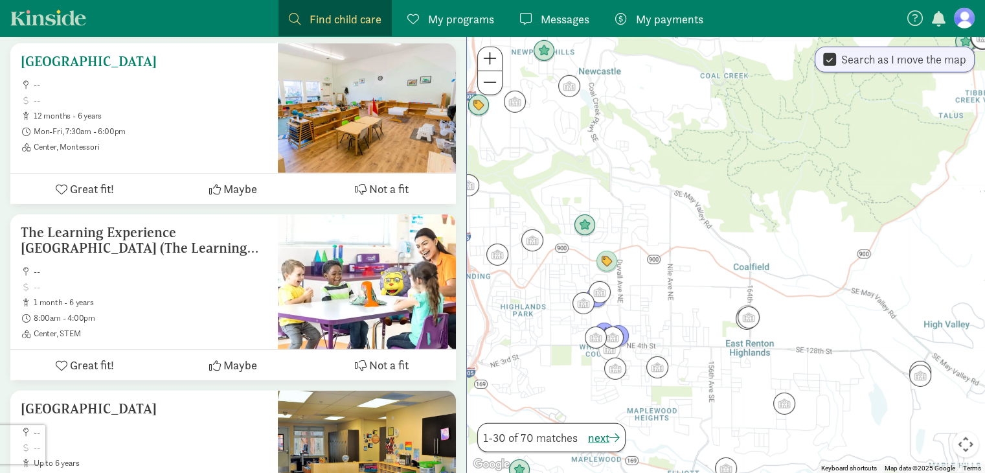
scroll to position [3863, 0]
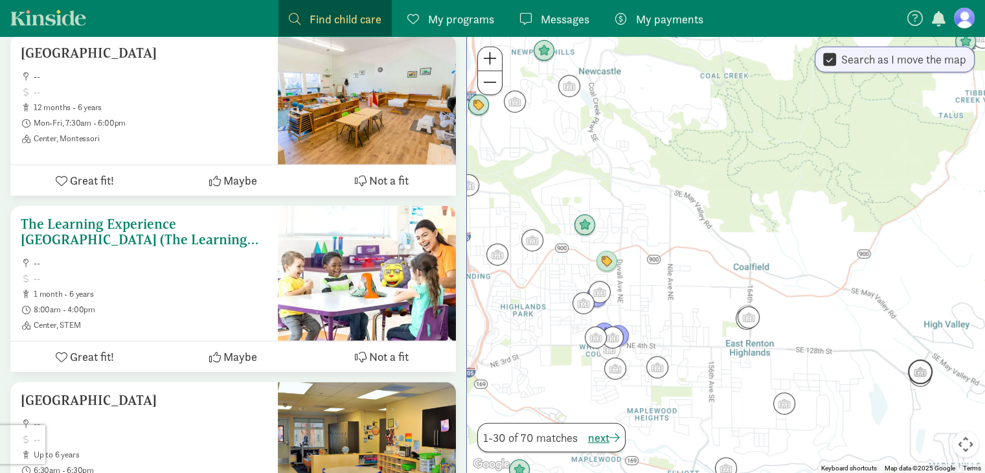
click at [192, 221] on h5 "The Learning Experience [GEOGRAPHIC_DATA] (The Learning Experience - [GEOGRAPHI…" at bounding box center [144, 231] width 247 height 31
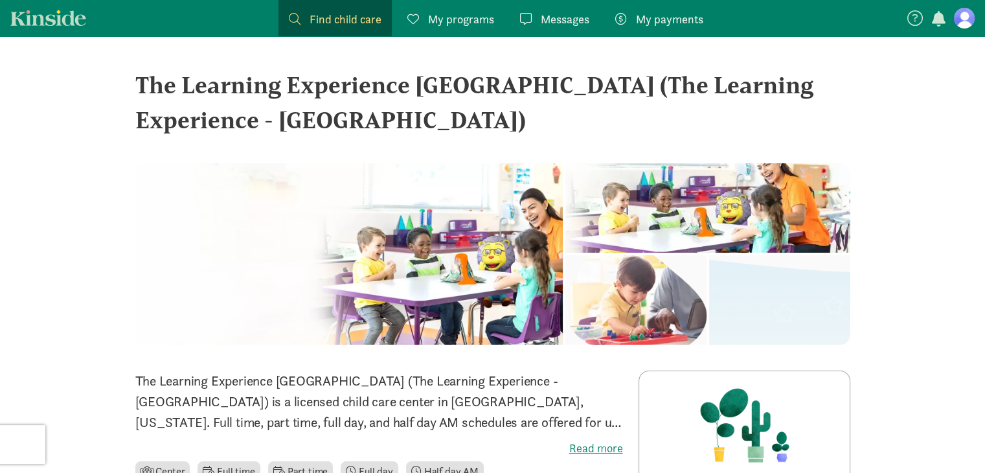
click at [482, 266] on div at bounding box center [349, 253] width 428 height 181
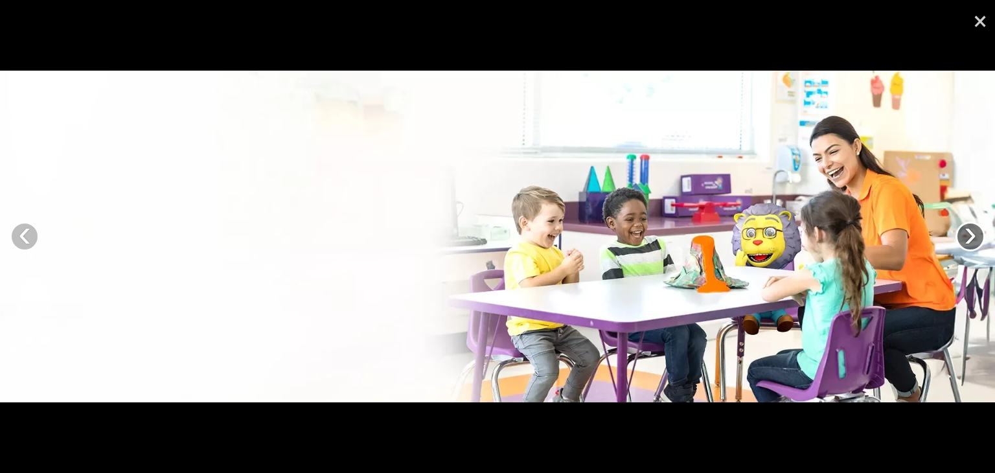
click at [961, 231] on link "›" at bounding box center [970, 236] width 30 height 30
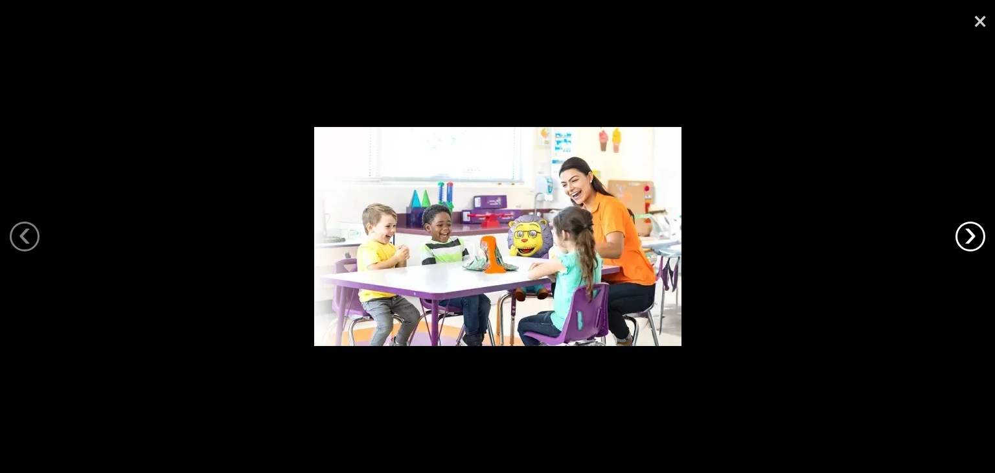
click at [961, 231] on link "›" at bounding box center [970, 236] width 30 height 30
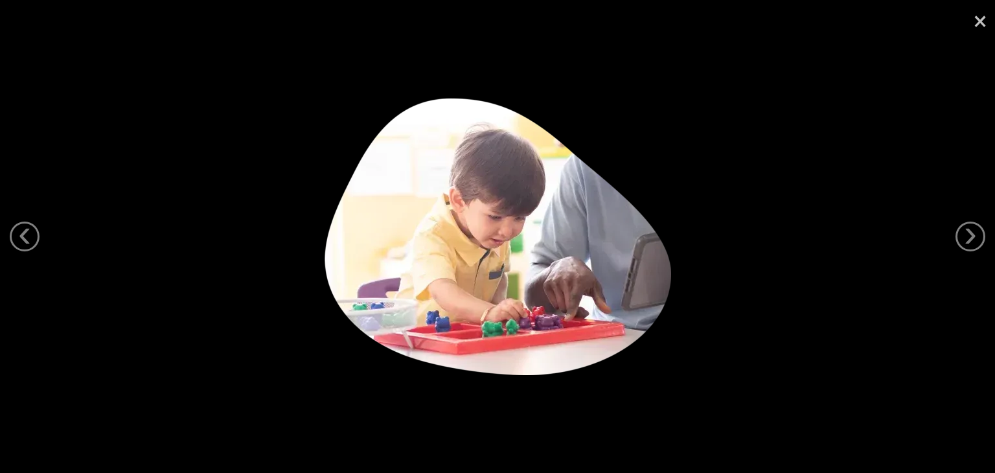
click at [973, 17] on link "×" at bounding box center [980, 19] width 30 height 39
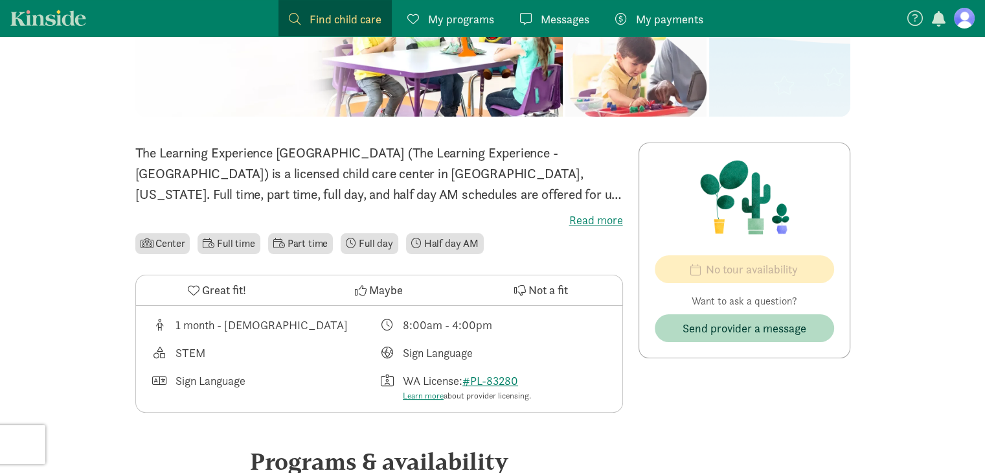
scroll to position [233, 0]
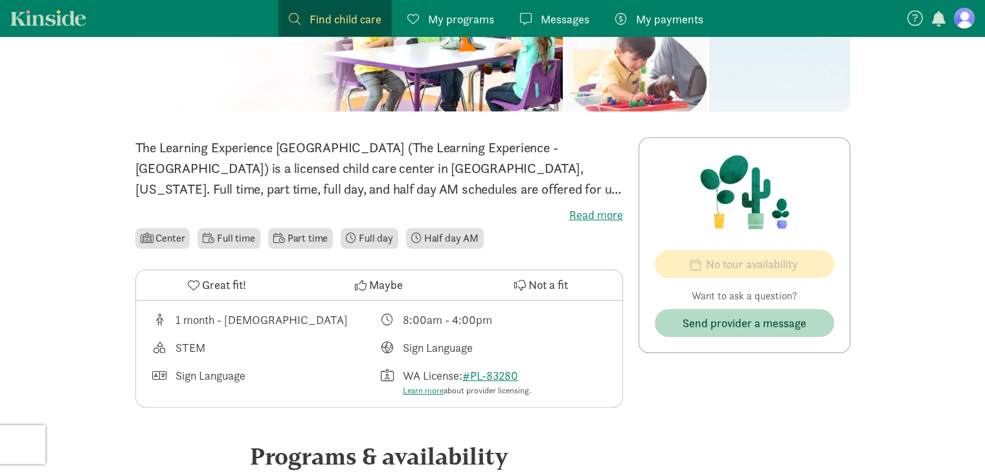
click at [578, 203] on div "The Learning Experience [GEOGRAPHIC_DATA] (The Learning Experience - [GEOGRAPHI…" at bounding box center [379, 194] width 488 height 114
click at [590, 213] on label "Read more" at bounding box center [379, 215] width 488 height 16
click at [0, 0] on input "Read more" at bounding box center [0, 0] width 0 height 0
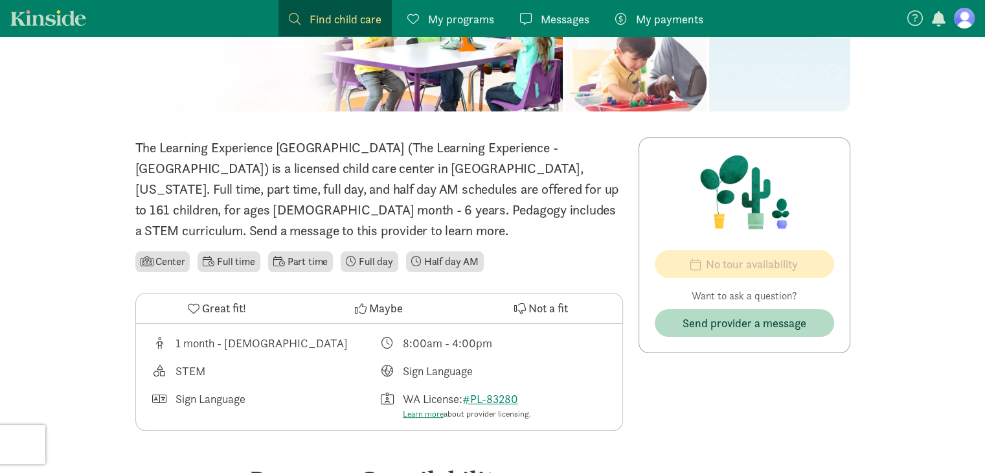
scroll to position [287, 0]
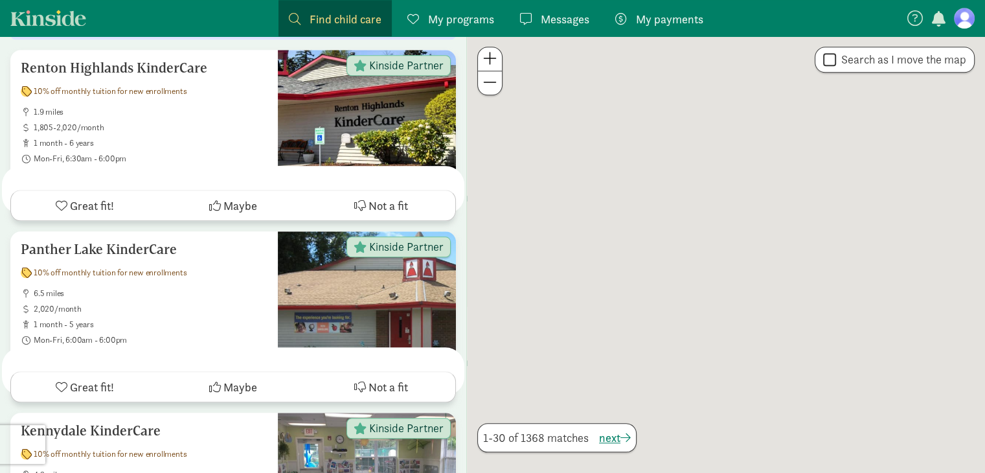
scroll to position [3863, 0]
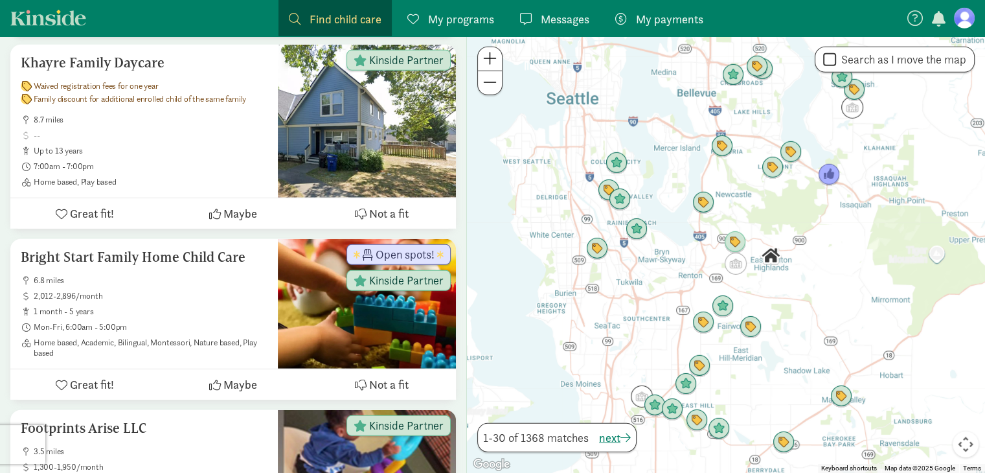
click at [808, 218] on div at bounding box center [726, 254] width 518 height 436
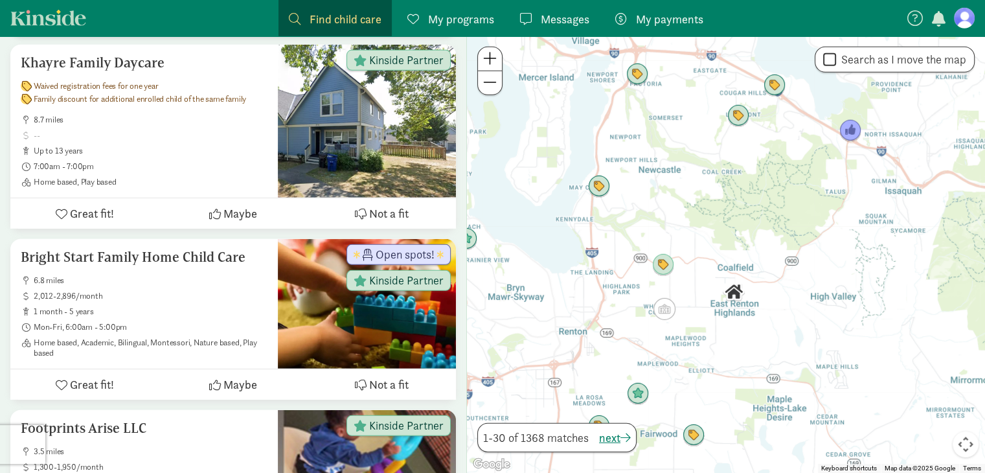
click at [808, 218] on div at bounding box center [726, 254] width 518 height 436
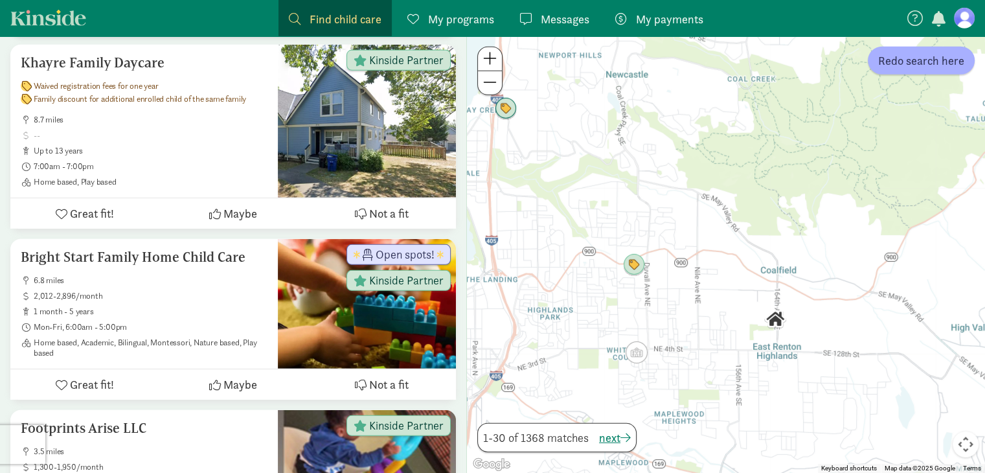
drag, startPoint x: 710, startPoint y: 296, endPoint x: 830, endPoint y: 247, distance: 130.1
click at [830, 247] on div at bounding box center [726, 254] width 518 height 436
click at [923, 71] on button "Redo search here" at bounding box center [921, 61] width 107 height 28
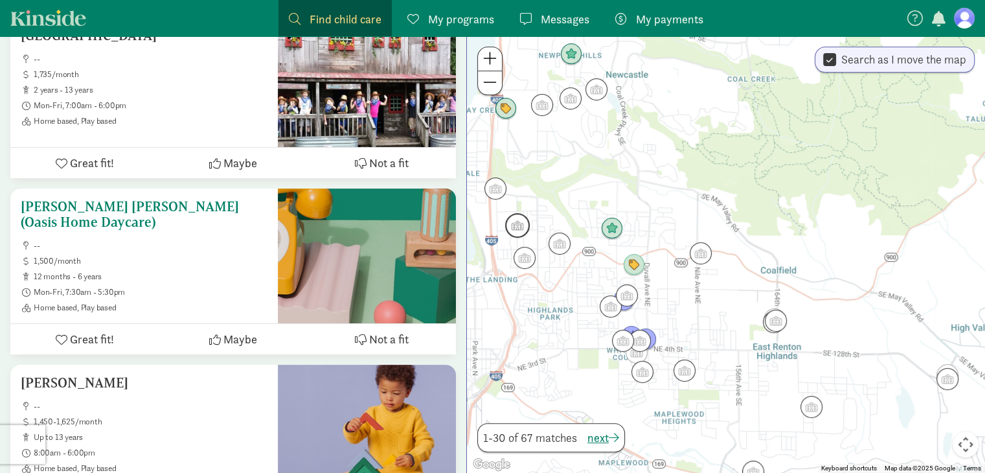
scroll to position [5261, 0]
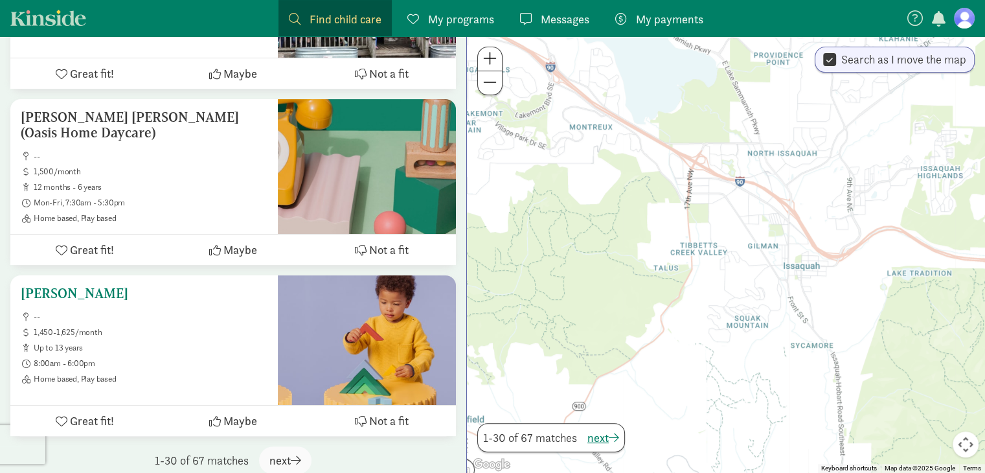
drag, startPoint x: 691, startPoint y: 145, endPoint x: 369, endPoint y: 302, distance: 358.2
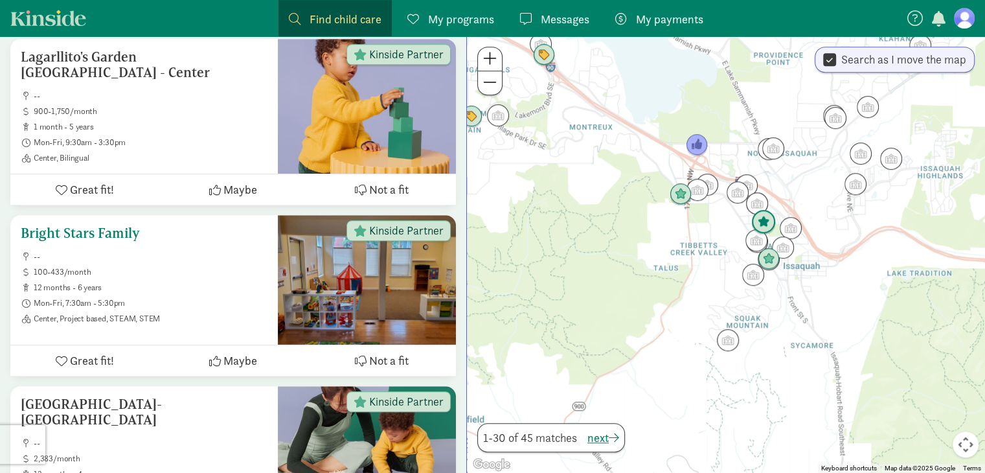
scroll to position [870, 0]
click at [215, 304] on span "Mon-Fri, 7:30am - 5:30pm" at bounding box center [151, 303] width 234 height 10
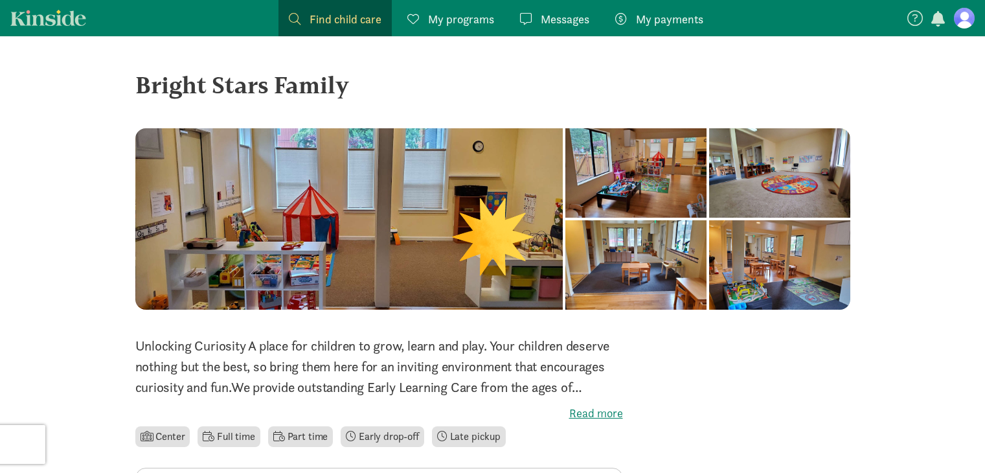
click at [521, 251] on div at bounding box center [349, 218] width 428 height 181
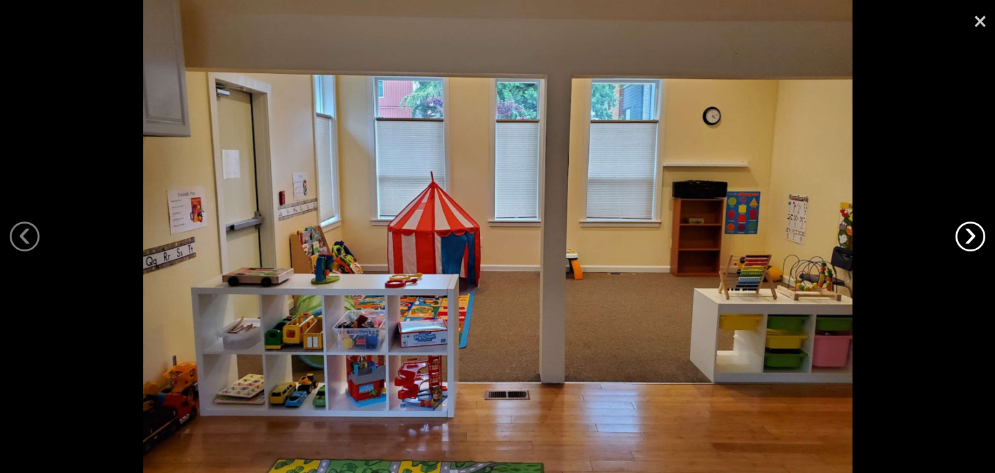
click at [969, 233] on link "›" at bounding box center [970, 236] width 30 height 30
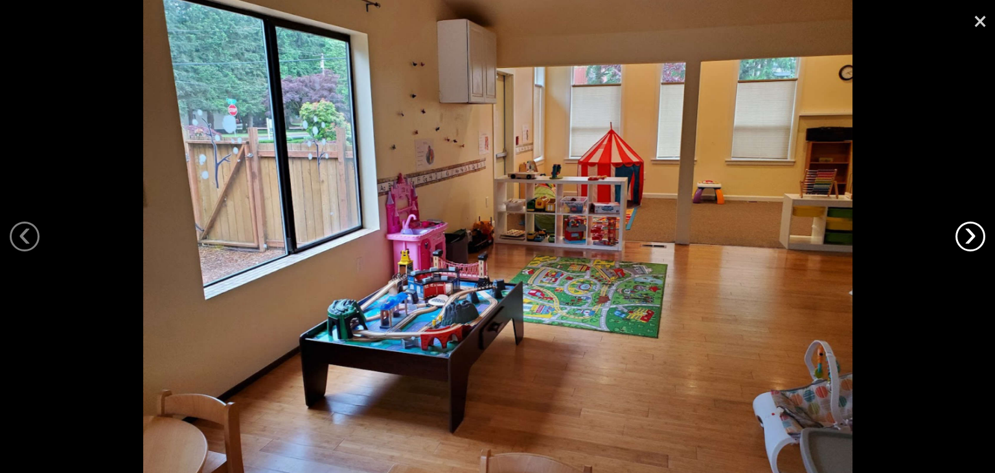
click at [969, 233] on link "›" at bounding box center [970, 236] width 30 height 30
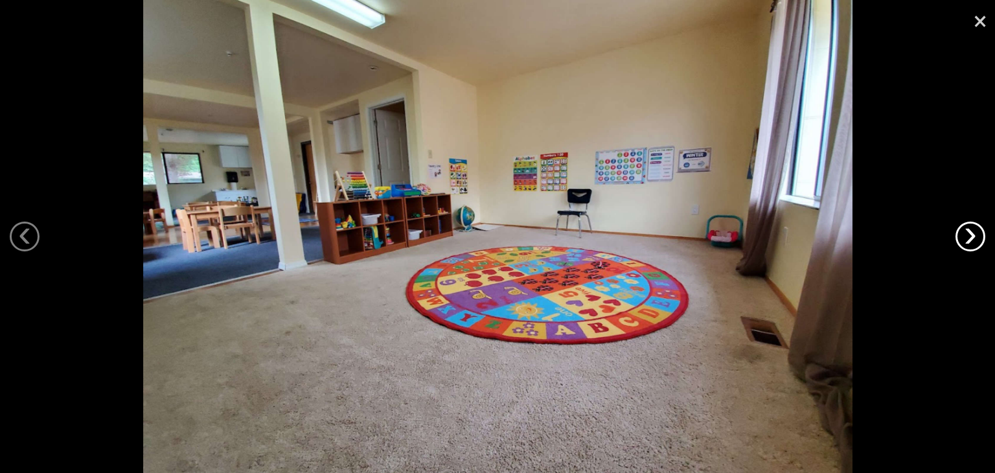
click at [969, 233] on link "›" at bounding box center [970, 236] width 30 height 30
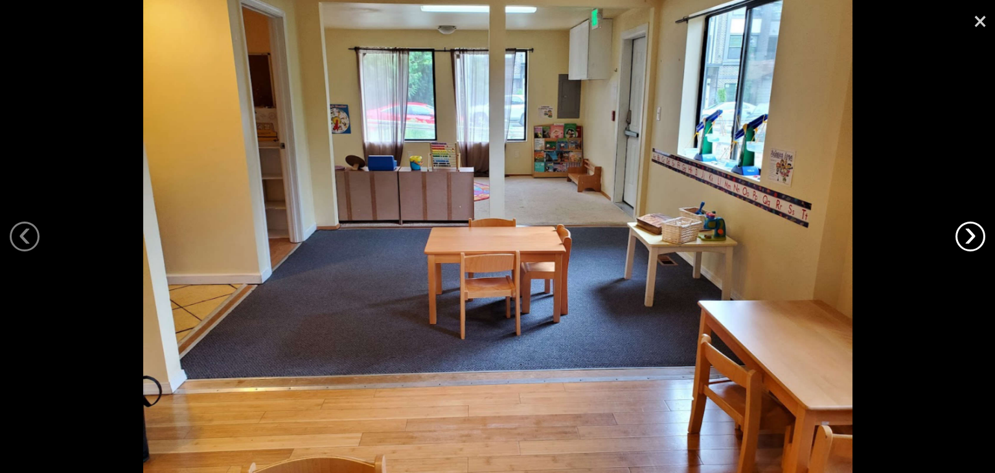
click at [969, 233] on link "›" at bounding box center [970, 236] width 30 height 30
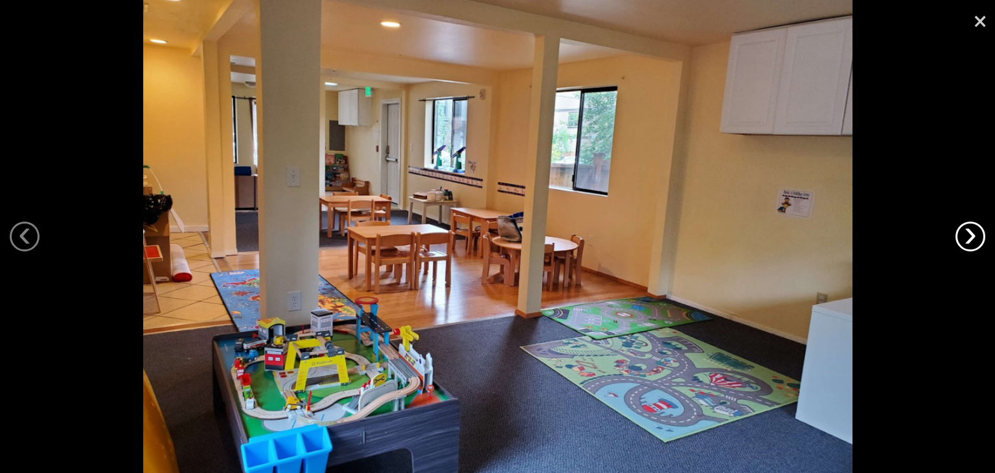
click at [969, 233] on link "›" at bounding box center [970, 236] width 30 height 30
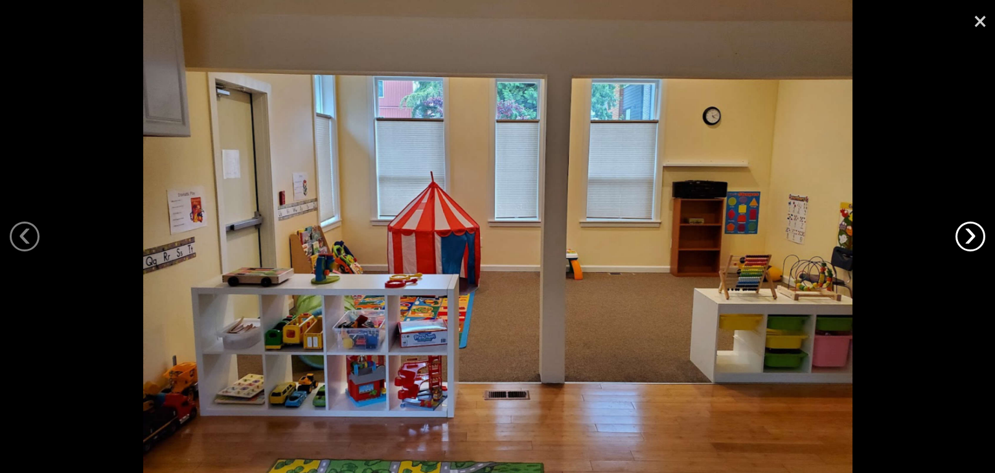
click at [969, 233] on link "›" at bounding box center [970, 236] width 30 height 30
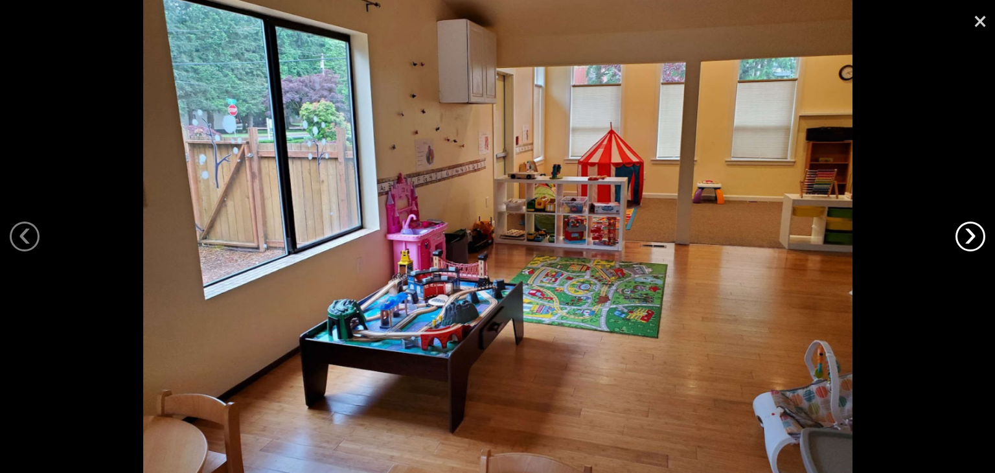
click at [969, 233] on link "›" at bounding box center [970, 236] width 30 height 30
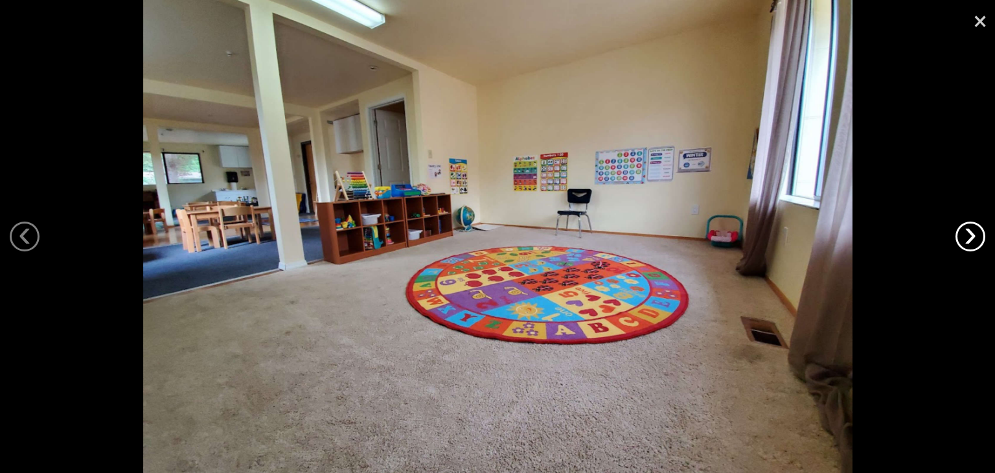
click at [969, 233] on link "›" at bounding box center [970, 236] width 30 height 30
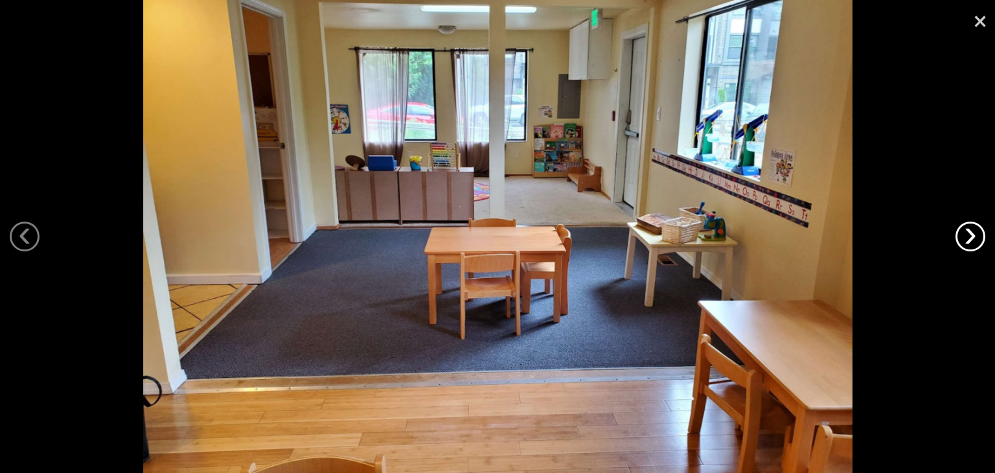
click at [969, 233] on link "›" at bounding box center [970, 236] width 30 height 30
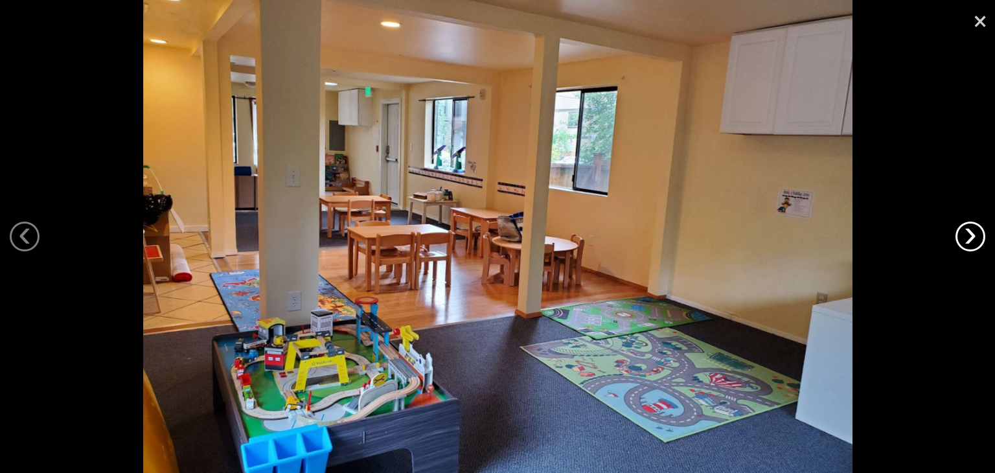
click at [969, 233] on link "›" at bounding box center [970, 236] width 30 height 30
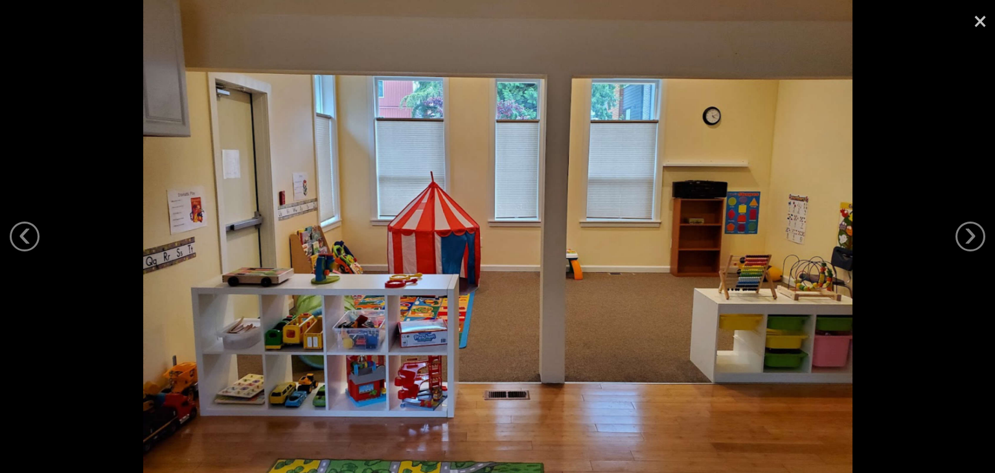
click at [970, 21] on link "×" at bounding box center [980, 19] width 30 height 39
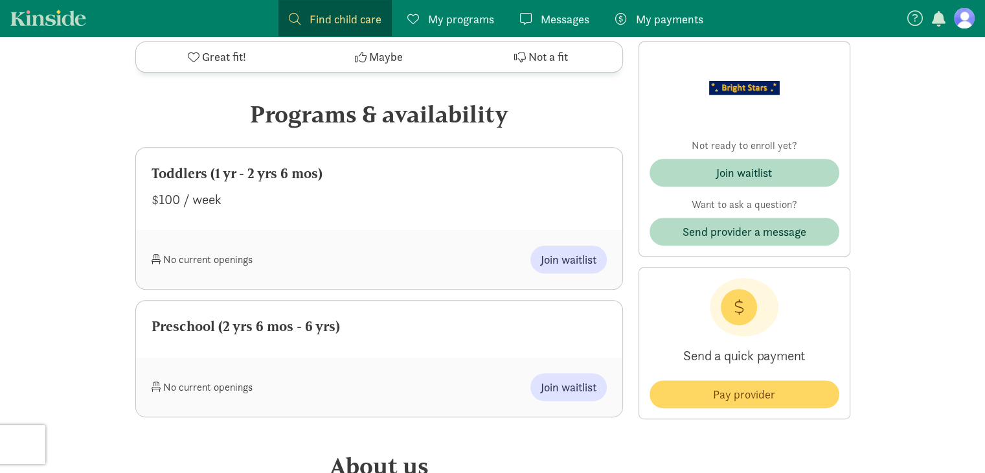
scroll to position [541, 0]
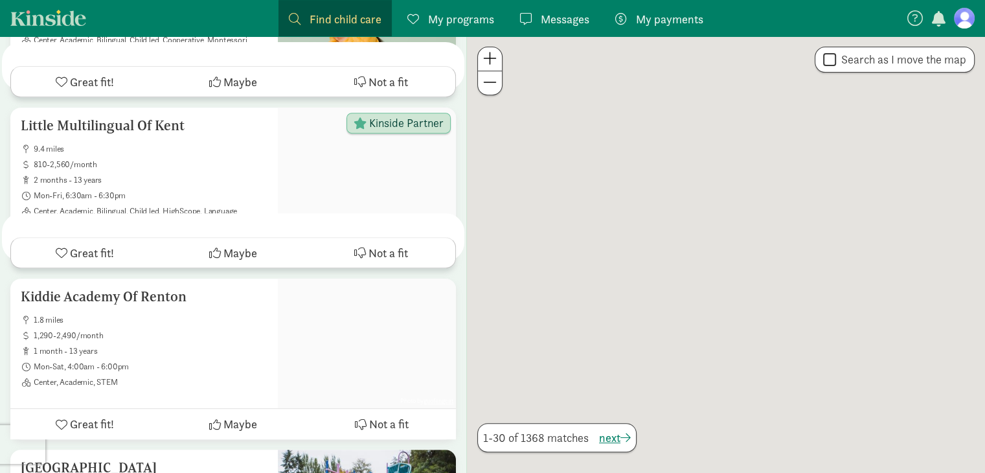
scroll to position [870, 0]
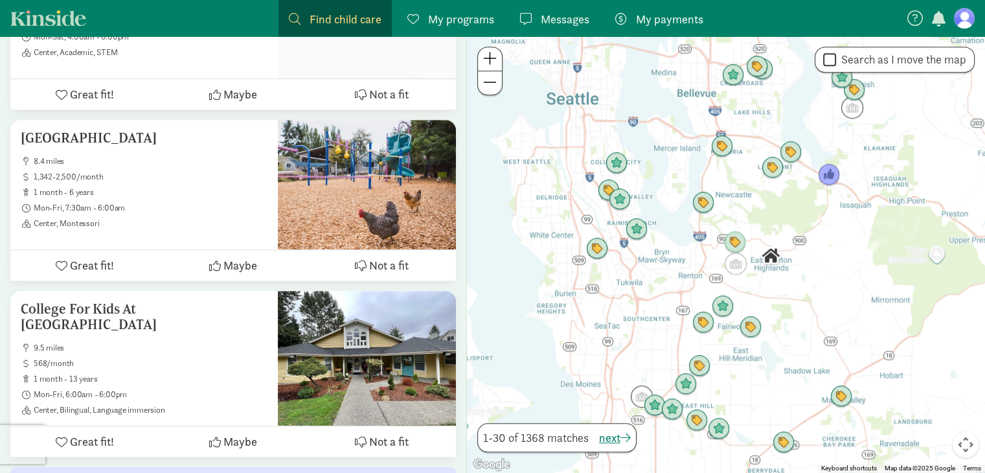
click at [848, 182] on div at bounding box center [726, 254] width 518 height 436
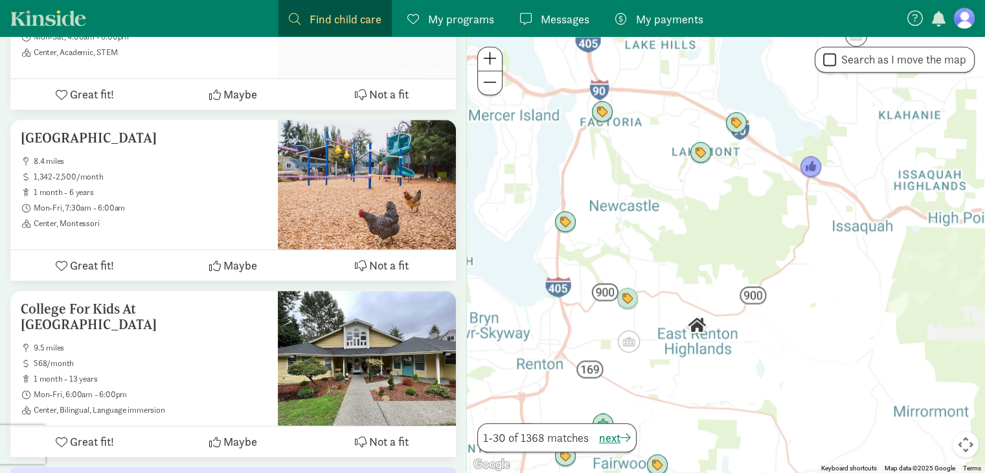
click at [848, 182] on div at bounding box center [726, 254] width 518 height 436
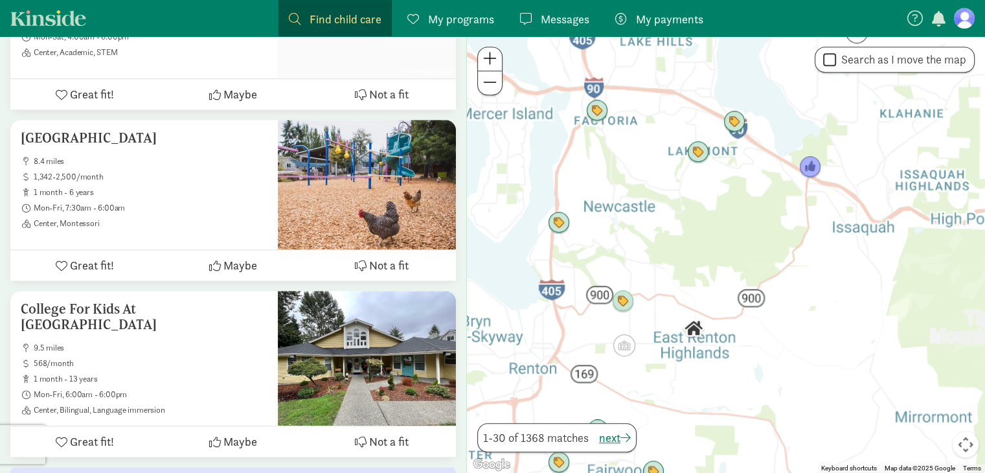
click at [848, 182] on div at bounding box center [726, 254] width 518 height 436
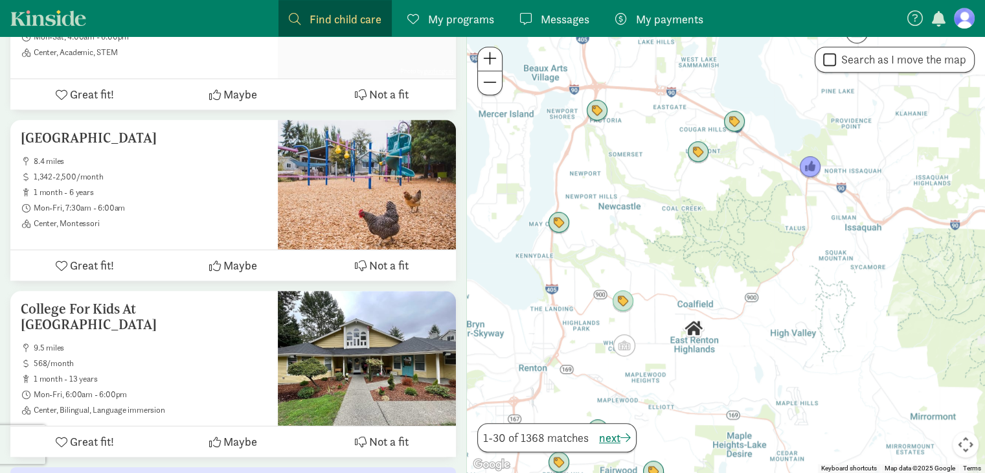
click at [848, 182] on div at bounding box center [726, 254] width 518 height 436
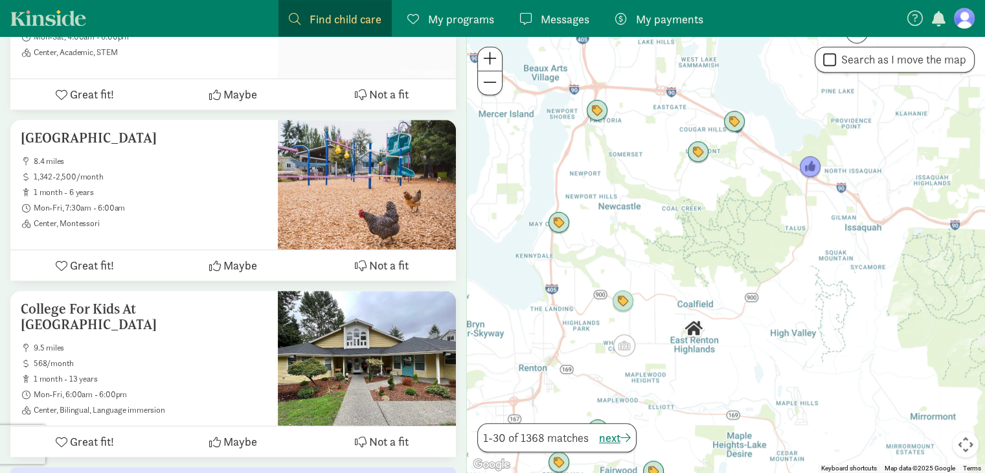
click at [848, 182] on div at bounding box center [726, 254] width 518 height 436
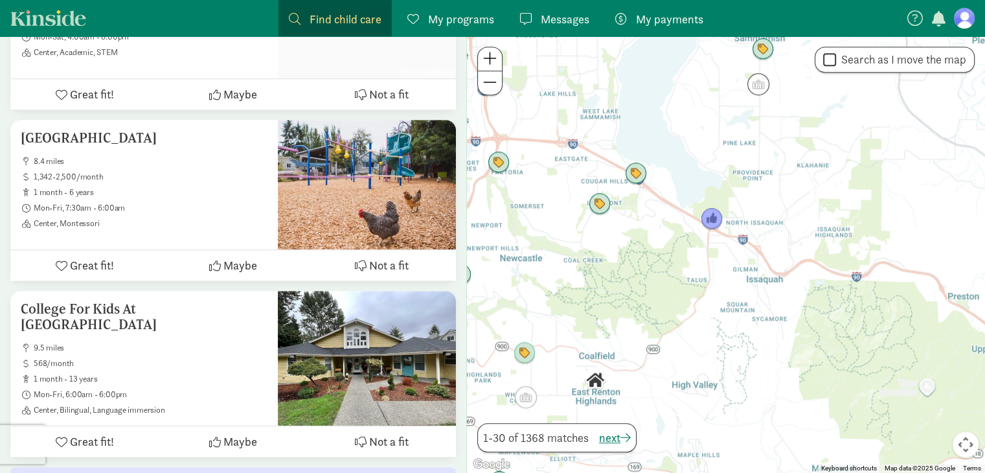
drag, startPoint x: 772, startPoint y: 210, endPoint x: 655, endPoint y: 276, distance: 134.8
click at [655, 276] on div at bounding box center [726, 254] width 518 height 436
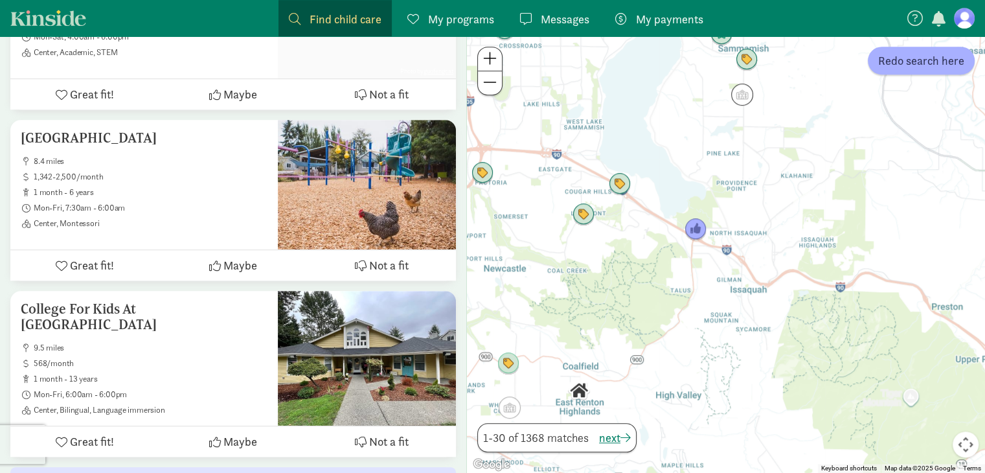
click at [740, 223] on div at bounding box center [726, 254] width 518 height 436
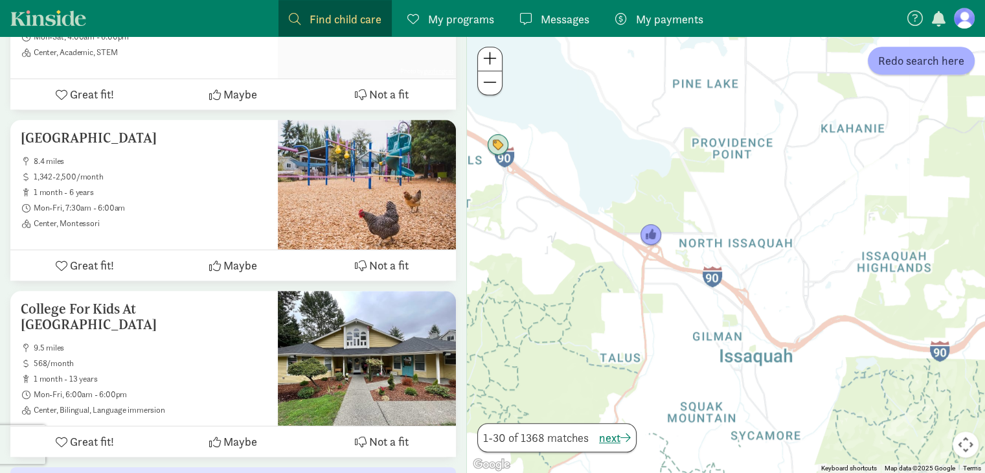
click at [740, 223] on div at bounding box center [726, 254] width 518 height 436
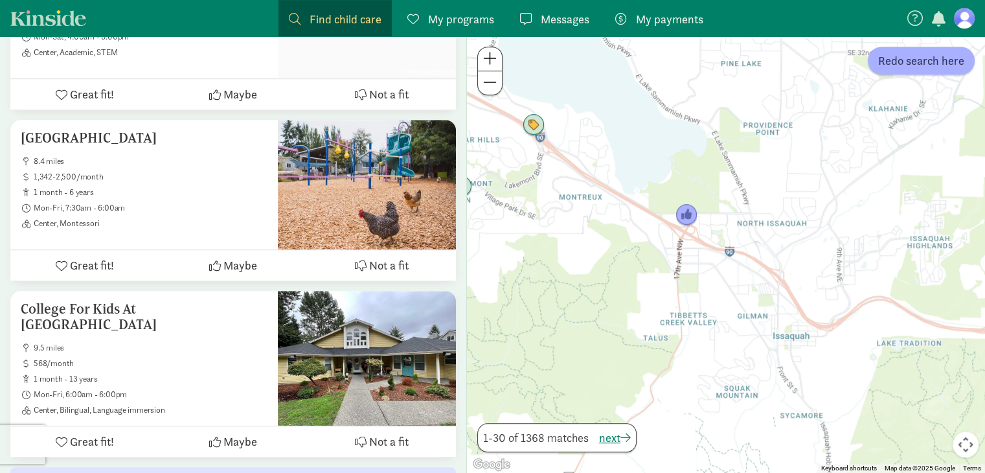
drag, startPoint x: 557, startPoint y: 333, endPoint x: 575, endPoint y: 311, distance: 28.0
click at [575, 311] on div at bounding box center [726, 254] width 518 height 436
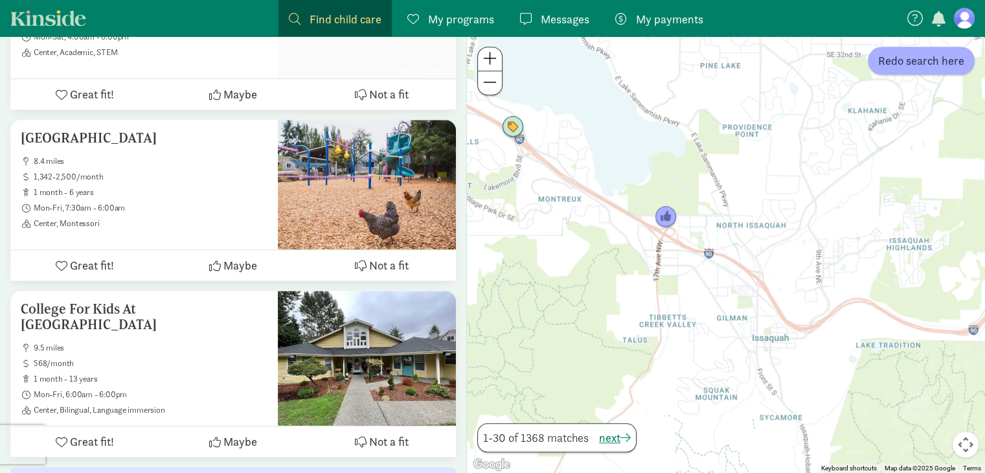
click at [894, 74] on div at bounding box center [726, 254] width 518 height 436
click at [917, 56] on span "Redo search here" at bounding box center [921, 60] width 86 height 17
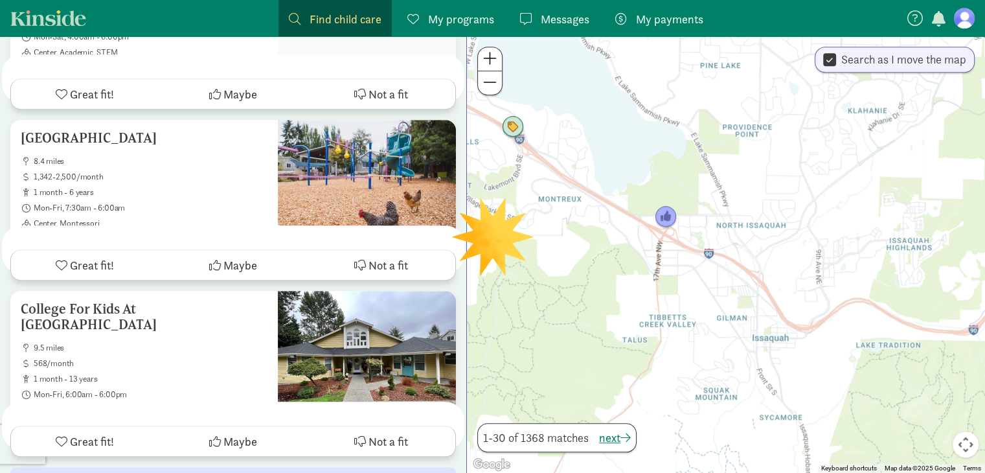
scroll to position [0, 0]
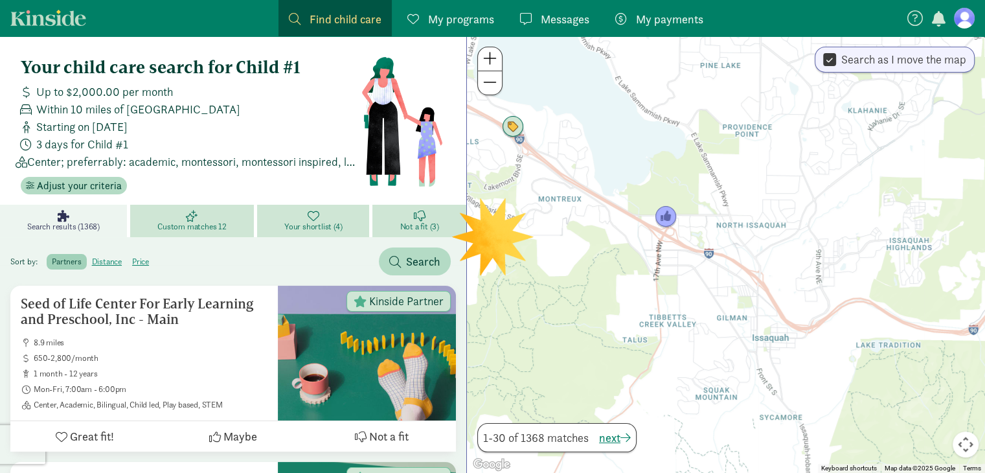
click at [917, 56] on label "Search as I move the map" at bounding box center [901, 60] width 130 height 16
click at [836, 56] on input "Search as I move the map" at bounding box center [829, 59] width 13 height 17
click at [917, 56] on label "Search as I move the map" at bounding box center [901, 60] width 130 height 16
click at [836, 56] on input "Search as I move the map" at bounding box center [829, 59] width 13 height 17
checkbox input "true"
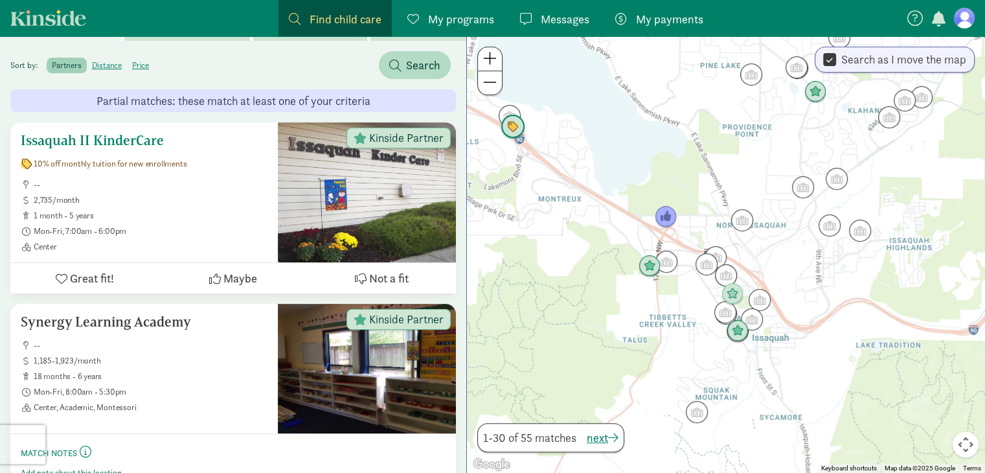
scroll to position [202, 0]
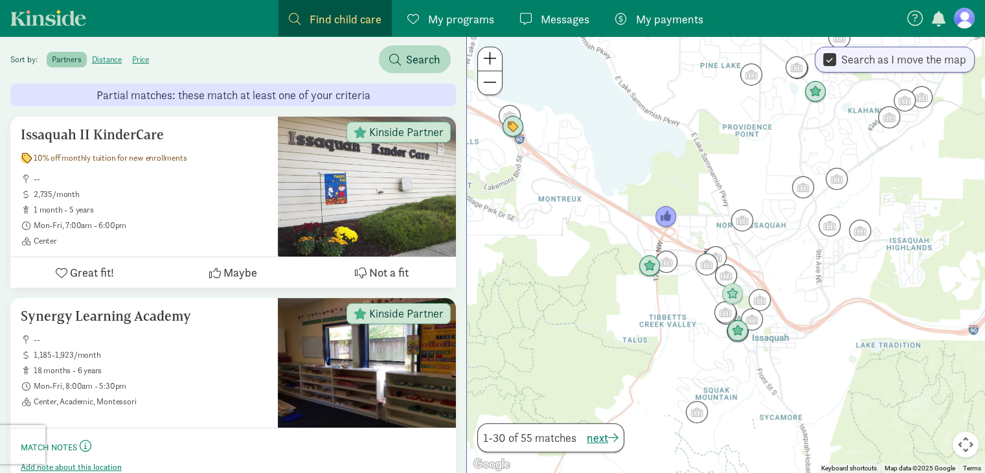
click at [658, 334] on div at bounding box center [726, 254] width 518 height 436
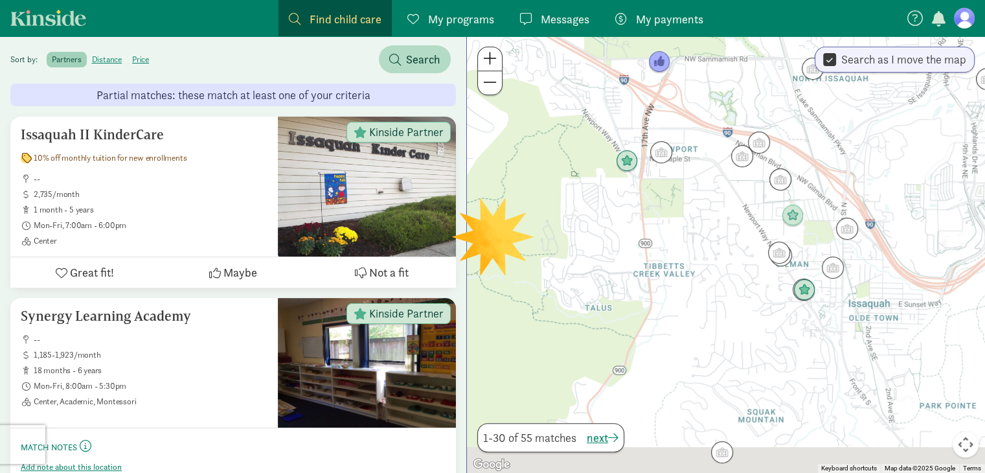
scroll to position [0, 0]
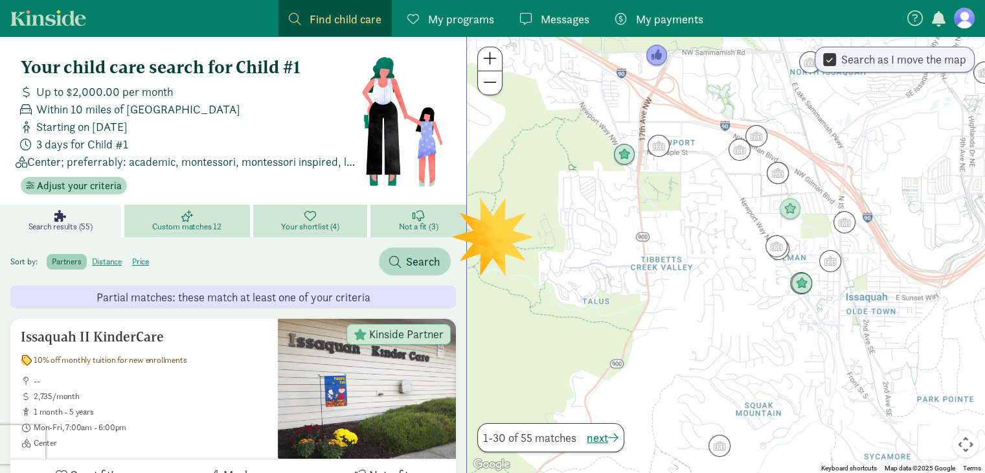
drag, startPoint x: 658, startPoint y: 334, endPoint x: 637, endPoint y: 264, distance: 73.7
click at [637, 264] on div at bounding box center [726, 254] width 518 height 436
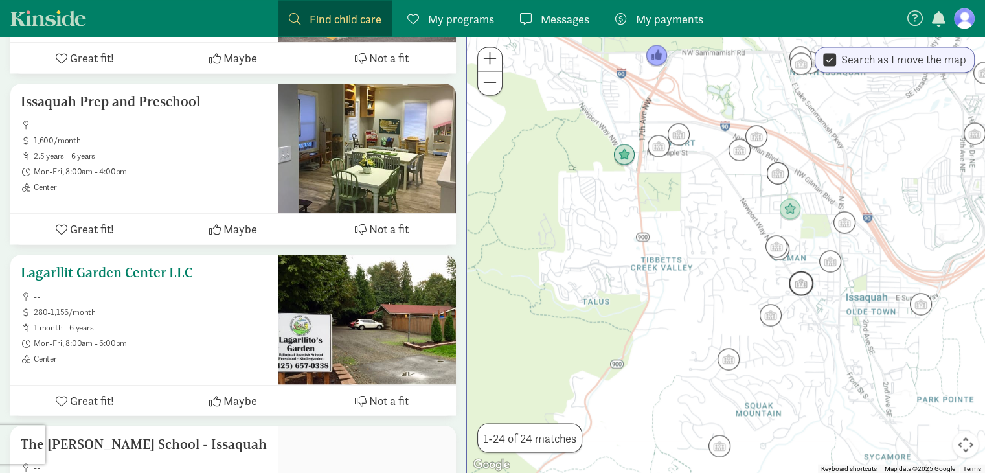
scroll to position [2142, 0]
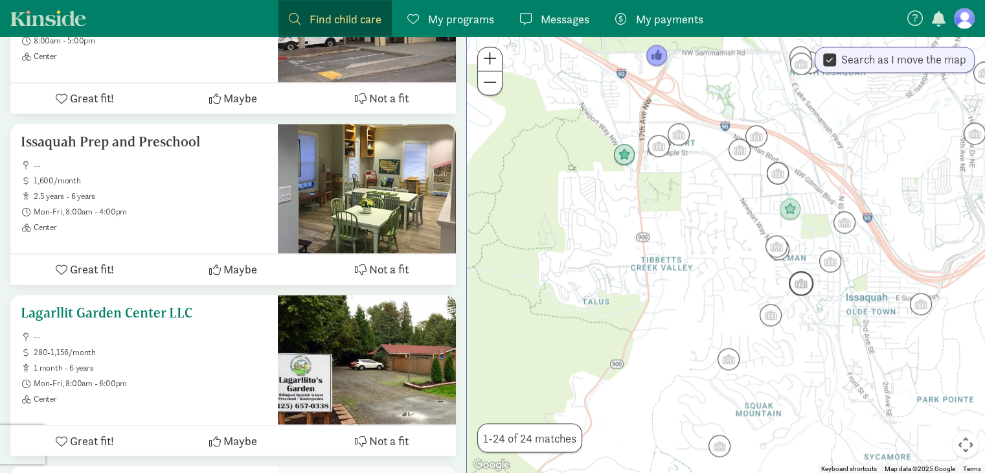
click at [162, 307] on h5 "Lagarllit Garden Center LLC" at bounding box center [144, 313] width 247 height 16
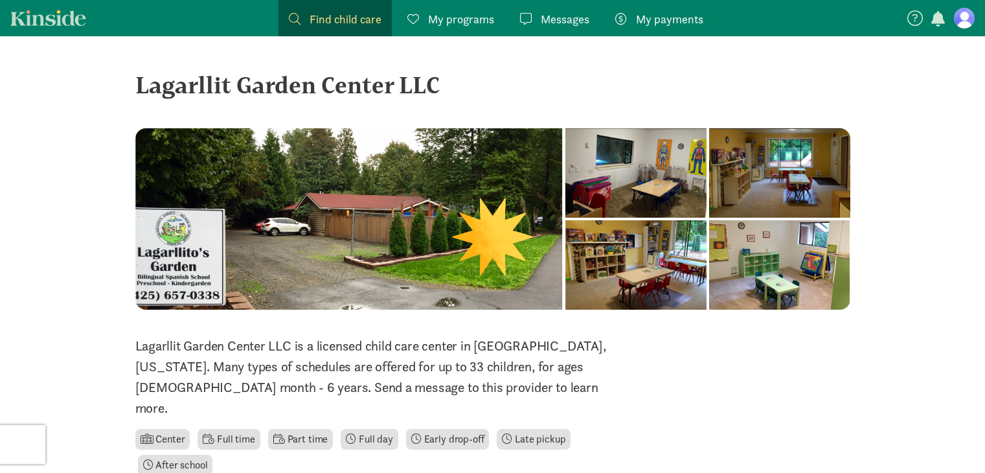
click at [372, 260] on div at bounding box center [349, 218] width 428 height 181
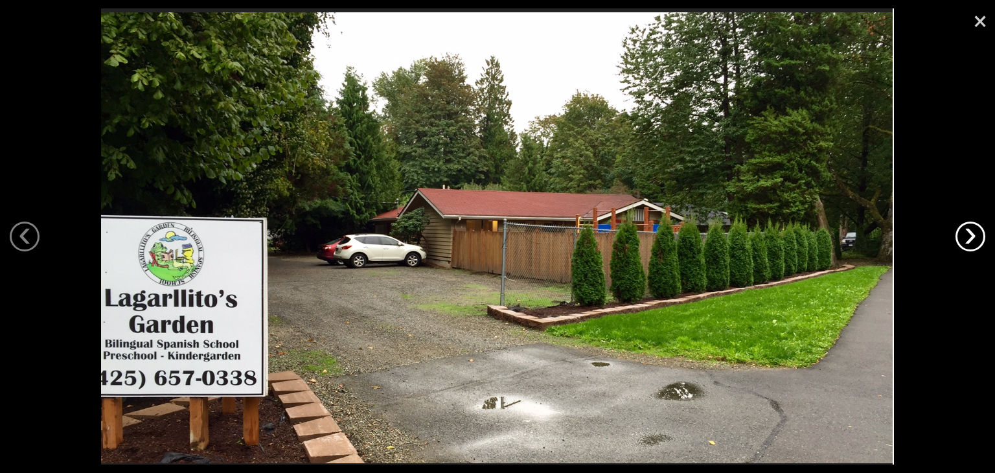
click at [968, 231] on link "›" at bounding box center [970, 236] width 30 height 30
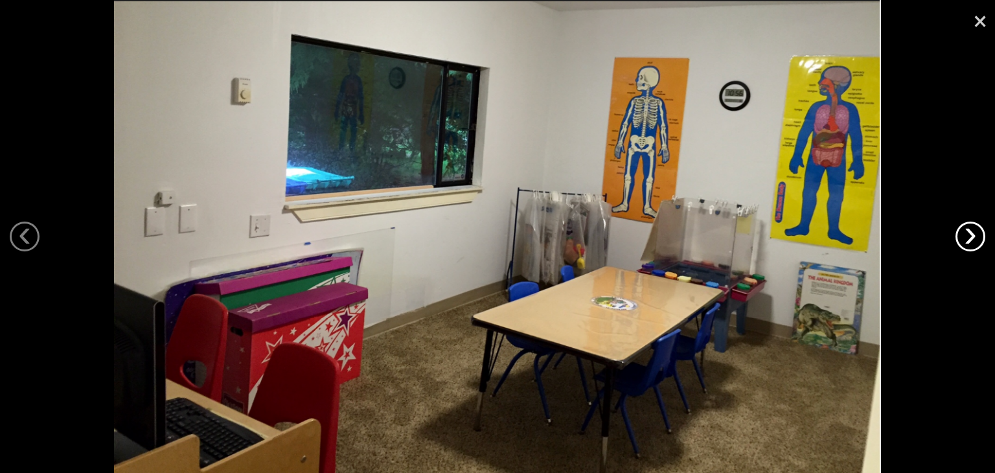
click at [968, 231] on link "›" at bounding box center [970, 236] width 30 height 30
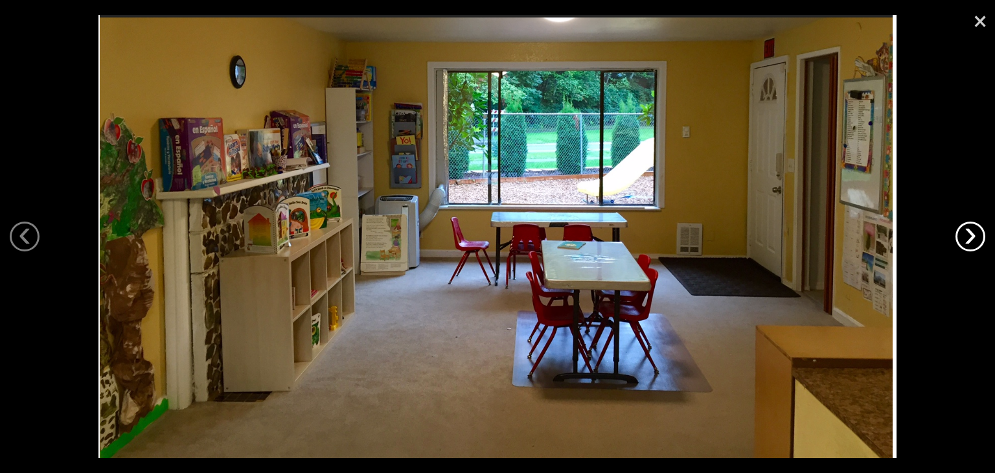
click at [968, 231] on link "›" at bounding box center [970, 236] width 30 height 30
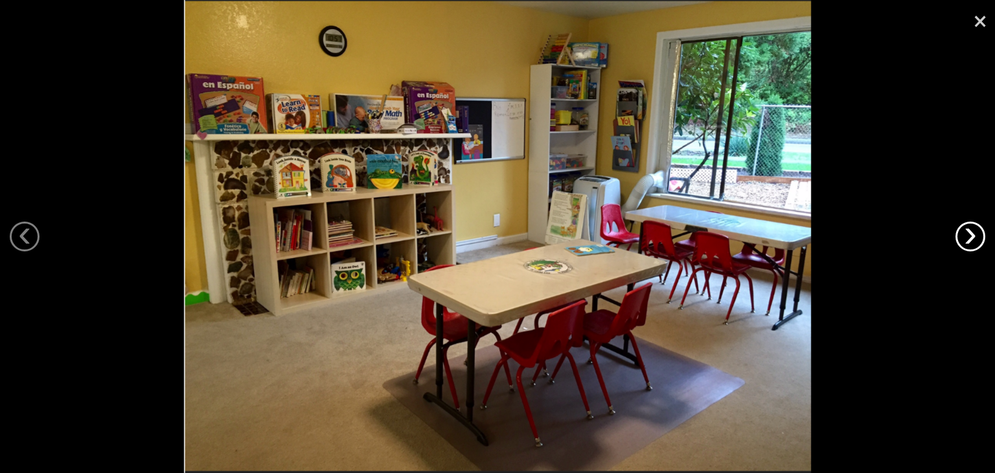
click at [968, 231] on link "›" at bounding box center [970, 236] width 30 height 30
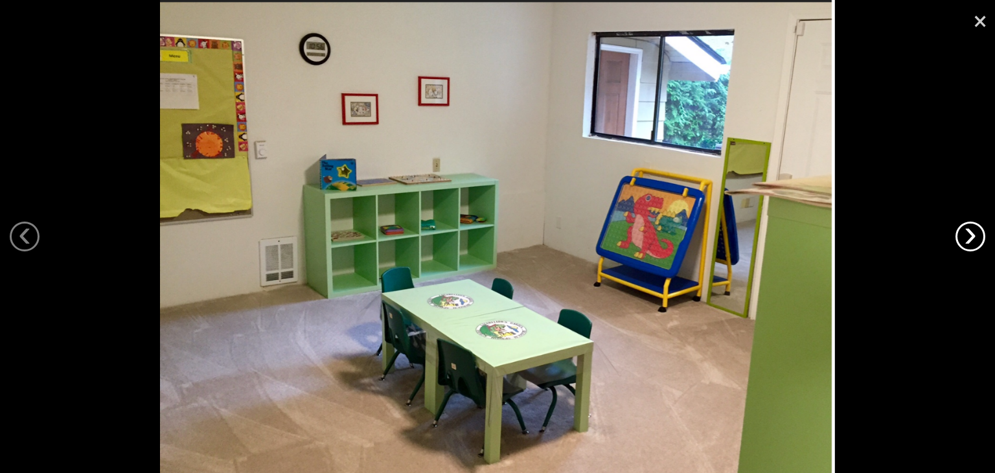
click at [968, 231] on link "›" at bounding box center [970, 236] width 30 height 30
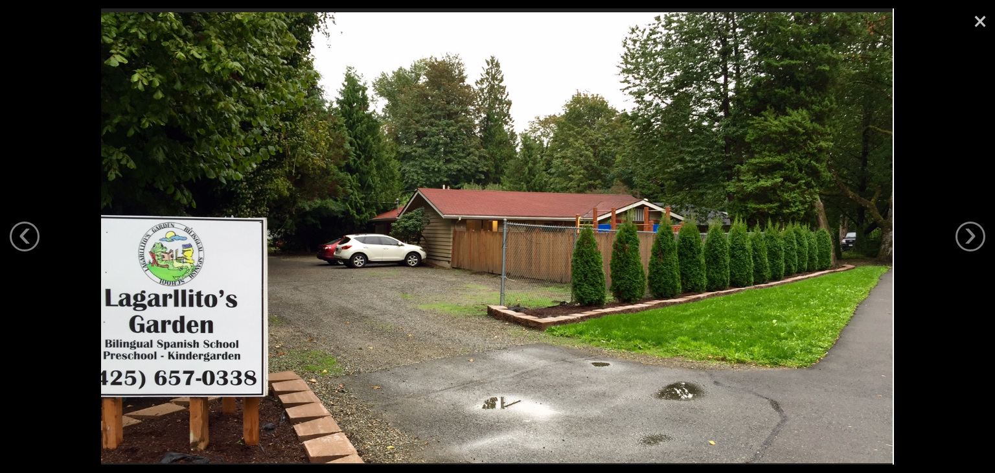
click at [984, 27] on link "×" at bounding box center [980, 19] width 30 height 39
